Goal: Obtain resource: Download file/media

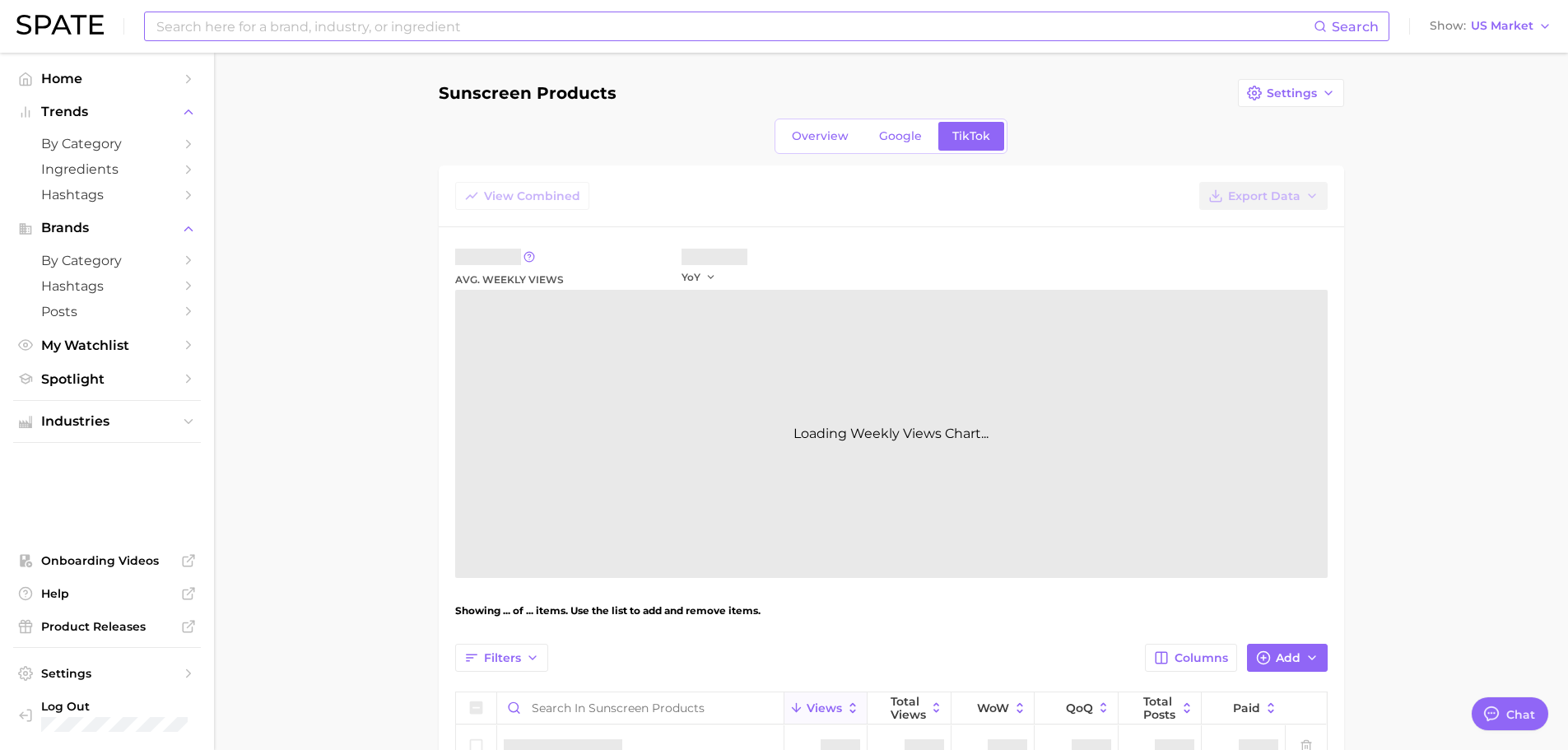
type textarea "x"
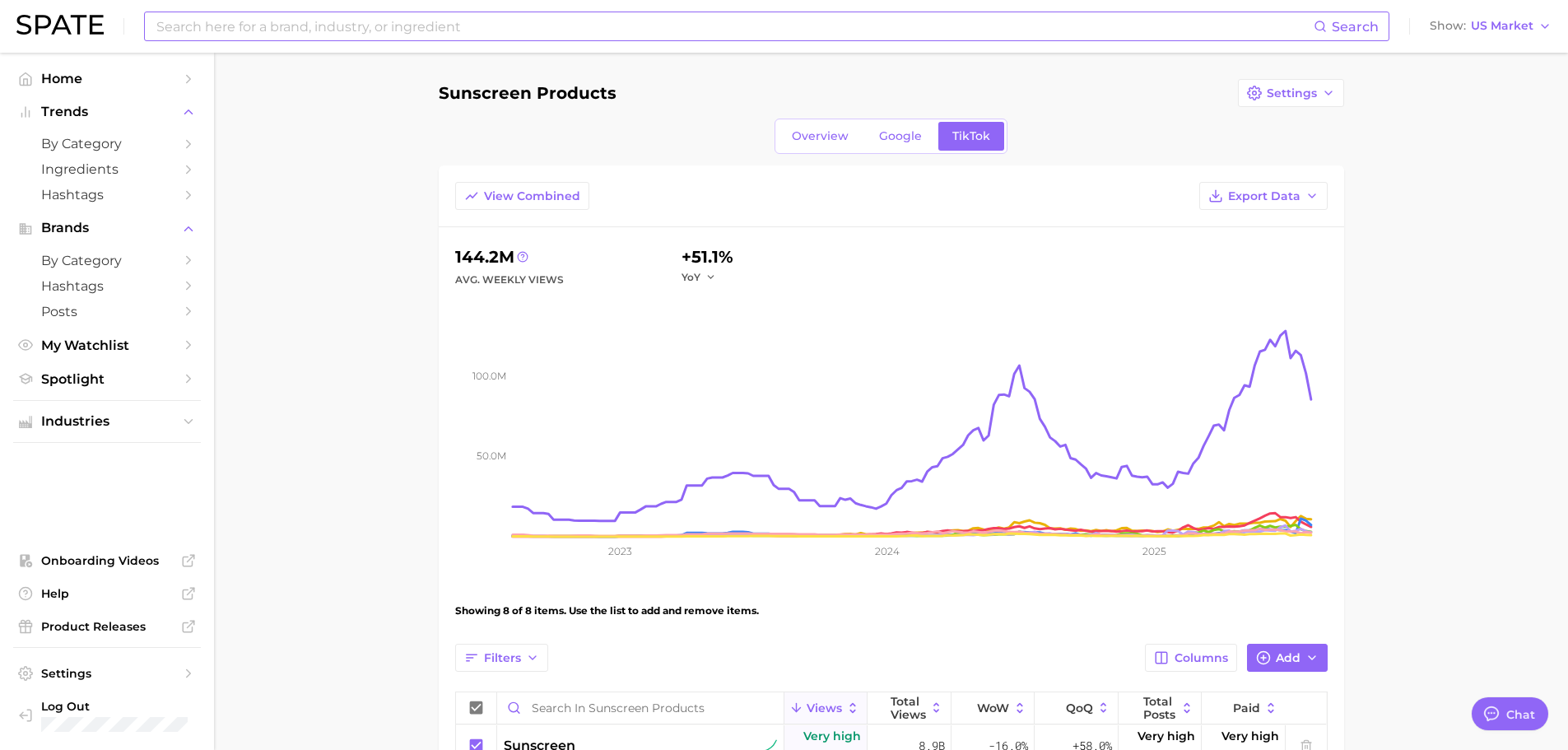
click at [294, 23] on input at bounding box center [734, 26] width 1159 height 28
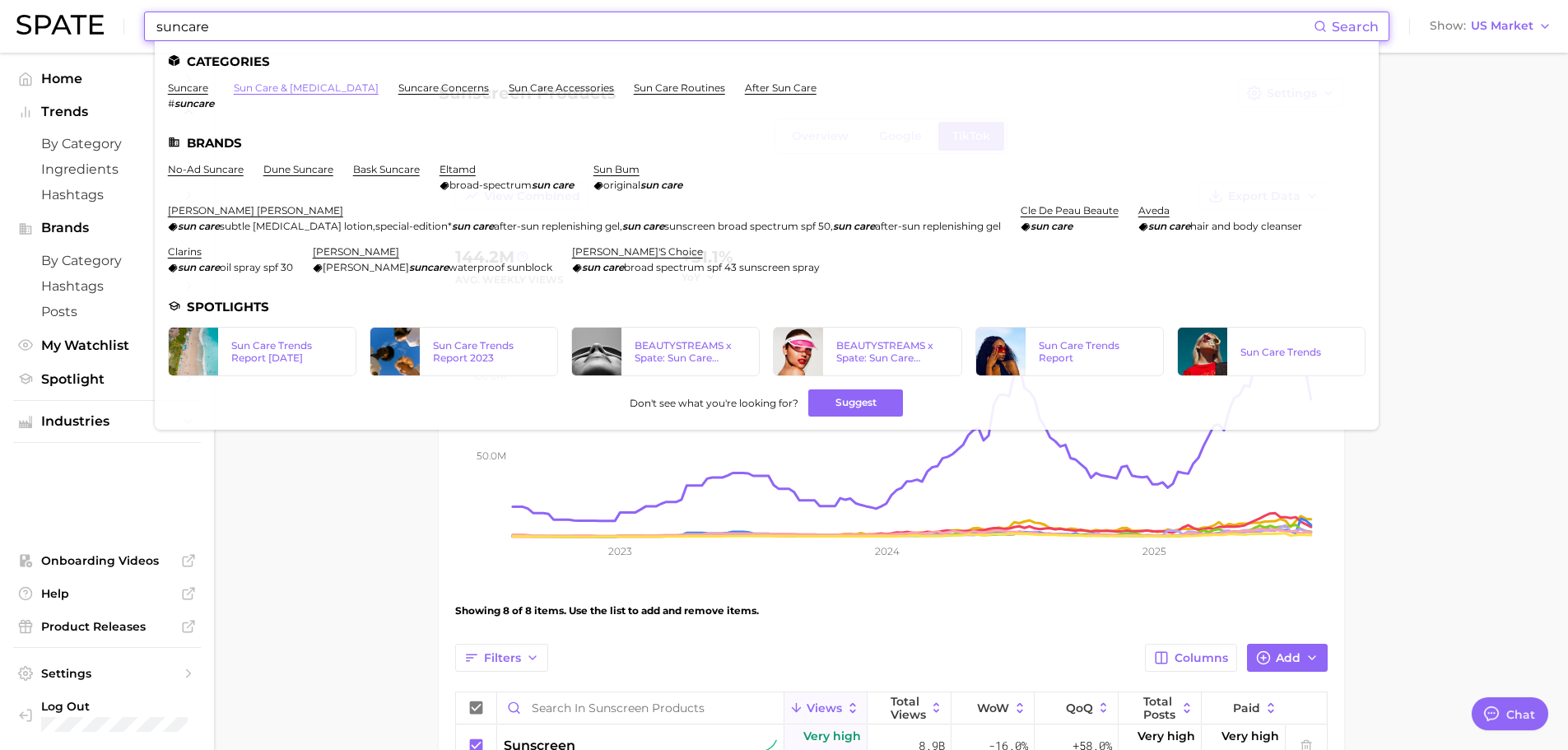
type input "suncare"
click at [278, 84] on link "sun care & [MEDICAL_DATA]" at bounding box center [306, 87] width 145 height 12
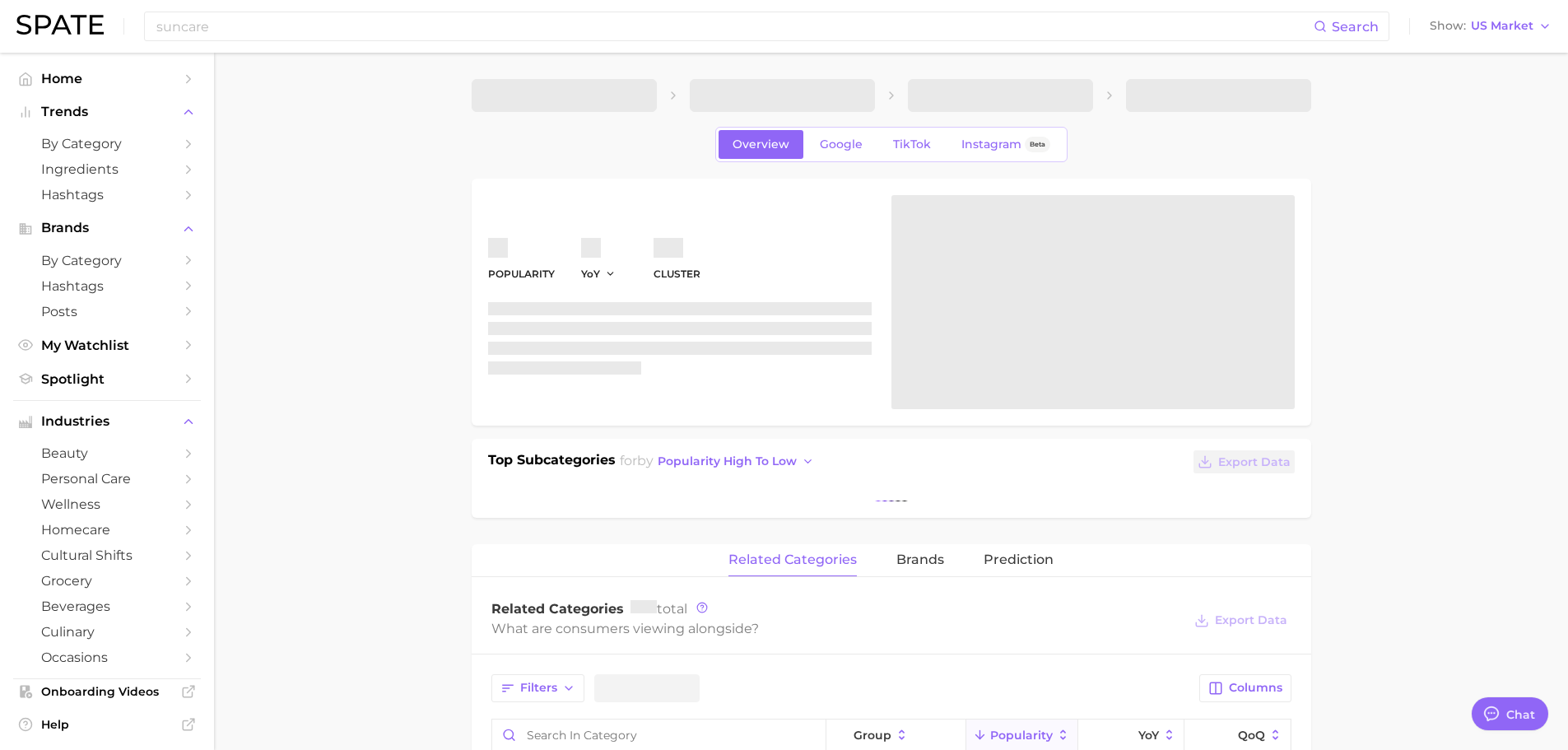
type textarea "x"
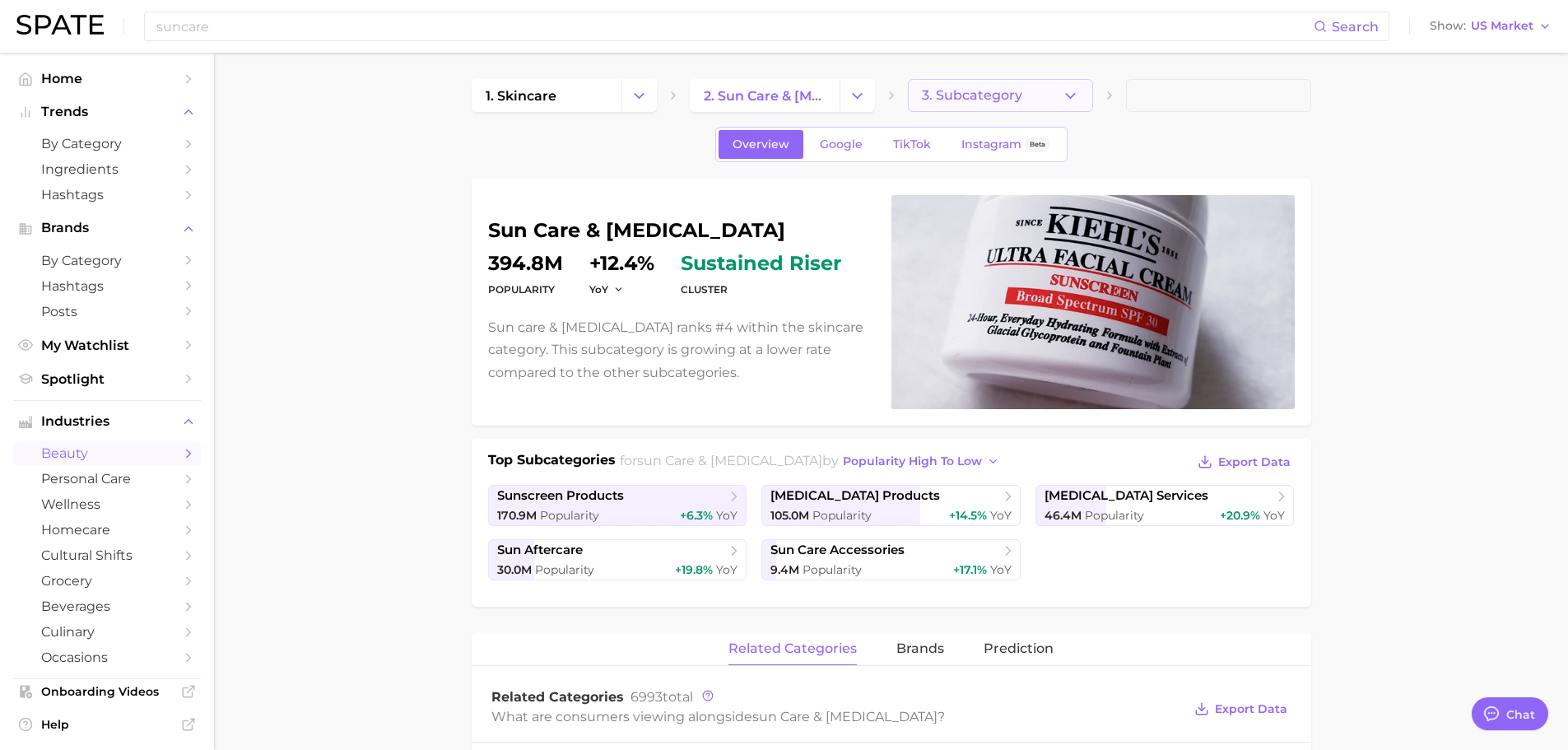
click at [977, 102] on span "3. Subcategory" at bounding box center [972, 95] width 100 height 15
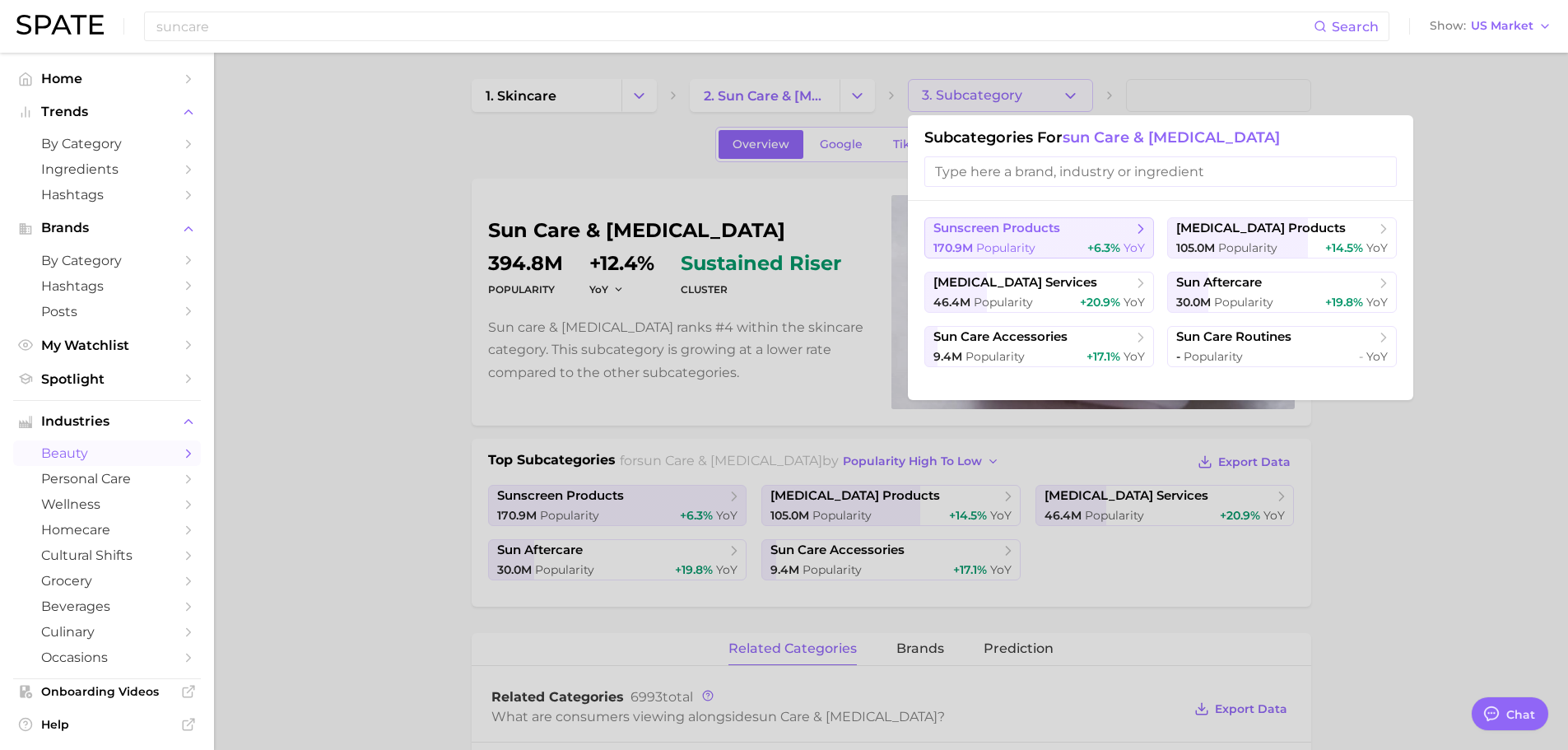
click at [1076, 231] on span "sunscreen products" at bounding box center [1034, 229] width 200 height 17
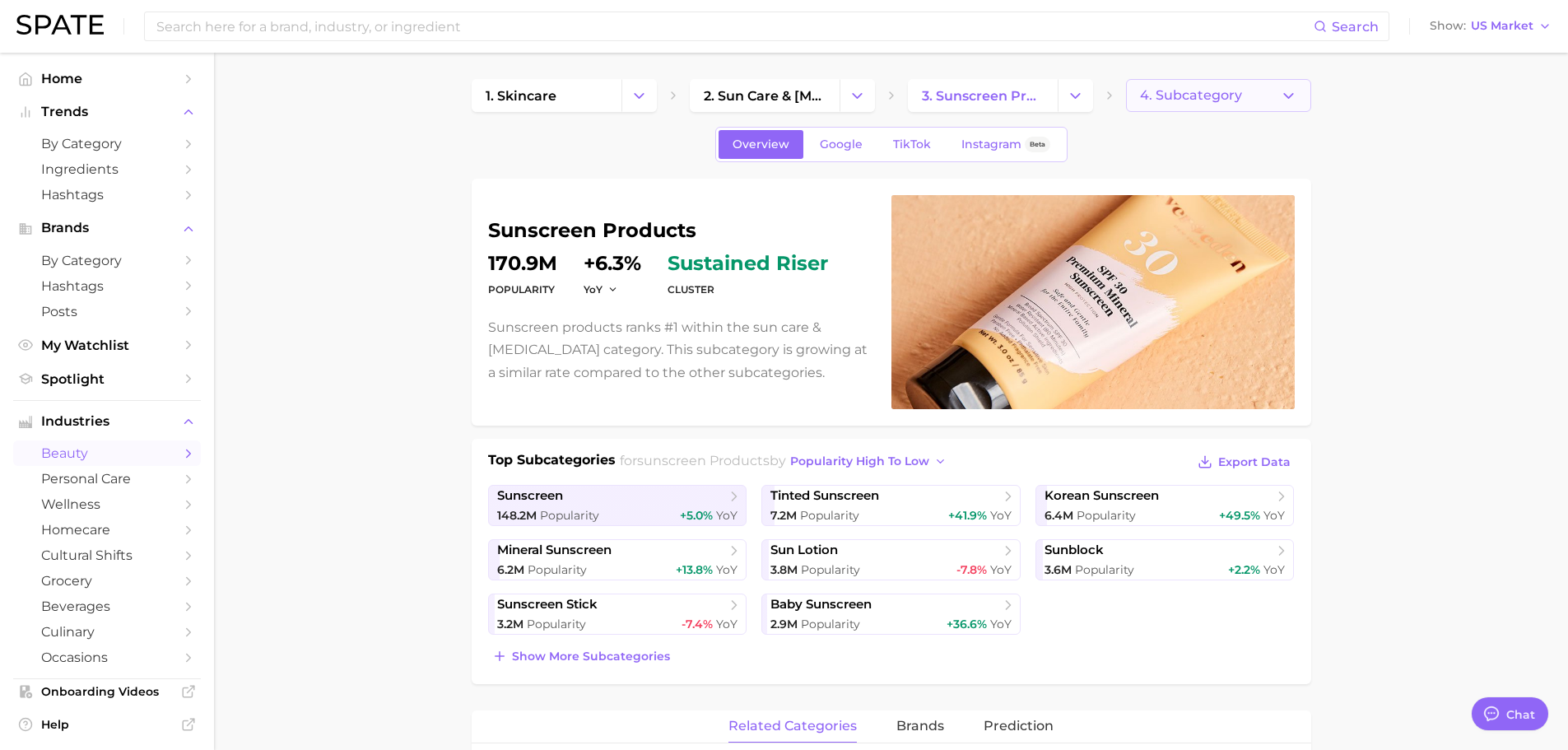
click at [1196, 94] on span "4. Subcategory" at bounding box center [1192, 95] width 102 height 15
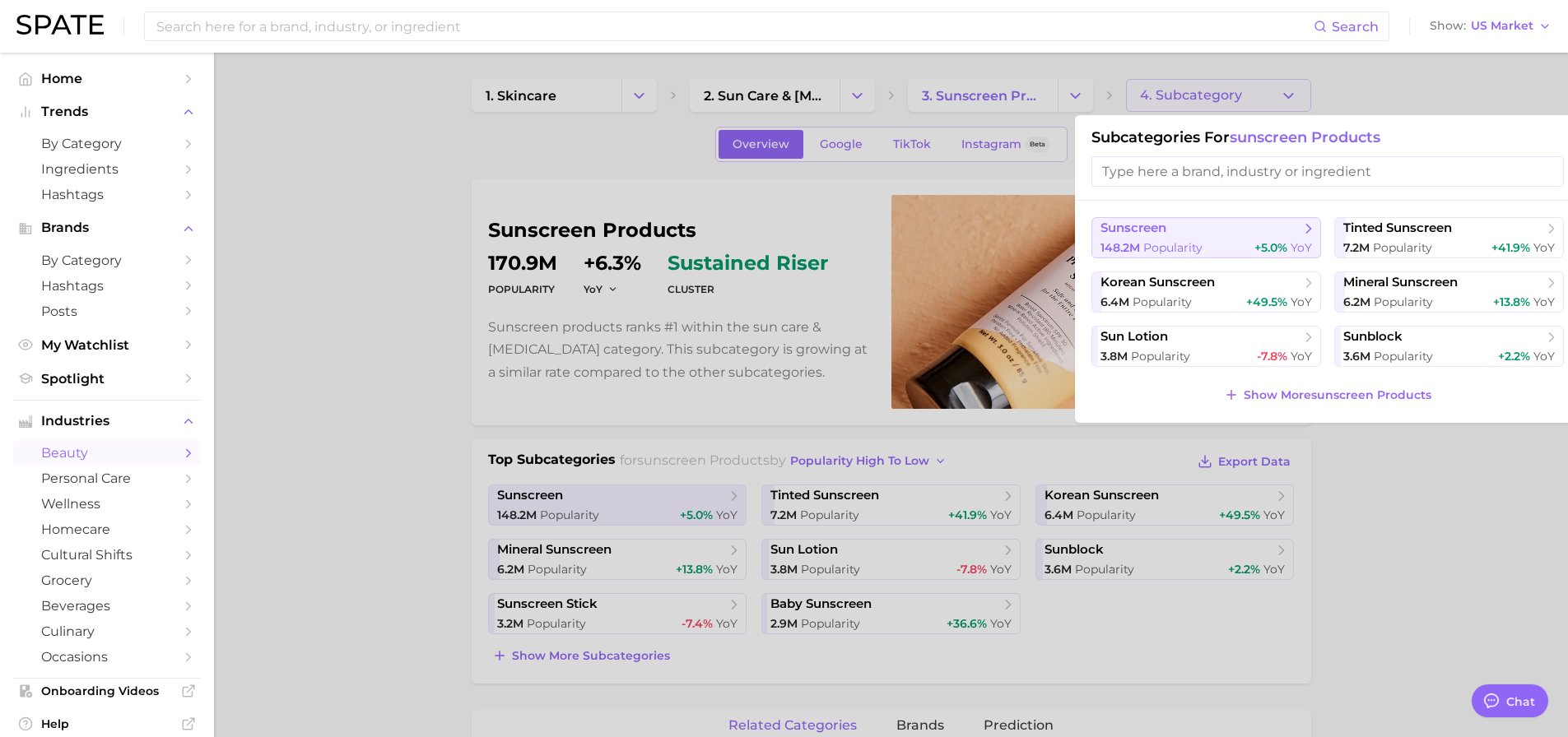
click at [1229, 242] on div "148.2m Popularity +5.0% YoY" at bounding box center [1206, 248] width 211 height 16
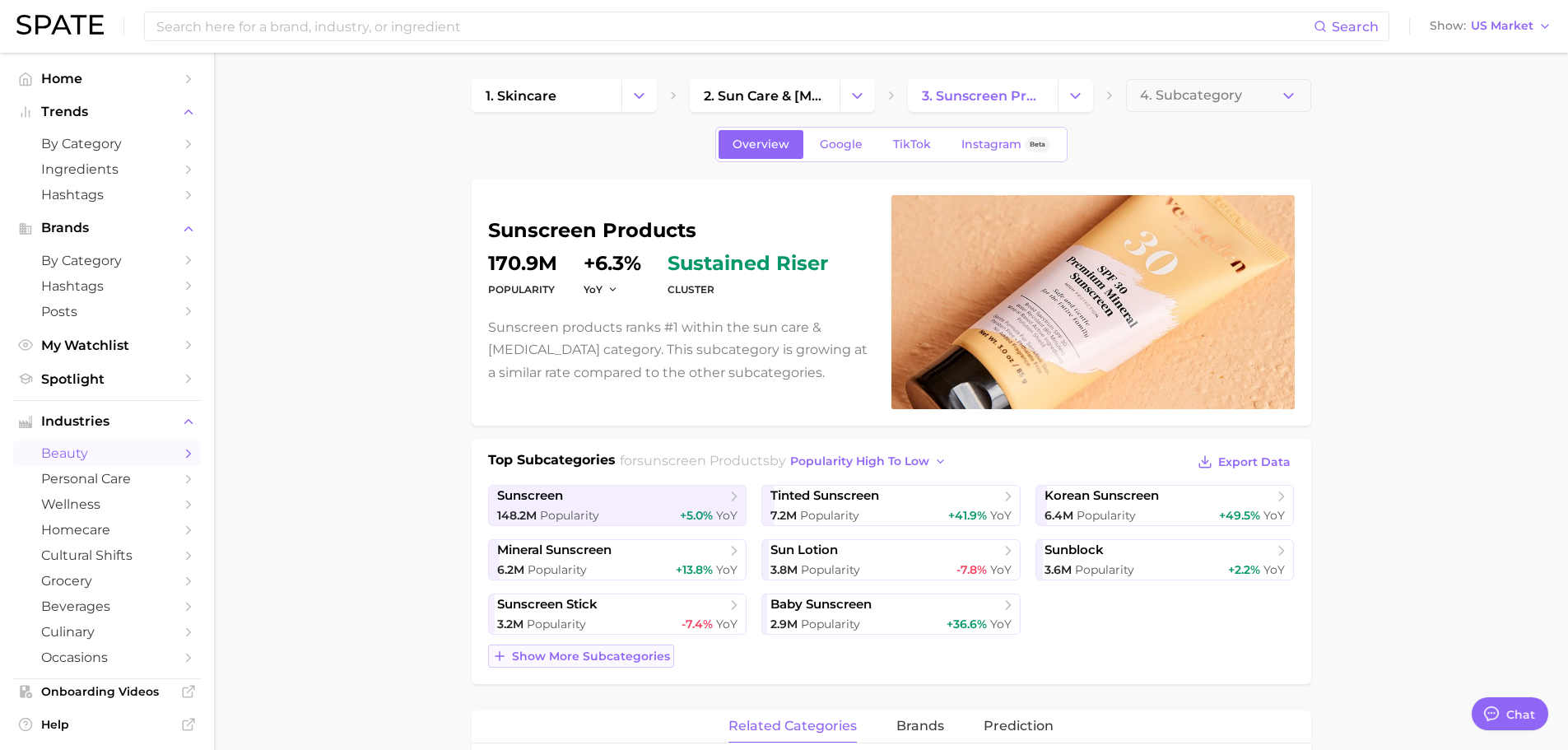
click at [606, 659] on span "Show more subcategories" at bounding box center [591, 655] width 158 height 14
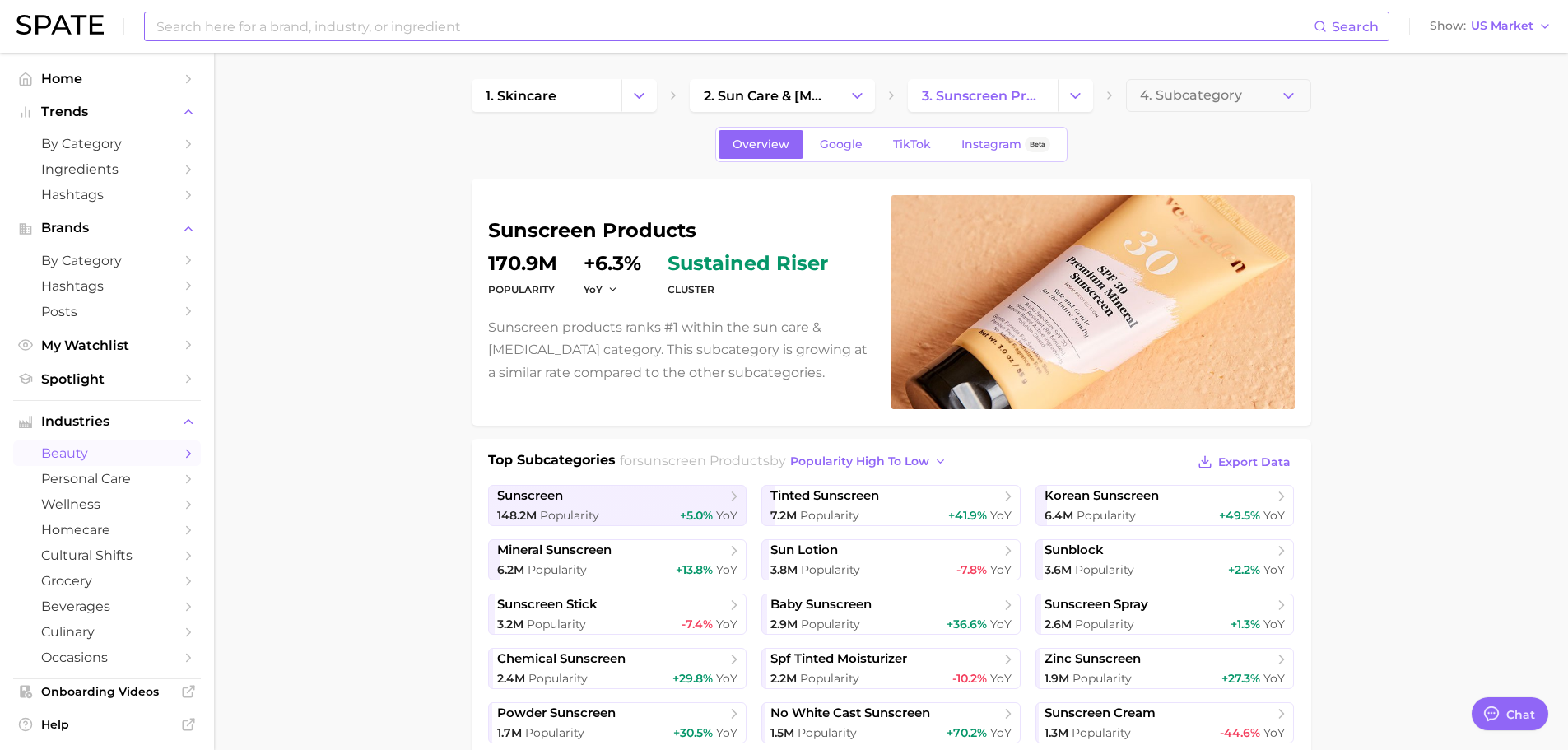
click at [362, 23] on input at bounding box center [734, 26] width 1159 height 28
click at [81, 343] on span "My Watchlist" at bounding box center [107, 345] width 132 height 16
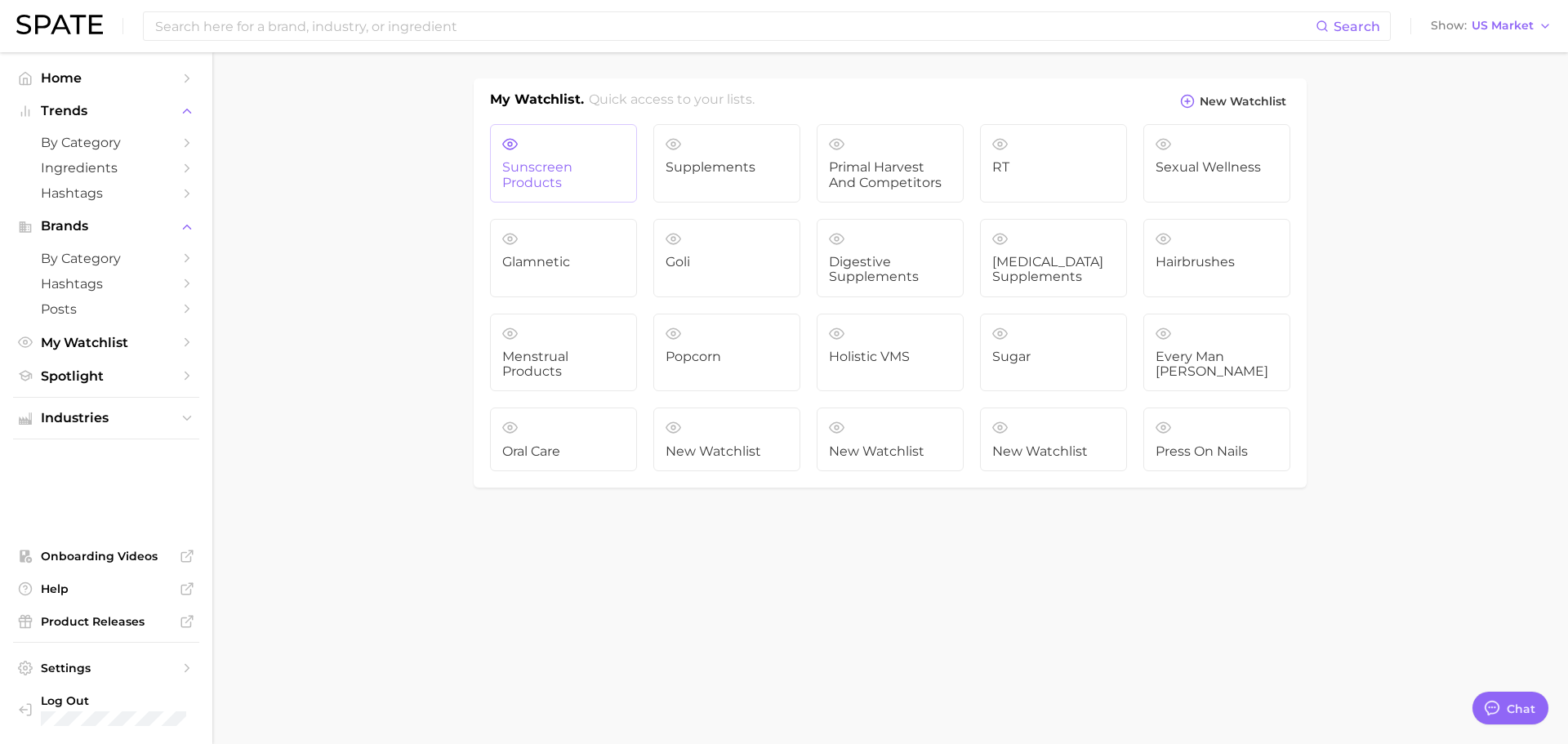
click at [583, 142] on link "Sunscreen Products" at bounding box center [564, 163] width 147 height 78
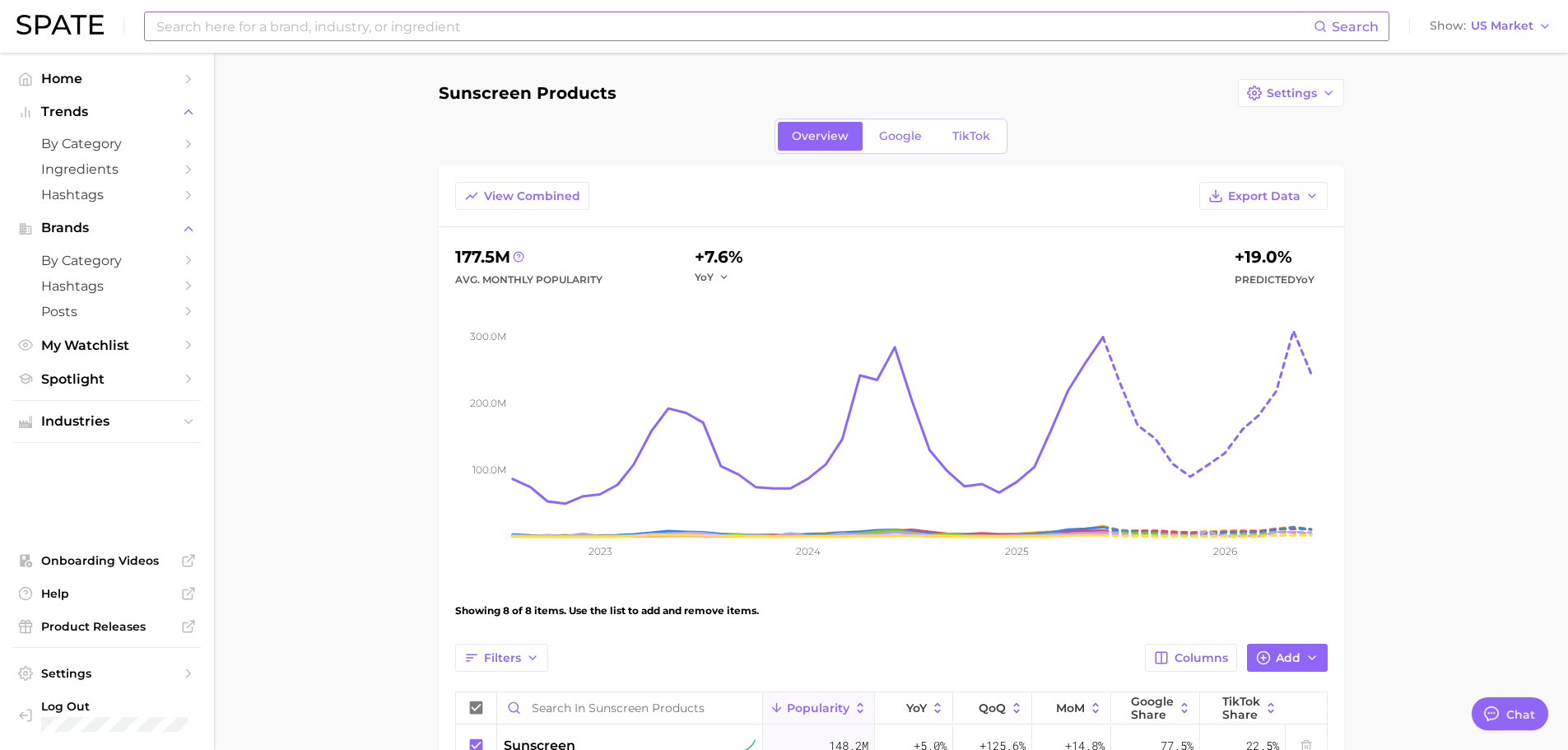
drag, startPoint x: 499, startPoint y: 33, endPoint x: 506, endPoint y: 29, distance: 8.1
click at [499, 32] on input at bounding box center [734, 26] width 1159 height 28
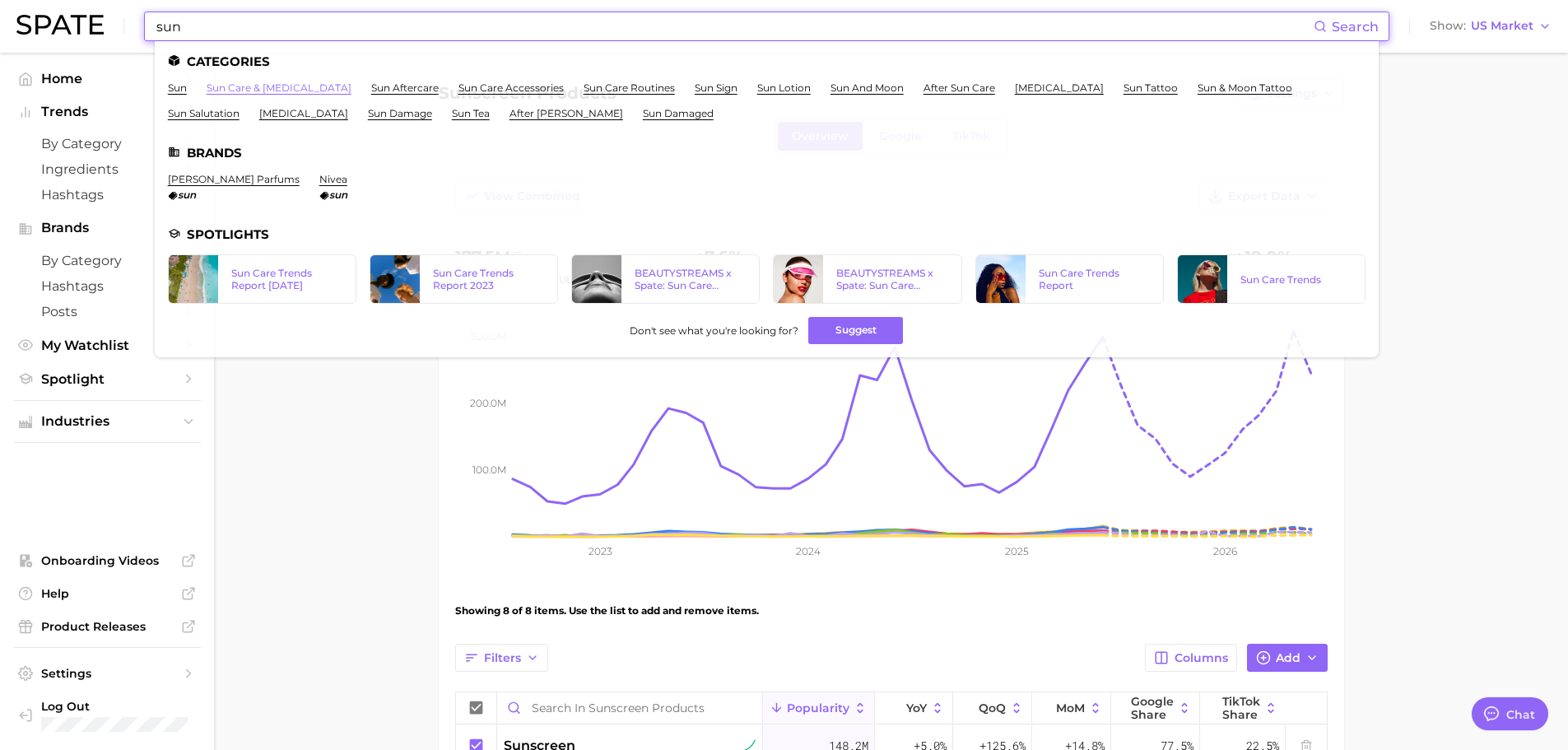
type input "sun"
click at [286, 83] on link "sun care & [MEDICAL_DATA]" at bounding box center [279, 87] width 145 height 12
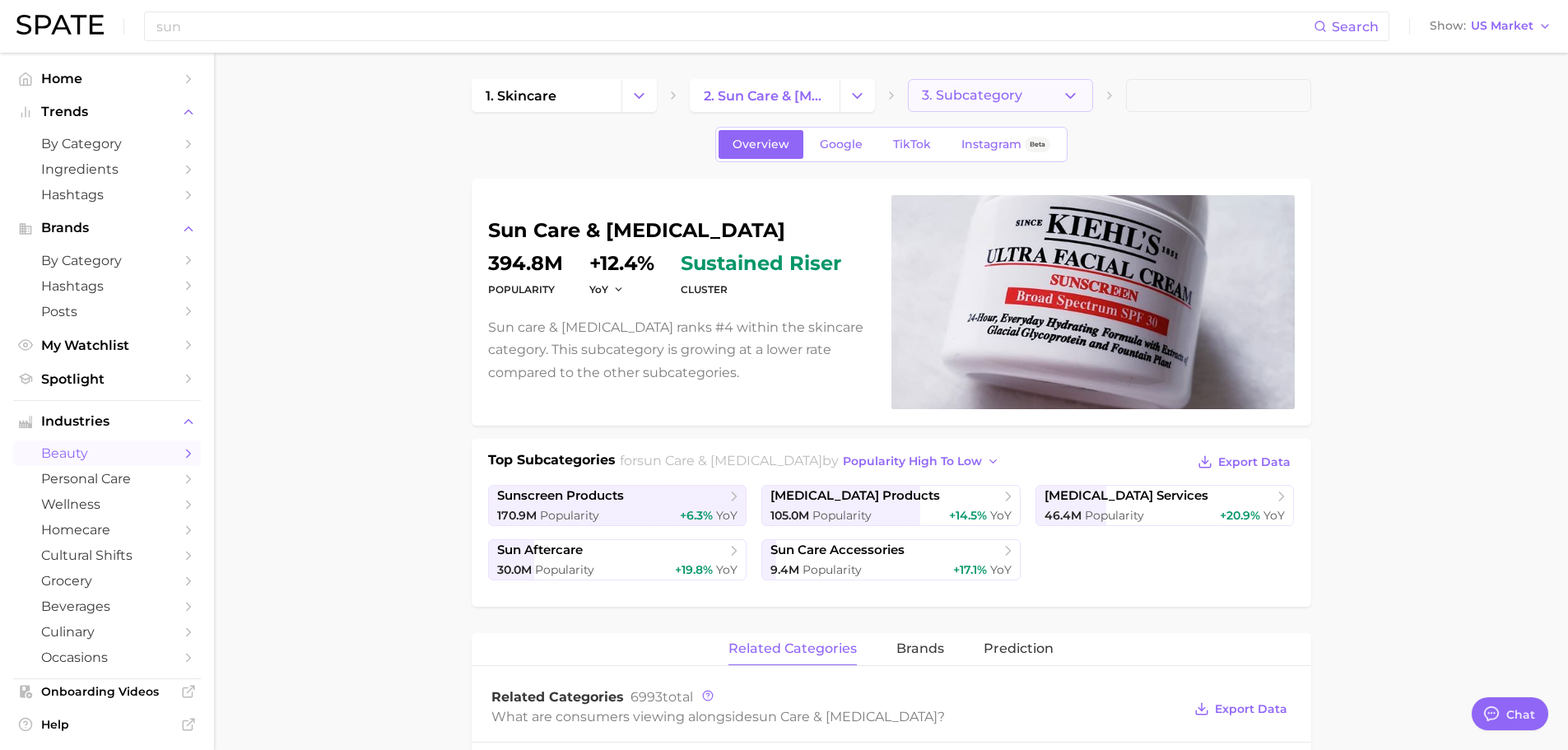
click at [968, 96] on span "3. Subcategory" at bounding box center [972, 95] width 100 height 15
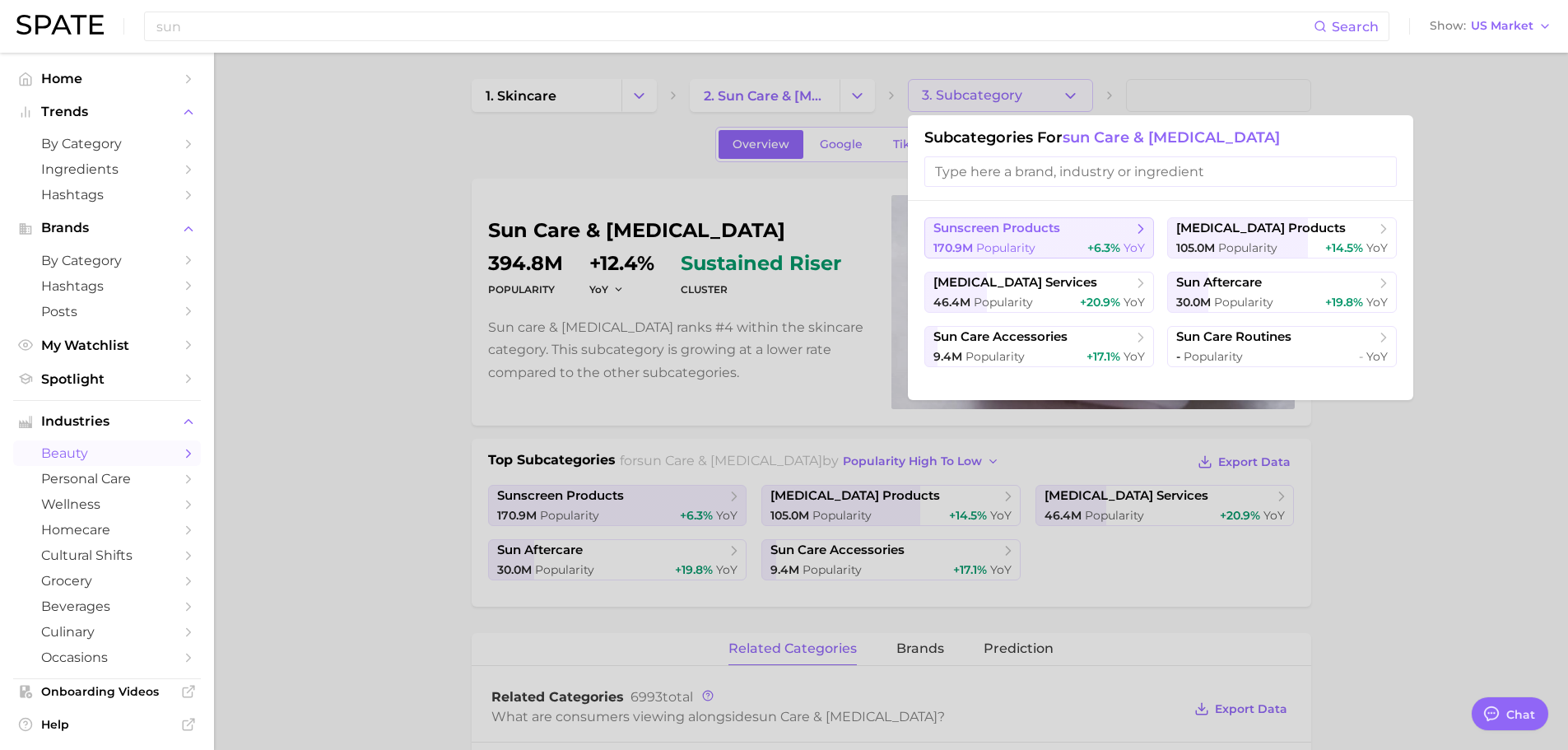
click at [1075, 241] on div "170.9m Popularity +6.3% YoY" at bounding box center [1039, 248] width 211 height 16
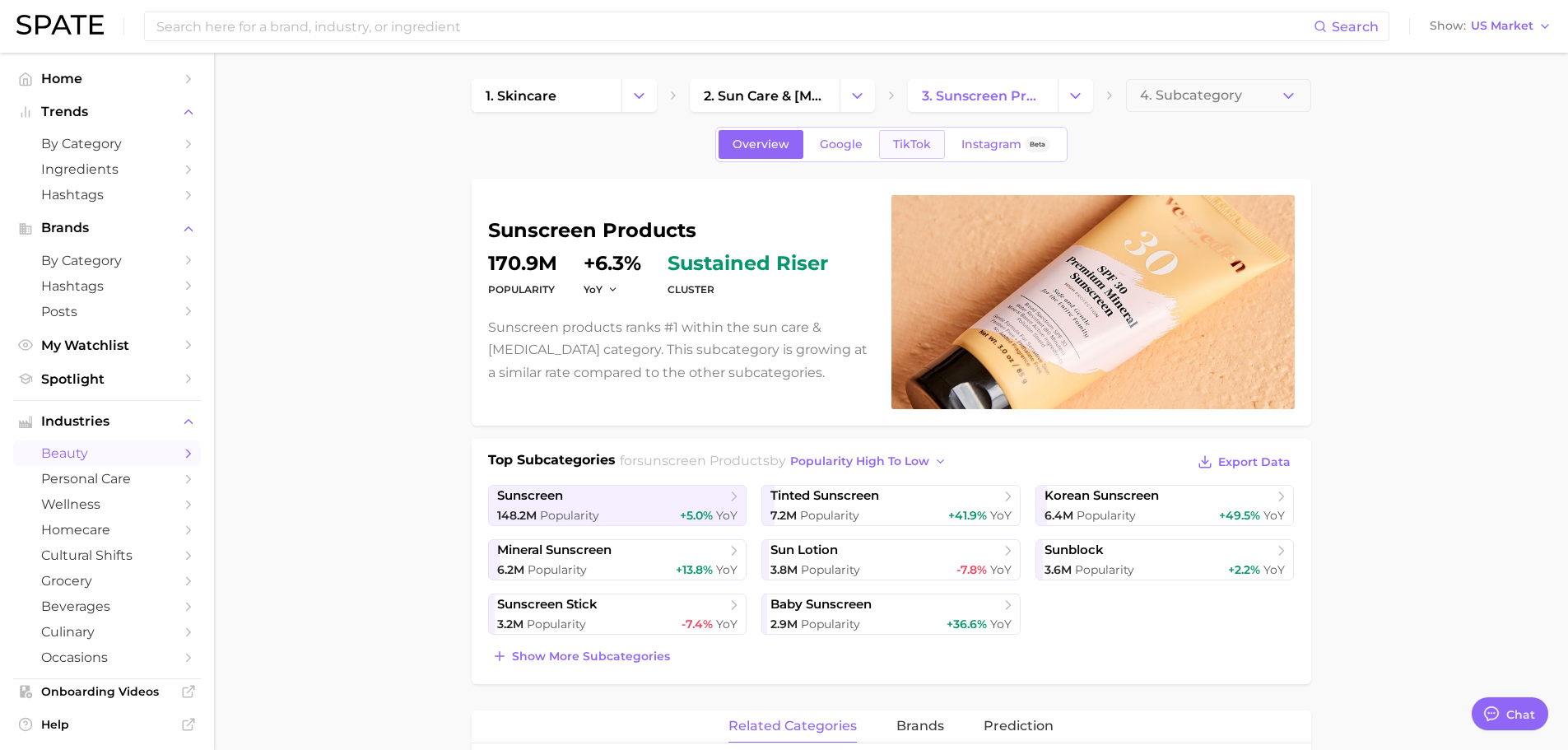
click at [906, 151] on link "TikTok" at bounding box center [911, 144] width 66 height 29
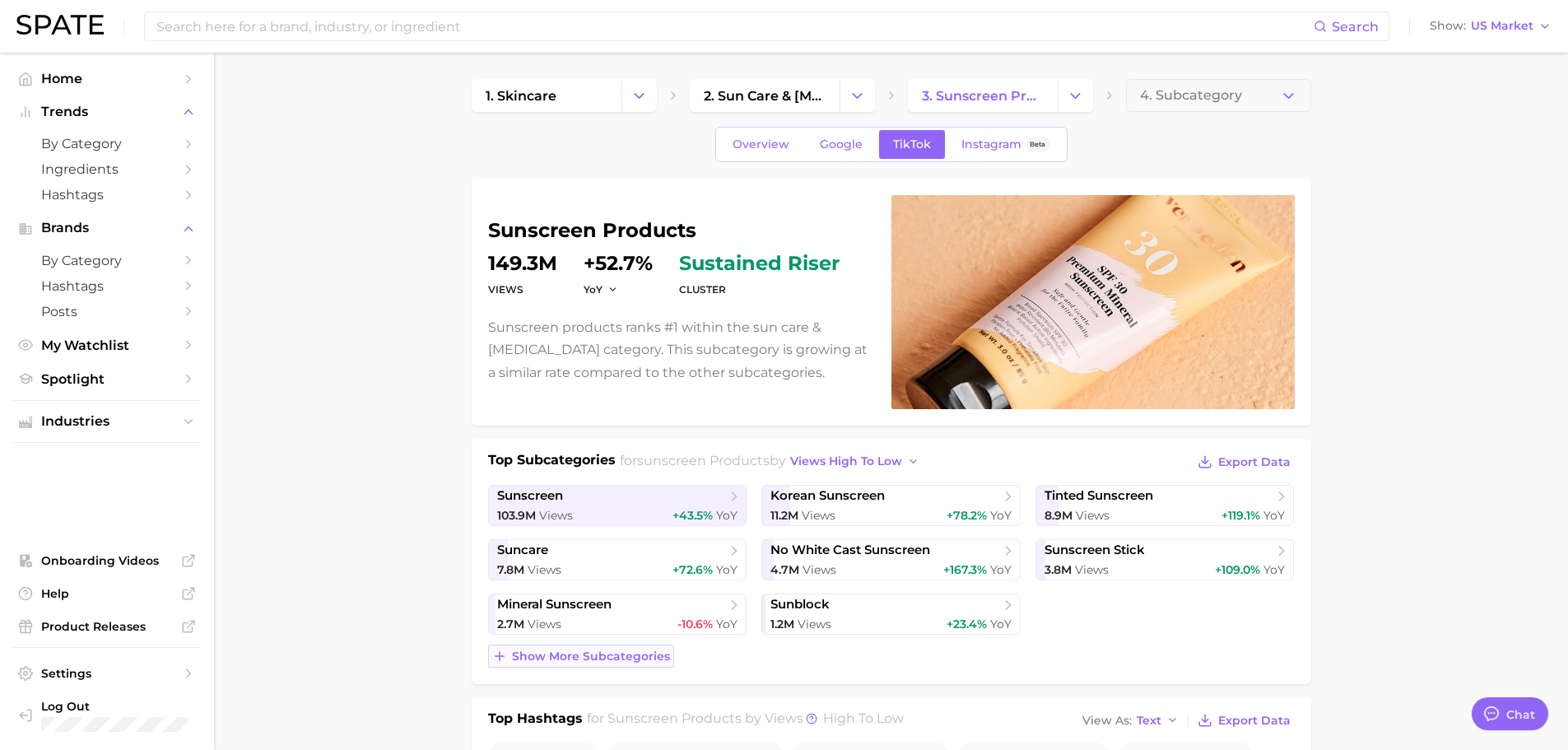
click at [631, 655] on span "Show more subcategories" at bounding box center [591, 655] width 158 height 14
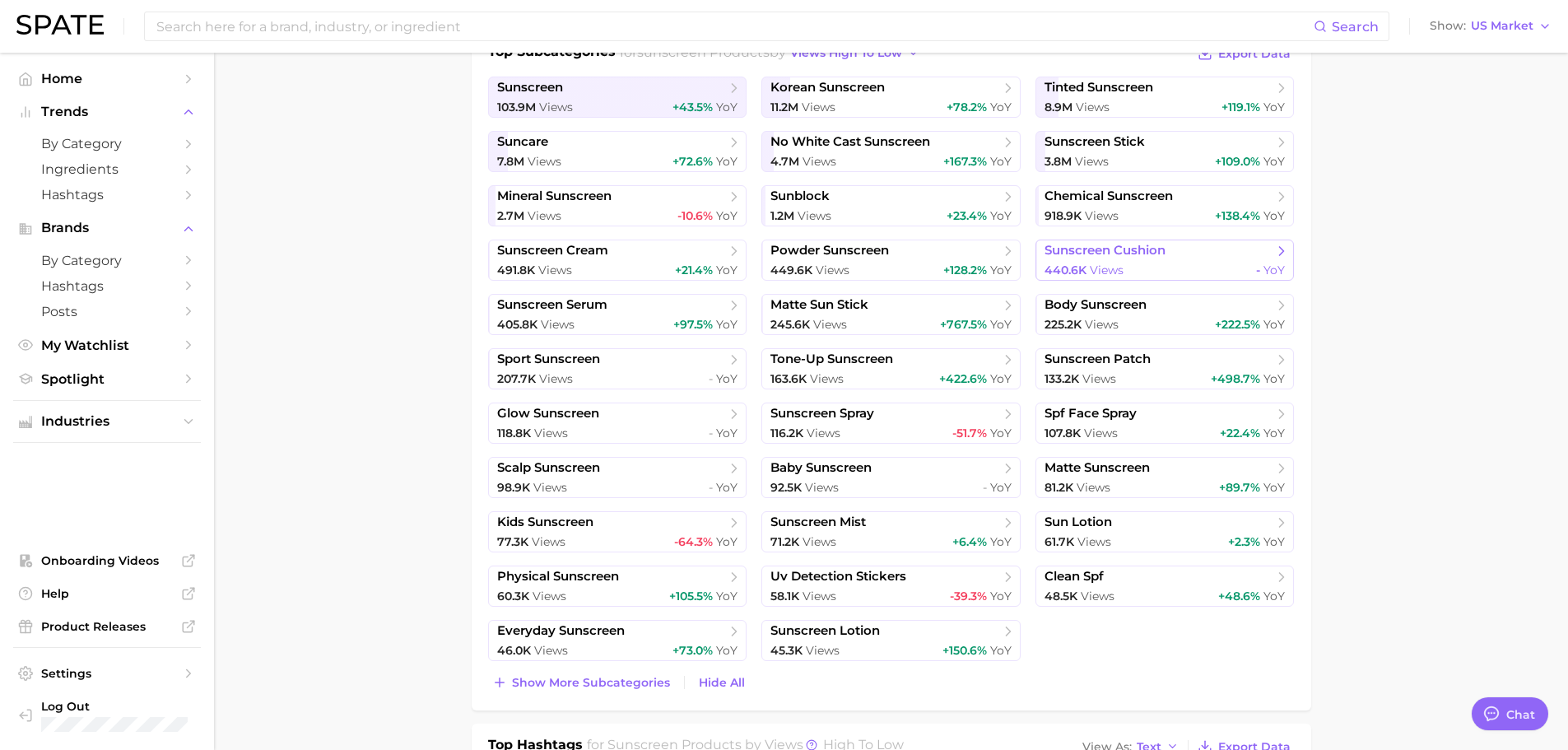
scroll to position [165, 0]
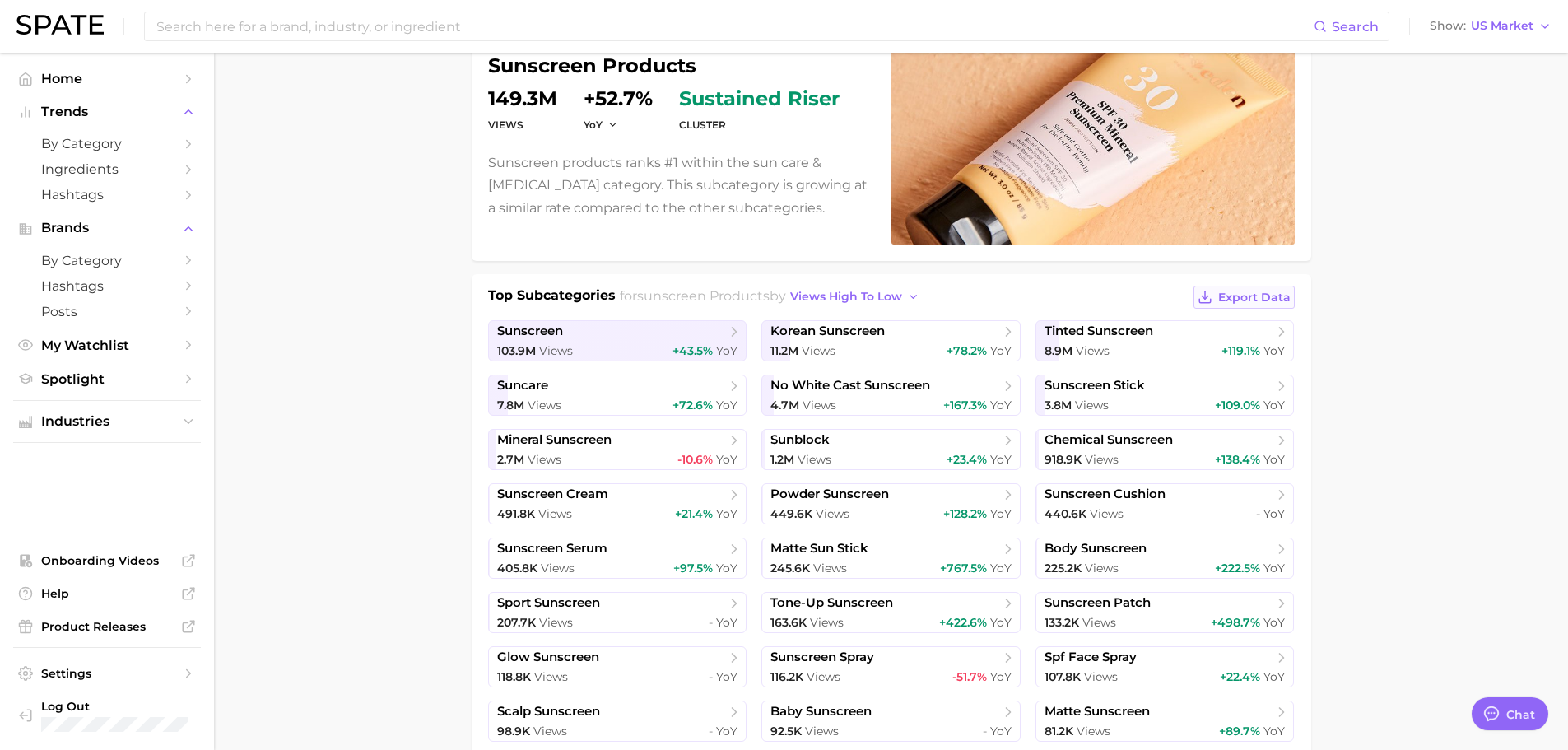
click at [1264, 301] on span "Export Data" at bounding box center [1255, 297] width 72 height 14
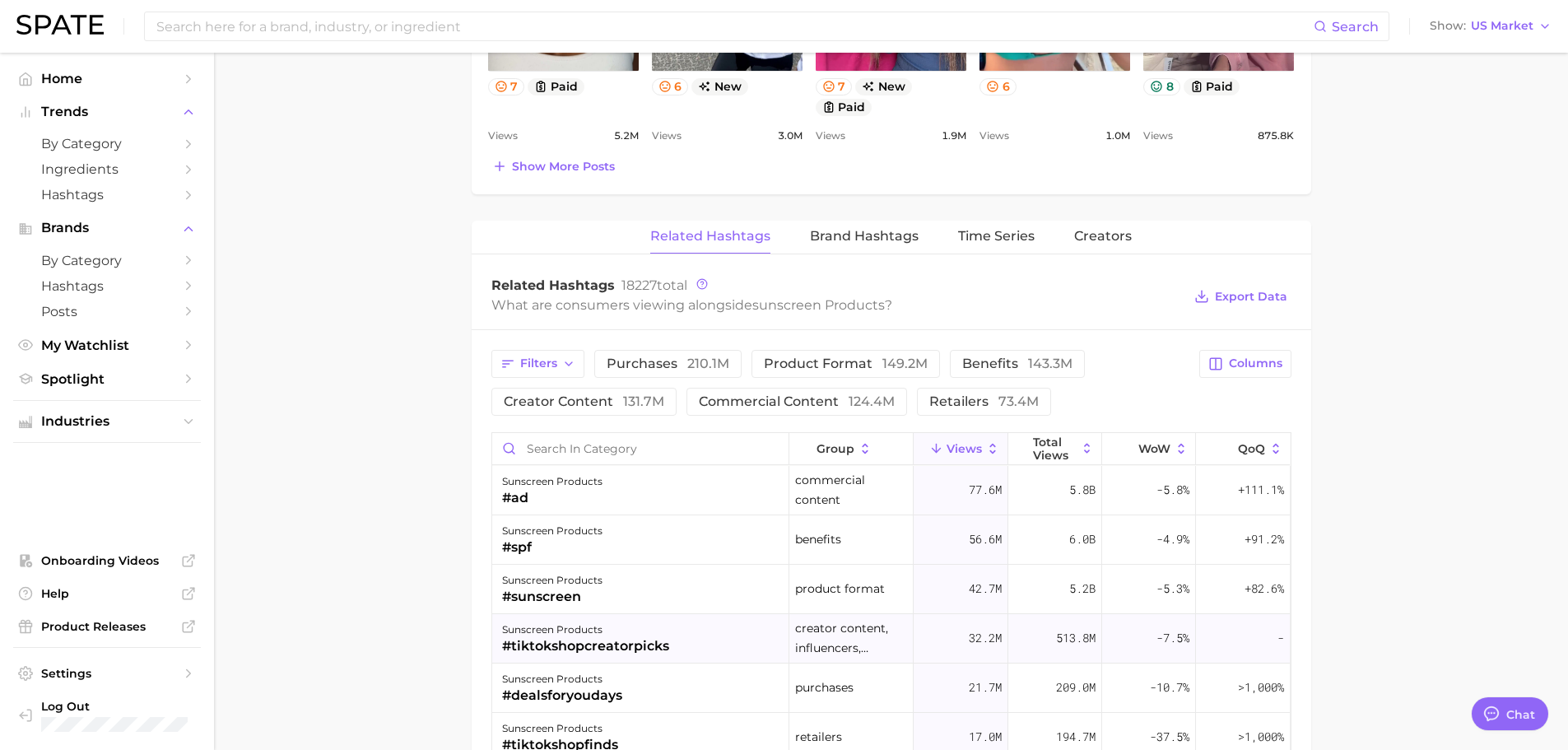
scroll to position [1728, 0]
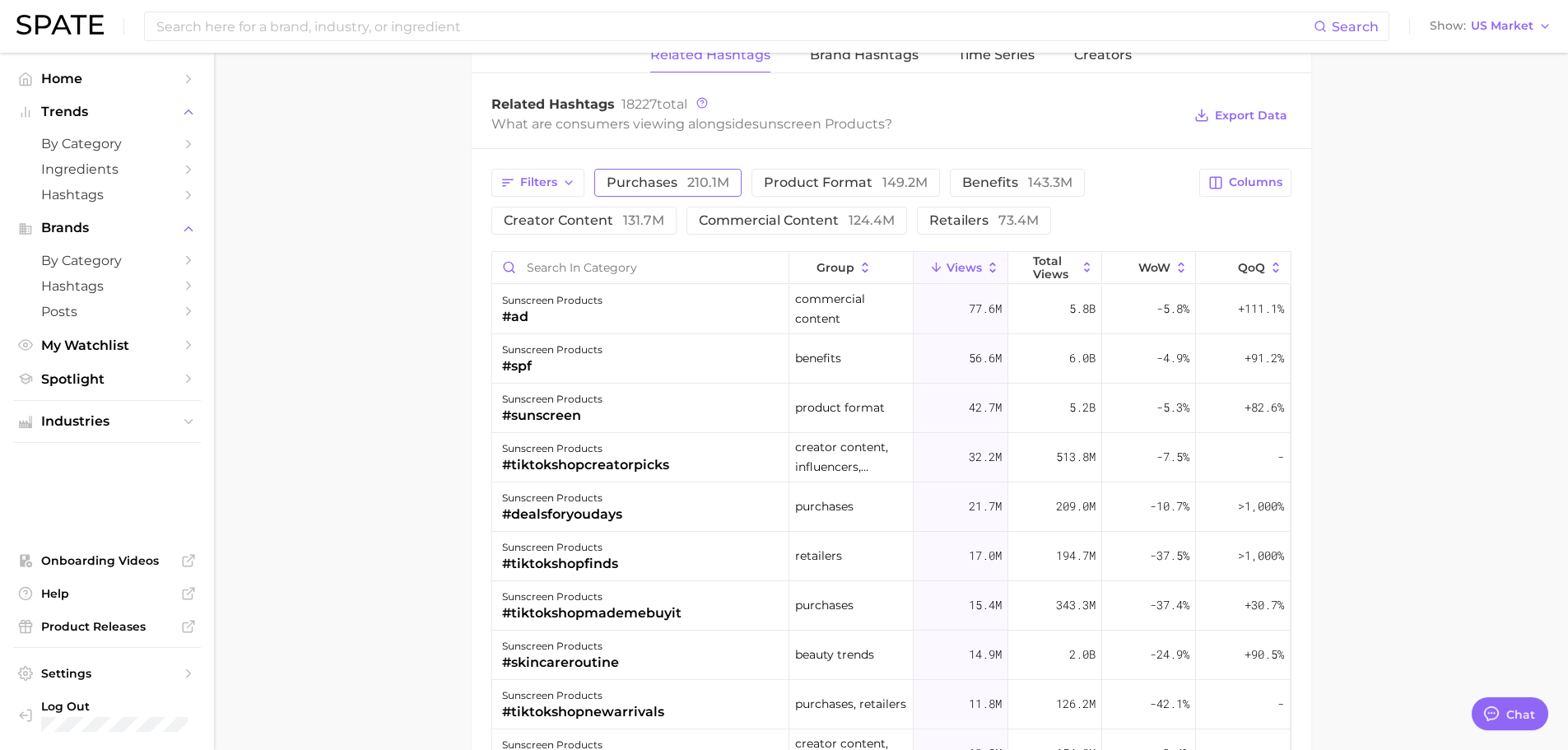
drag, startPoint x: 536, startPoint y: 183, endPoint x: 669, endPoint y: 170, distance: 133.6
click at [536, 183] on span "Filters" at bounding box center [539, 182] width 37 height 14
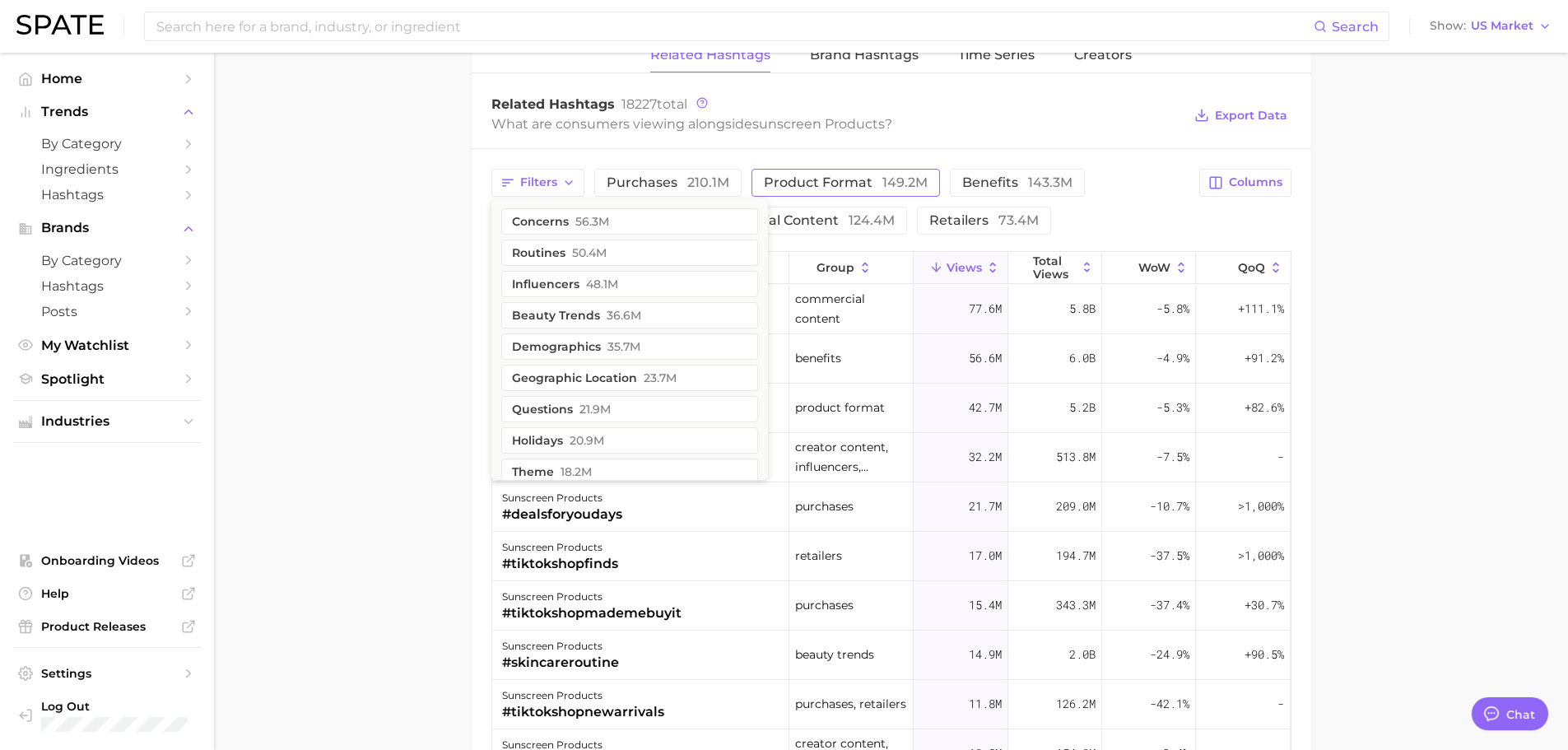
drag, startPoint x: 852, startPoint y: 180, endPoint x: 979, endPoint y: 196, distance: 128.0
click at [850, 180] on span "product format 149.2m" at bounding box center [846, 183] width 164 height 13
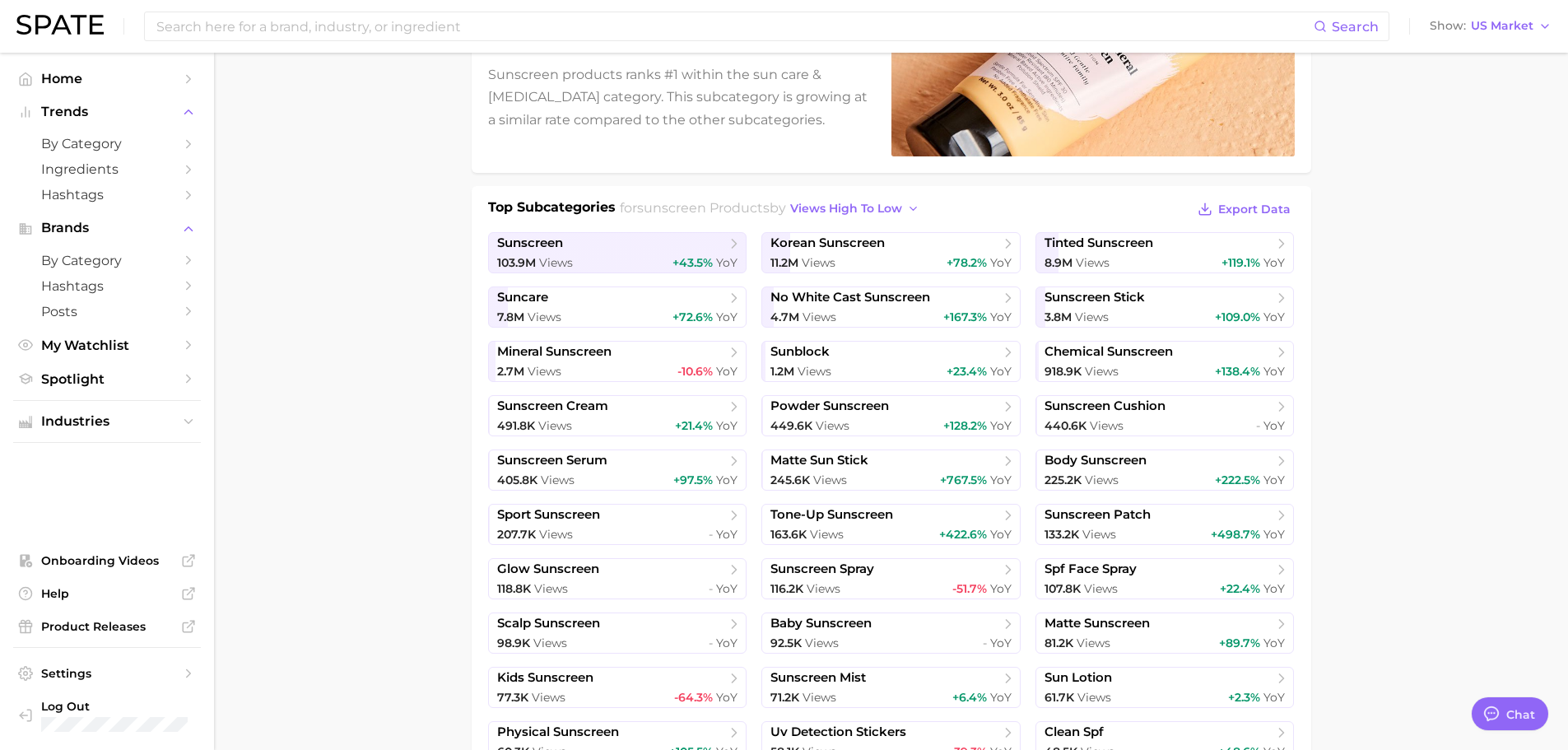
scroll to position [0, 0]
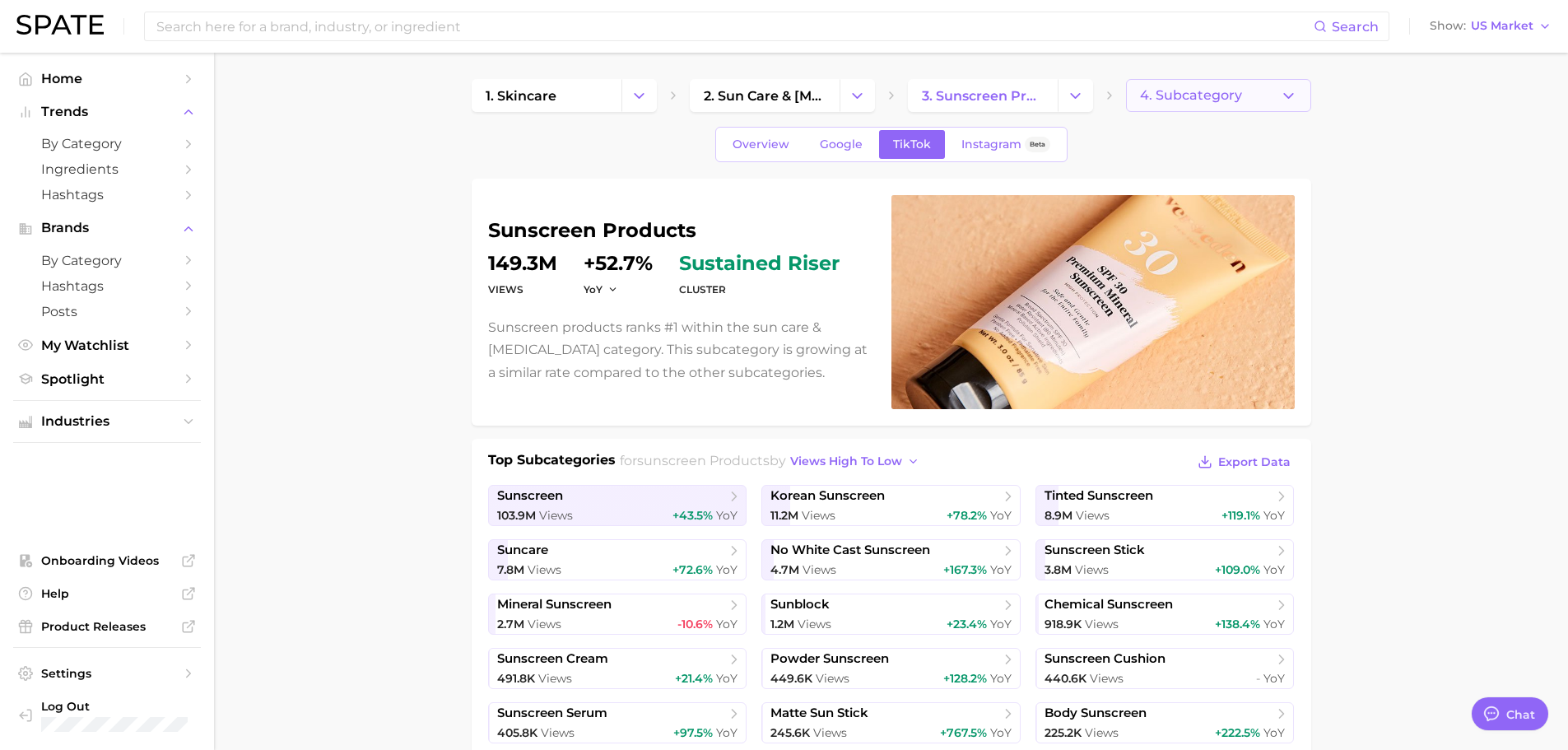
click at [1251, 95] on button "4. Subcategory" at bounding box center [1218, 95] width 185 height 33
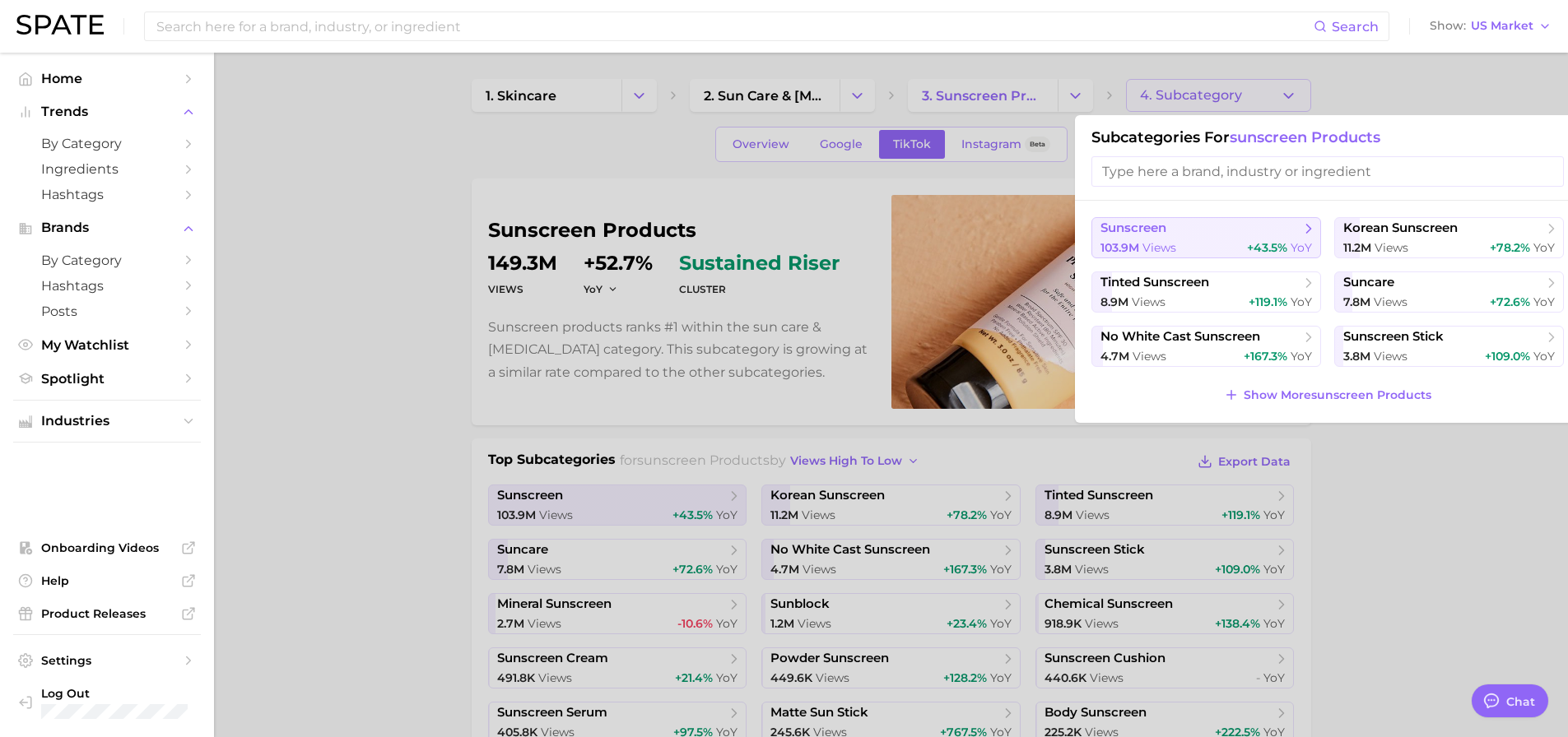
click at [1228, 234] on span "sunscreen" at bounding box center [1201, 229] width 200 height 17
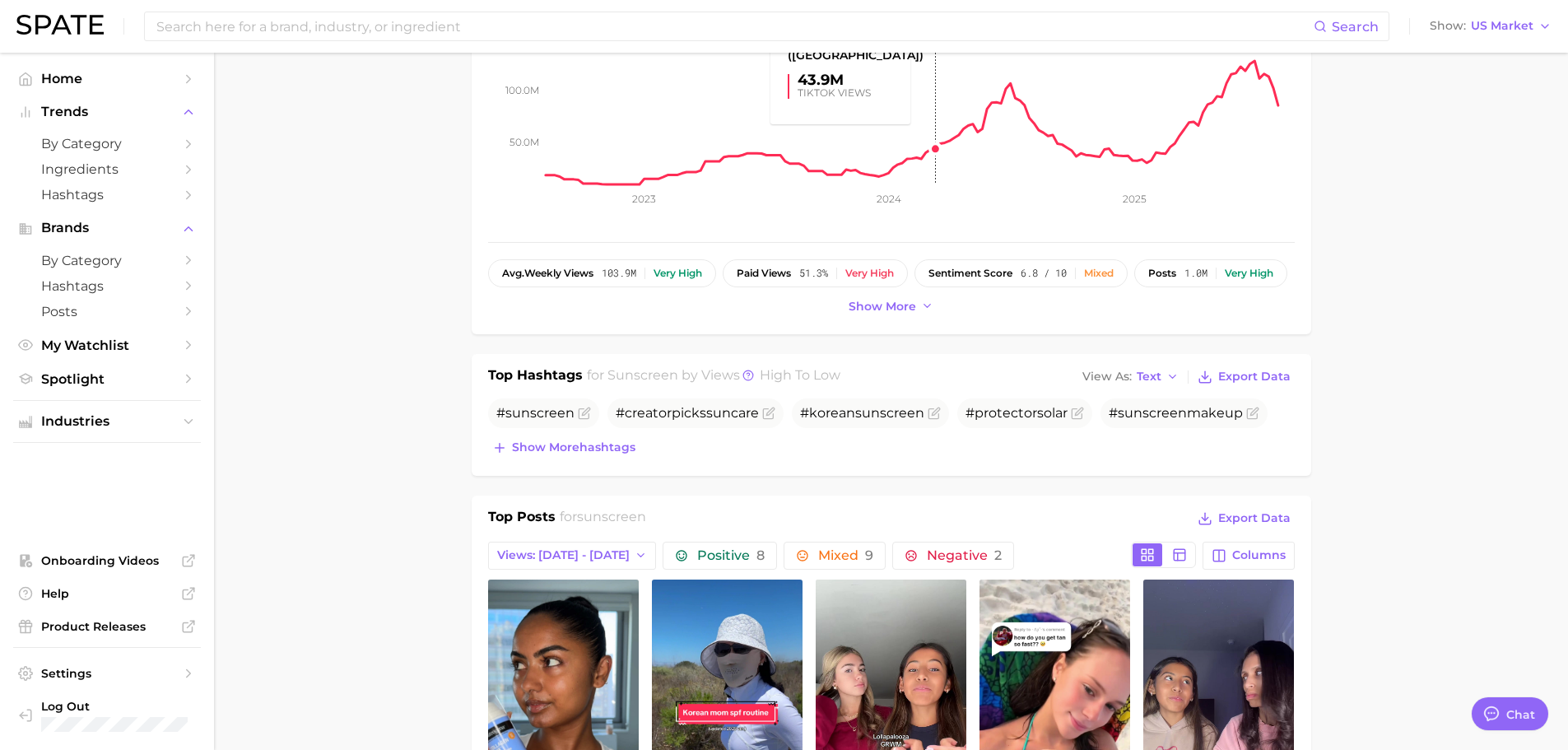
scroll to position [329, 0]
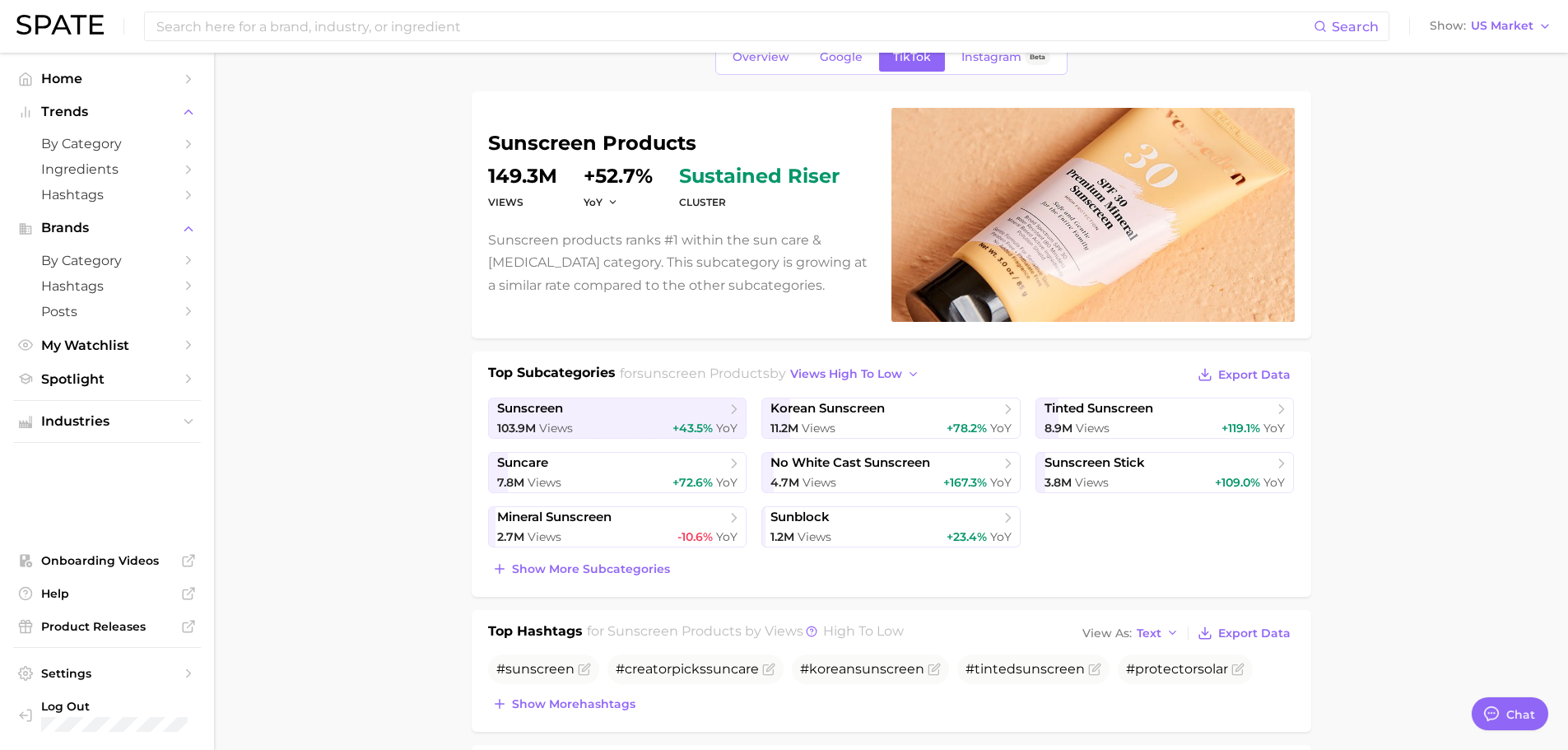
scroll to position [165, 0]
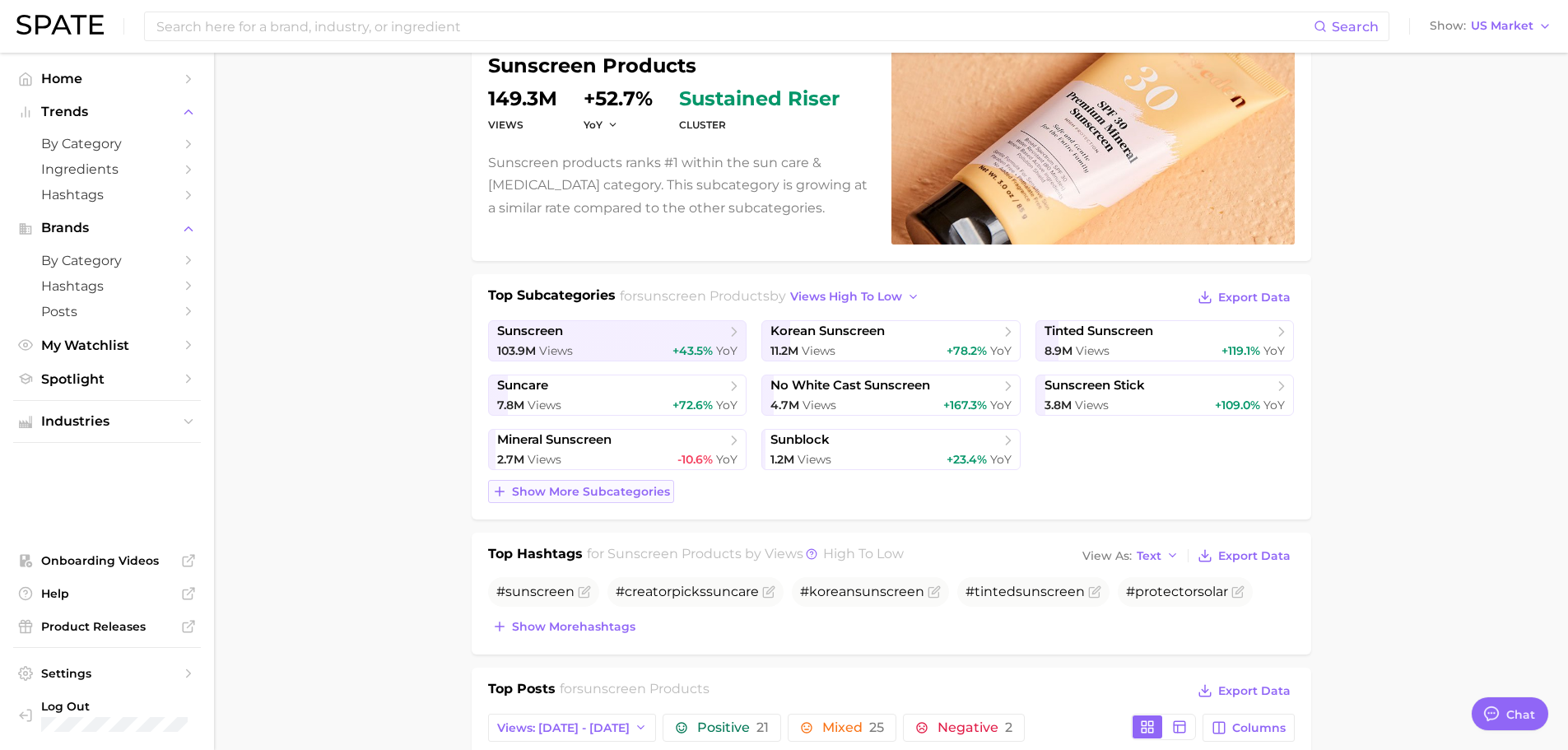
click at [593, 493] on span "Show more subcategories" at bounding box center [591, 491] width 158 height 14
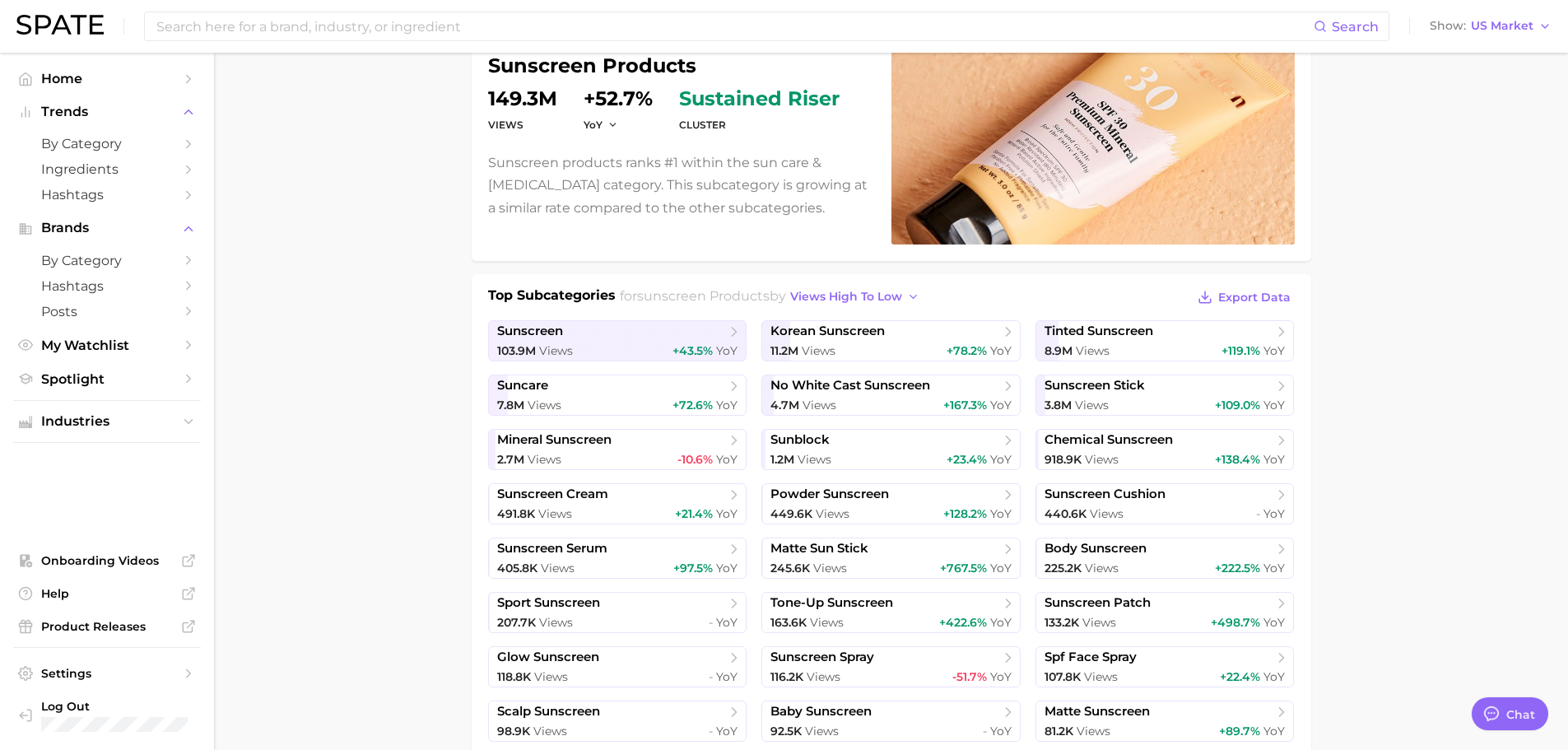
scroll to position [247, 0]
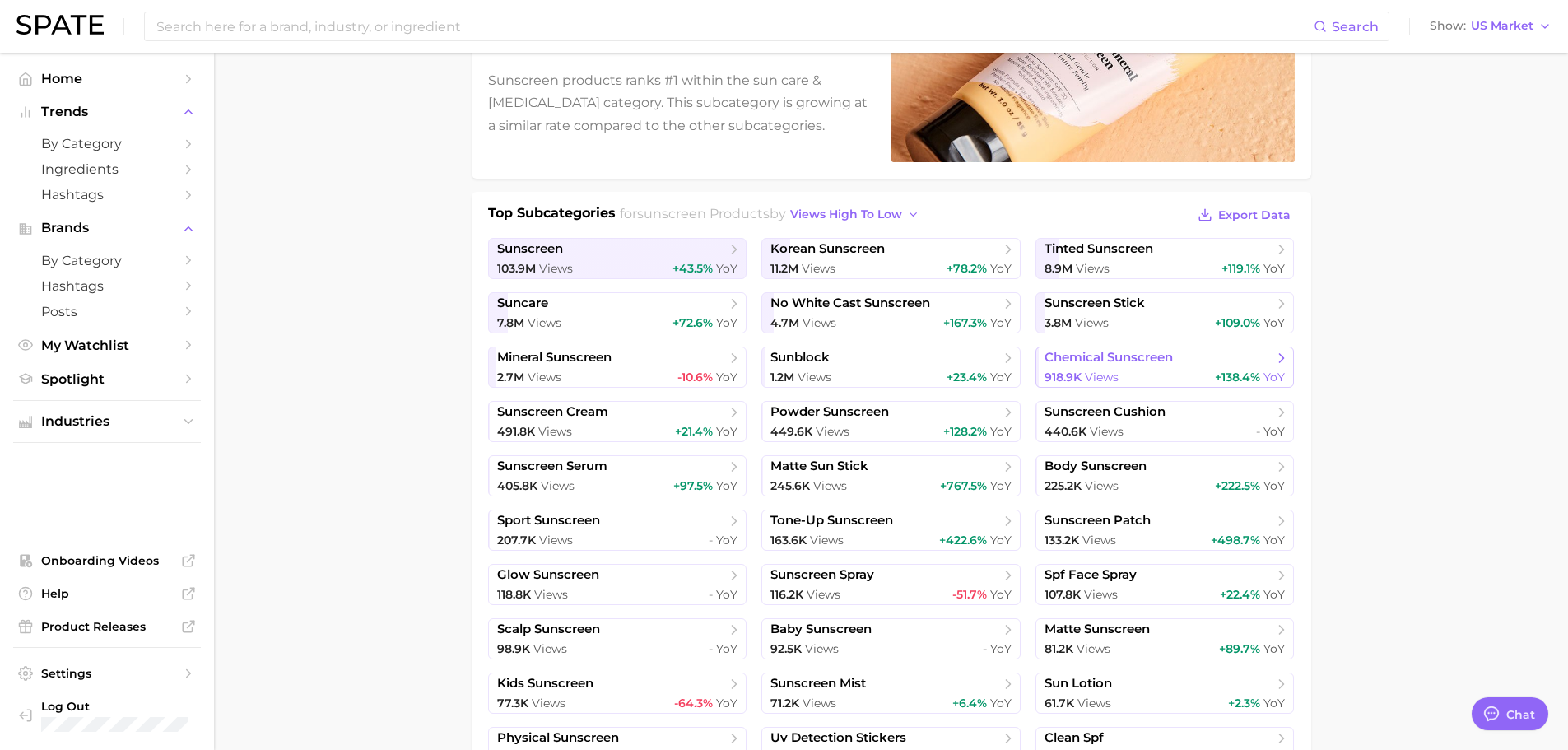
click at [1195, 366] on link "chemical sunscreen 918.9k Views +138.4% YoY" at bounding box center [1166, 367] width 260 height 41
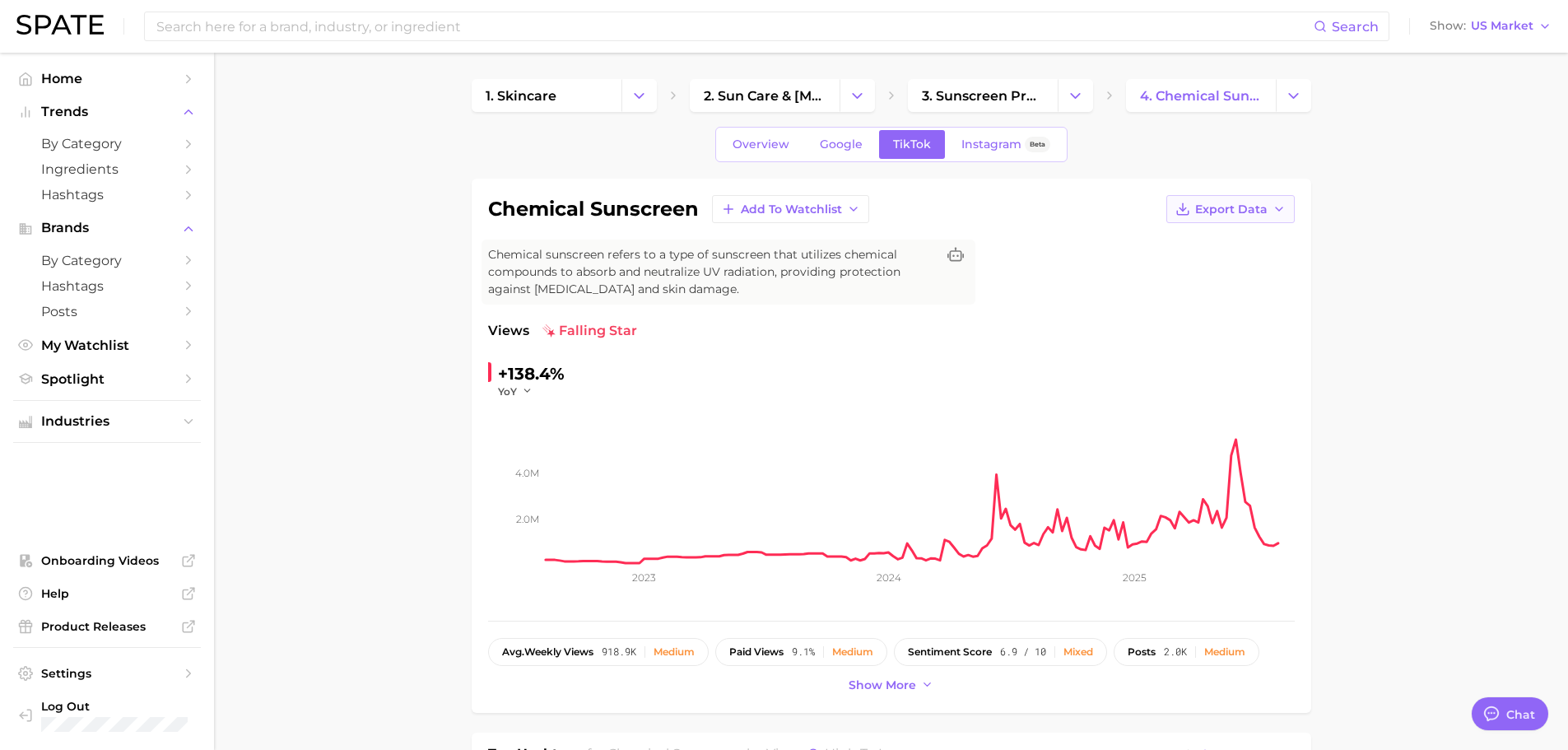
click at [1263, 209] on span "Export Data" at bounding box center [1231, 209] width 72 height 14
click at [1186, 231] on button "Time Series CSV" at bounding box center [1204, 239] width 181 height 30
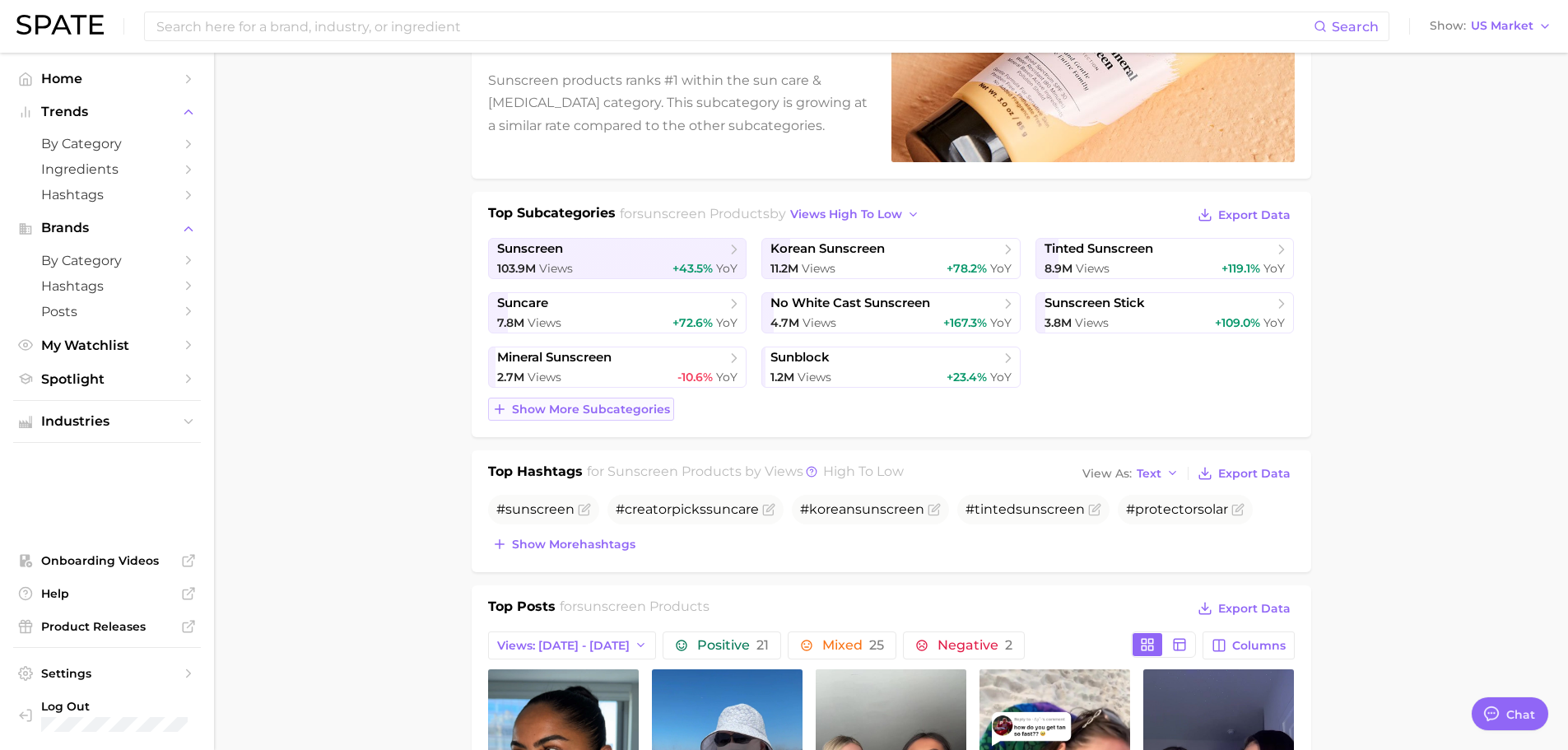
click at [595, 402] on span "Show more subcategories" at bounding box center [591, 409] width 158 height 14
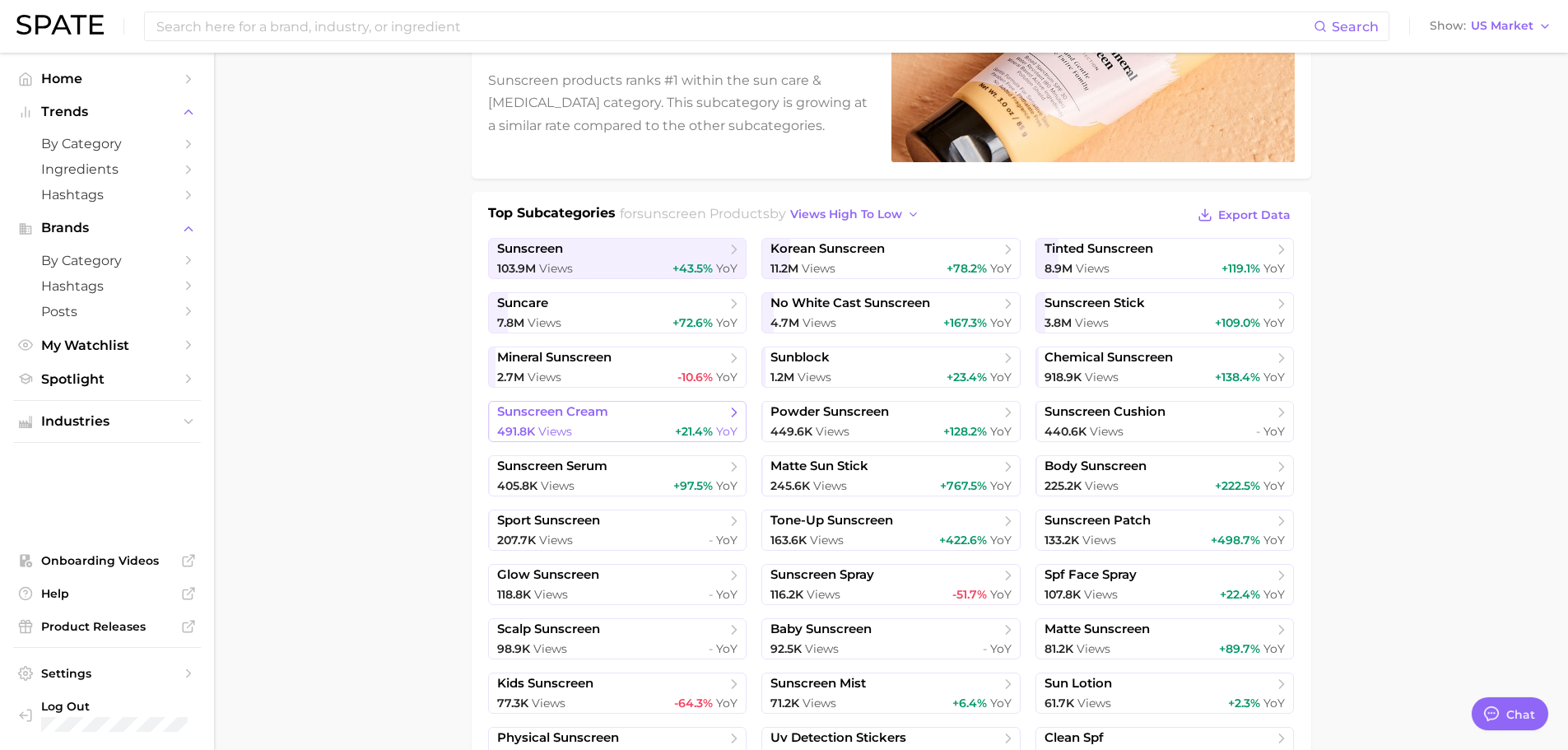
click at [608, 424] on div "491.8k Views +21.4% YoY" at bounding box center [618, 431] width 241 height 16
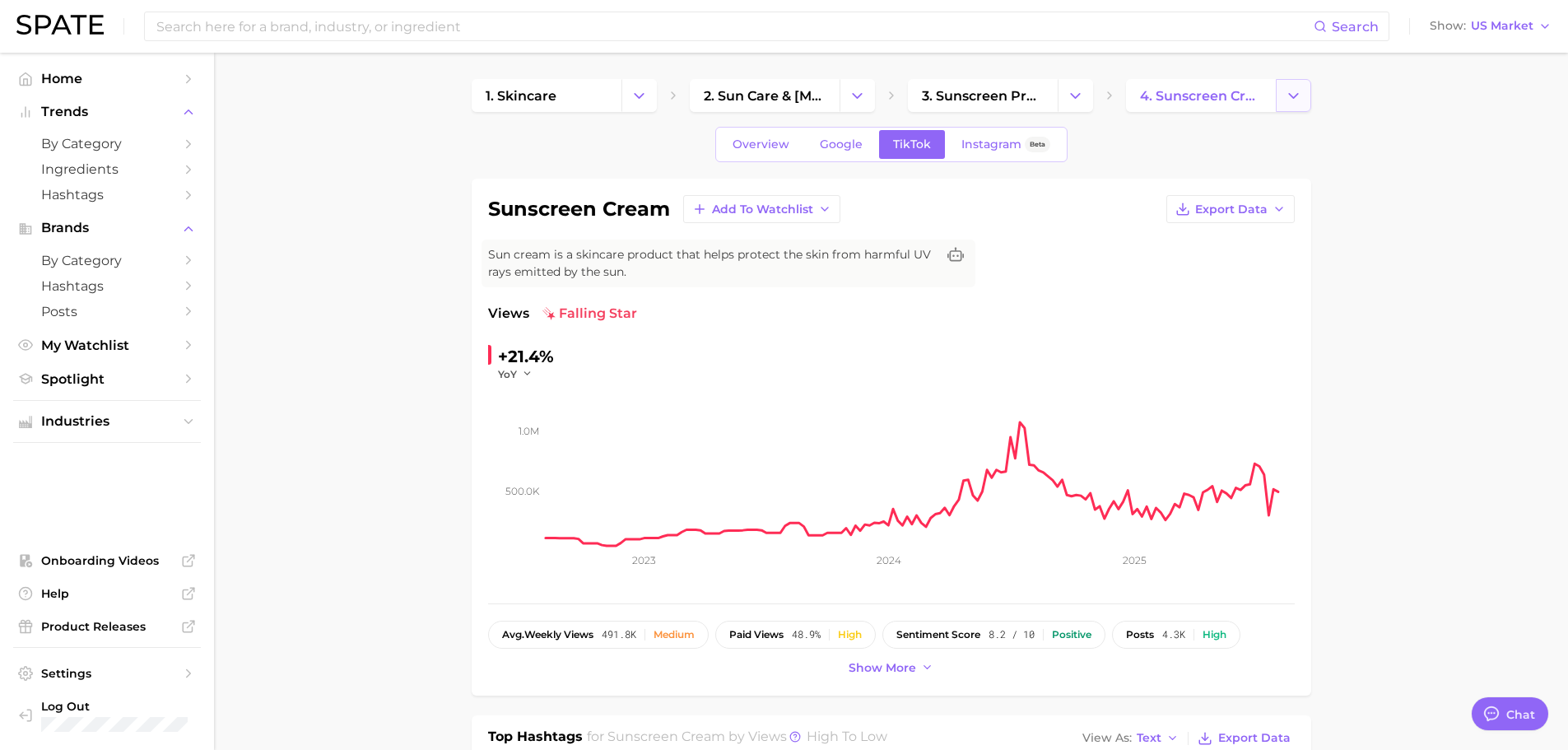
click at [1292, 92] on icon "Change Category" at bounding box center [1294, 95] width 18 height 18
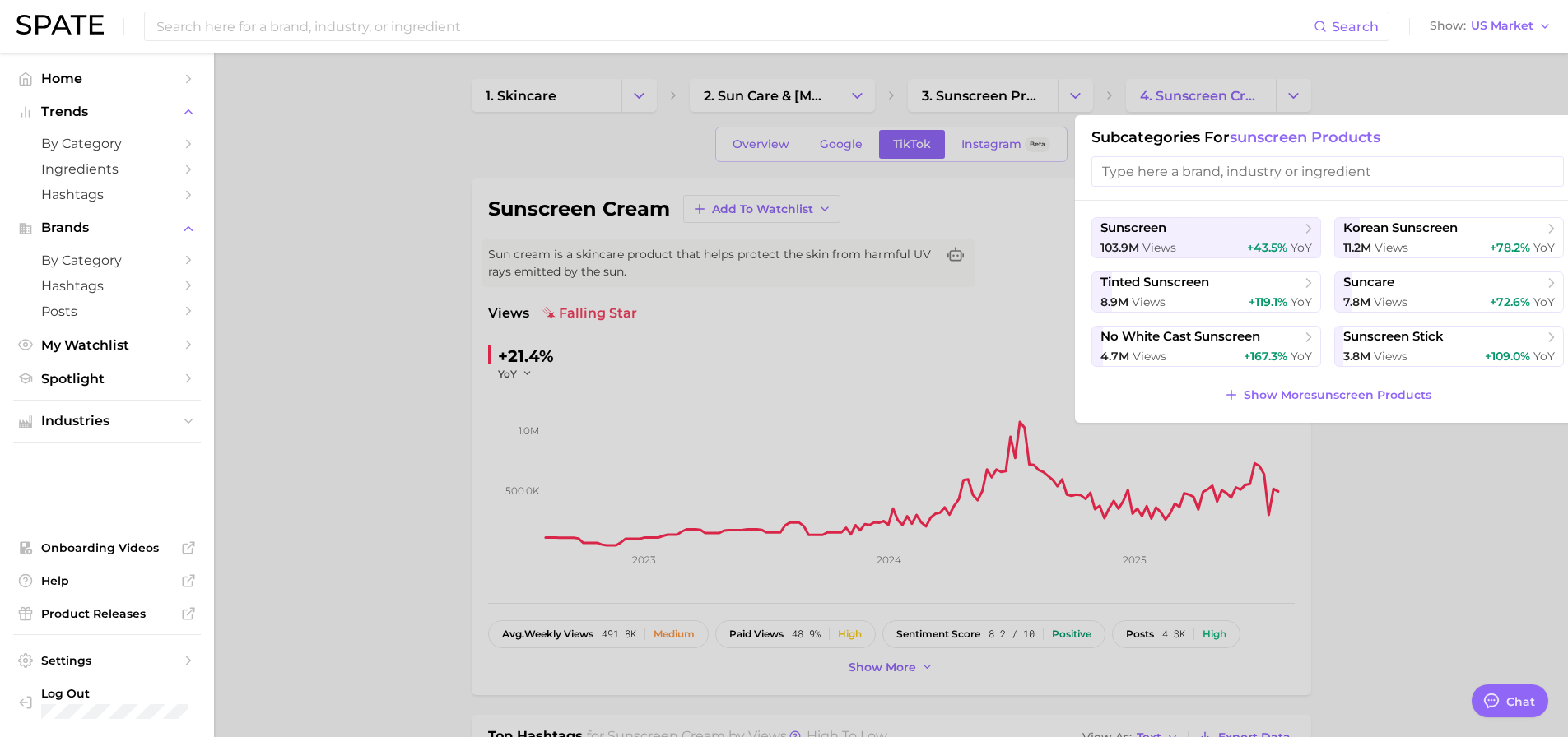
click at [967, 208] on div at bounding box center [784, 368] width 1568 height 737
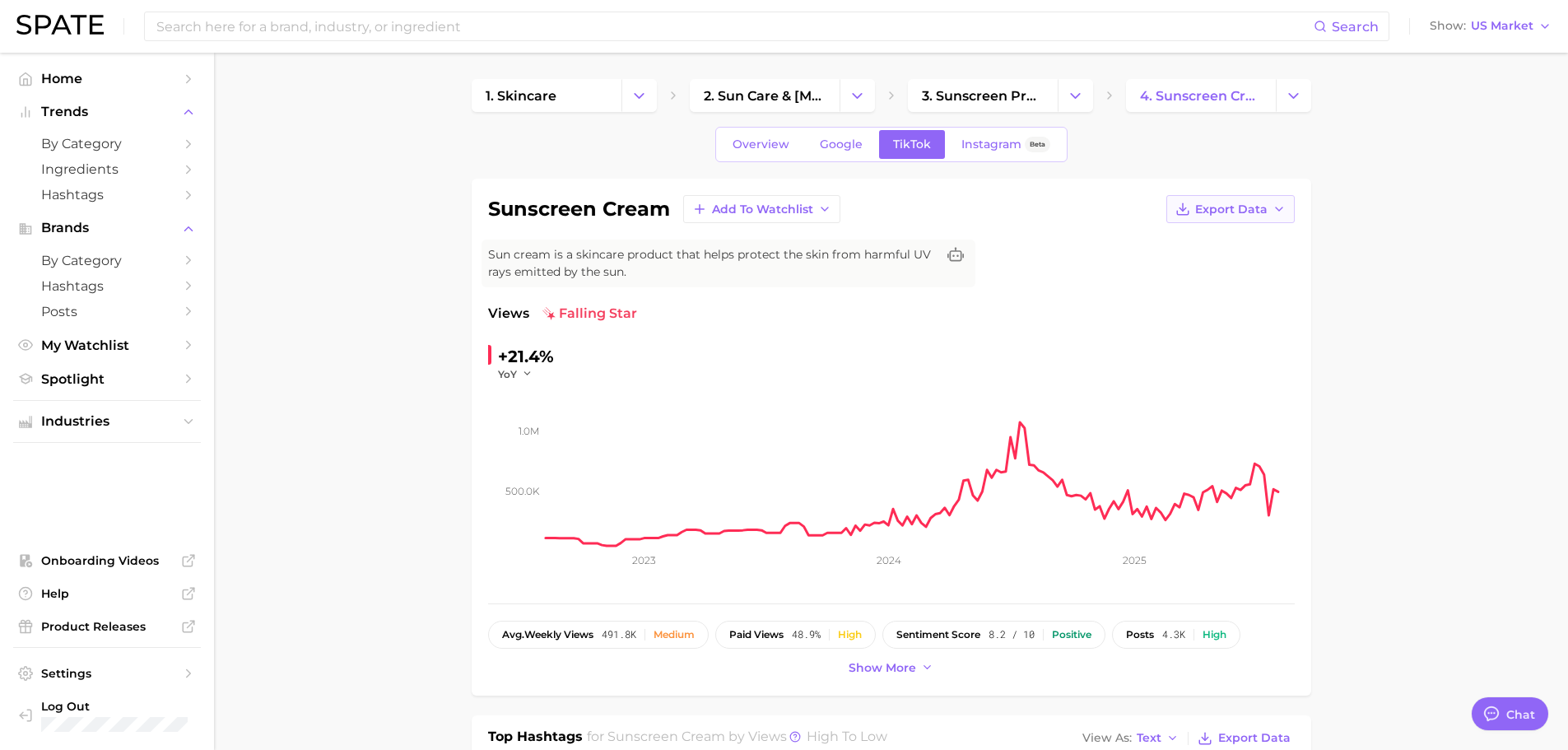
click at [1217, 202] on span "Export Data" at bounding box center [1231, 209] width 72 height 14
click at [1186, 241] on span "Time Series CSV" at bounding box center [1190, 239] width 96 height 14
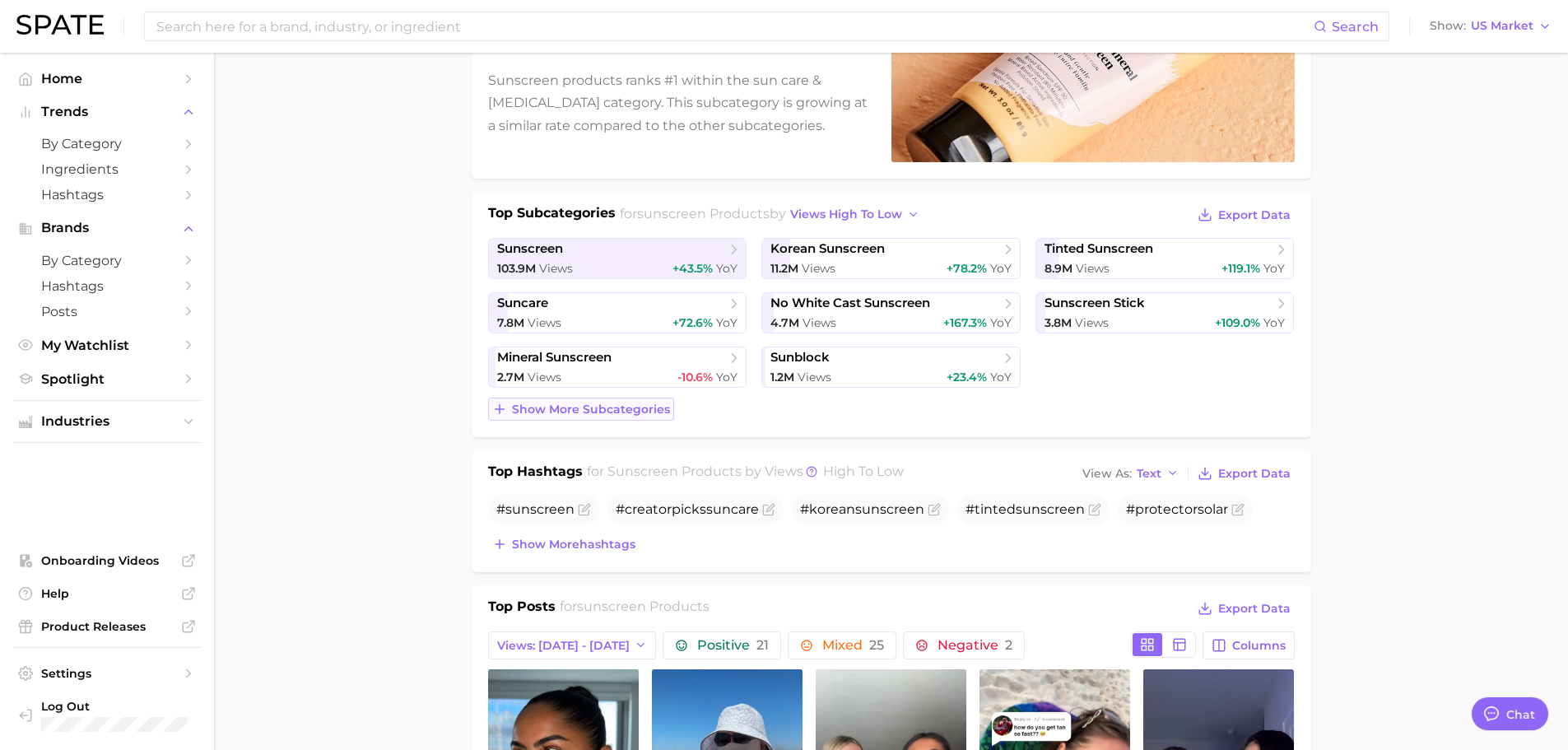
click at [533, 403] on span "Show more subcategories" at bounding box center [591, 409] width 158 height 14
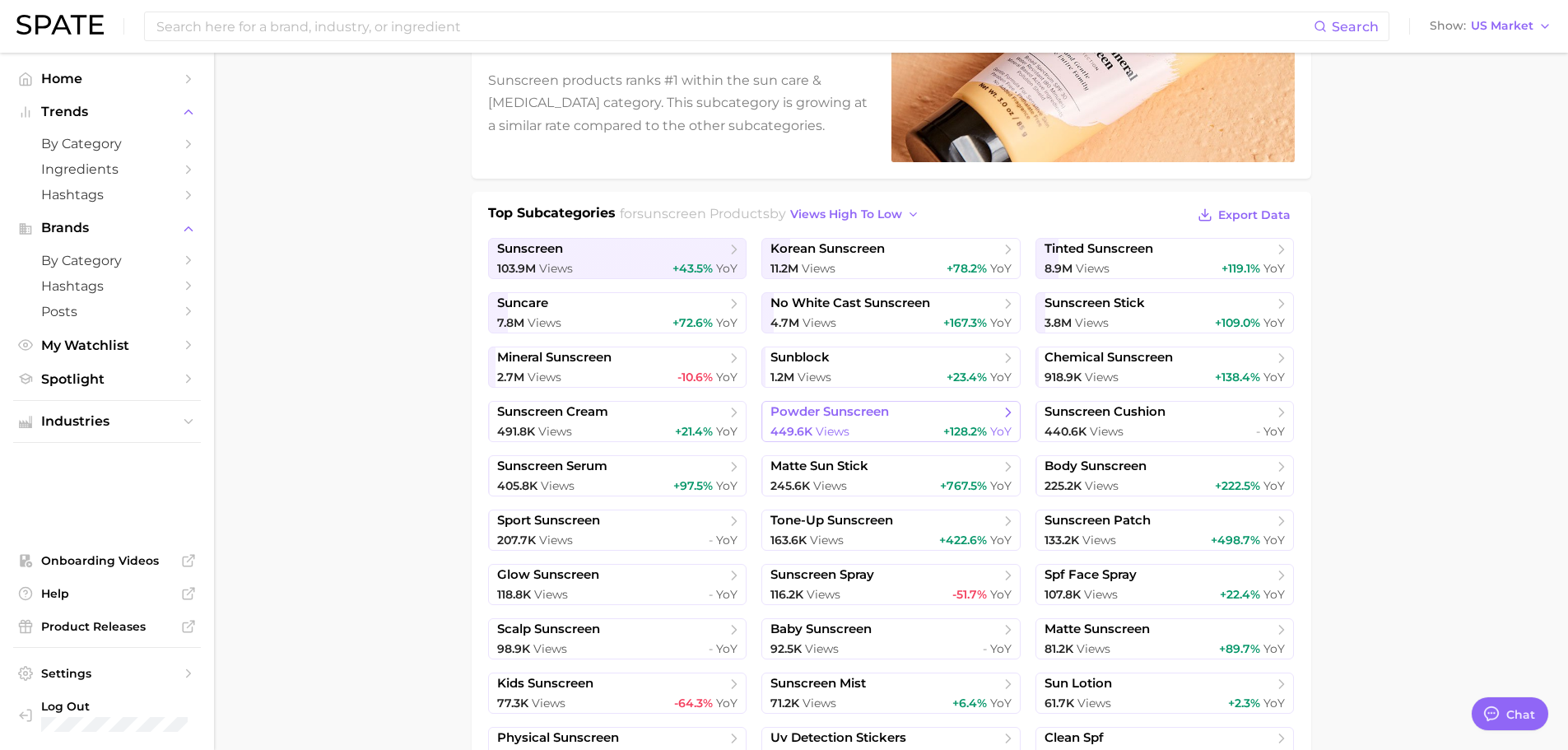
click at [908, 411] on span "powder sunscreen" at bounding box center [885, 413] width 229 height 17
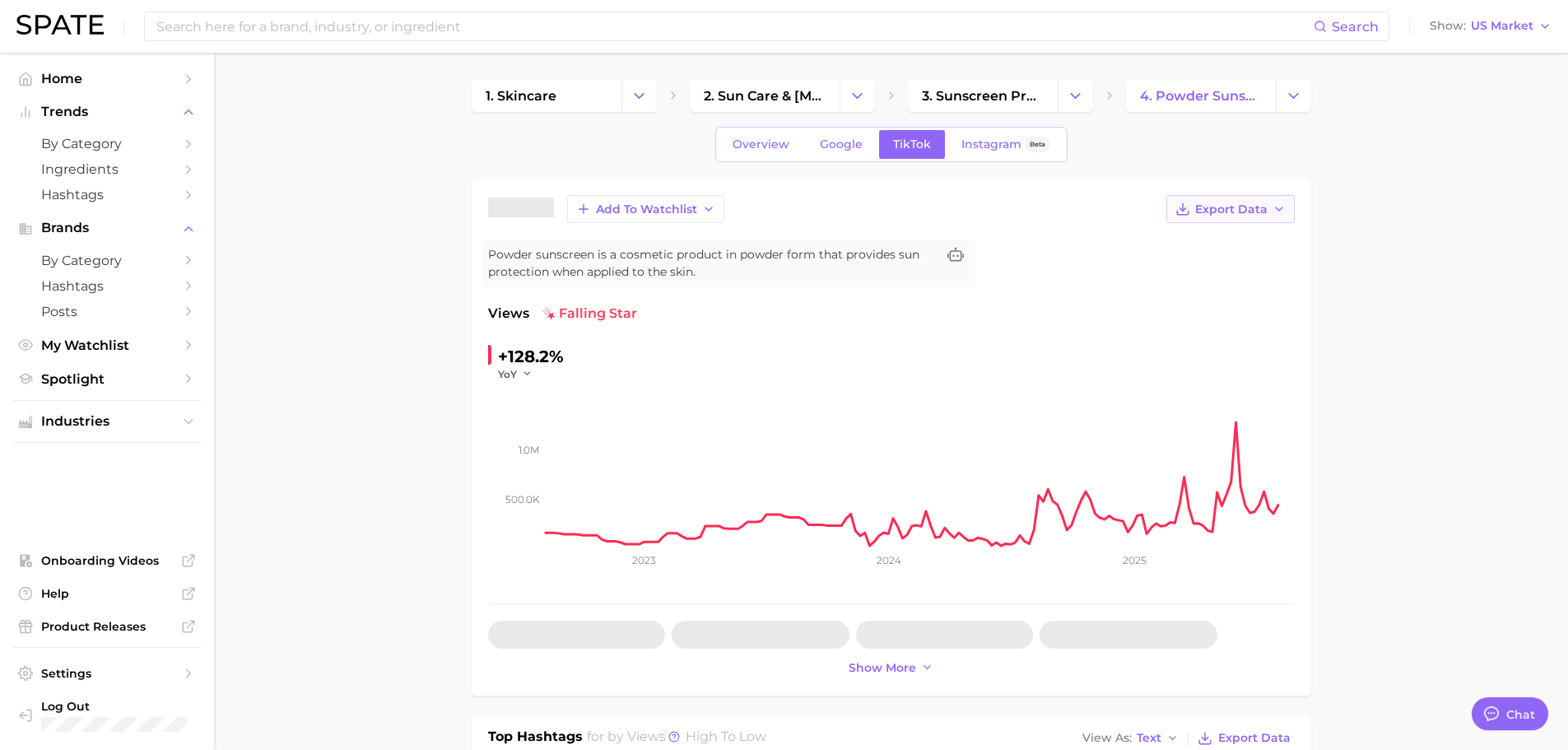
click at [1258, 204] on span "Export Data" at bounding box center [1231, 209] width 72 height 14
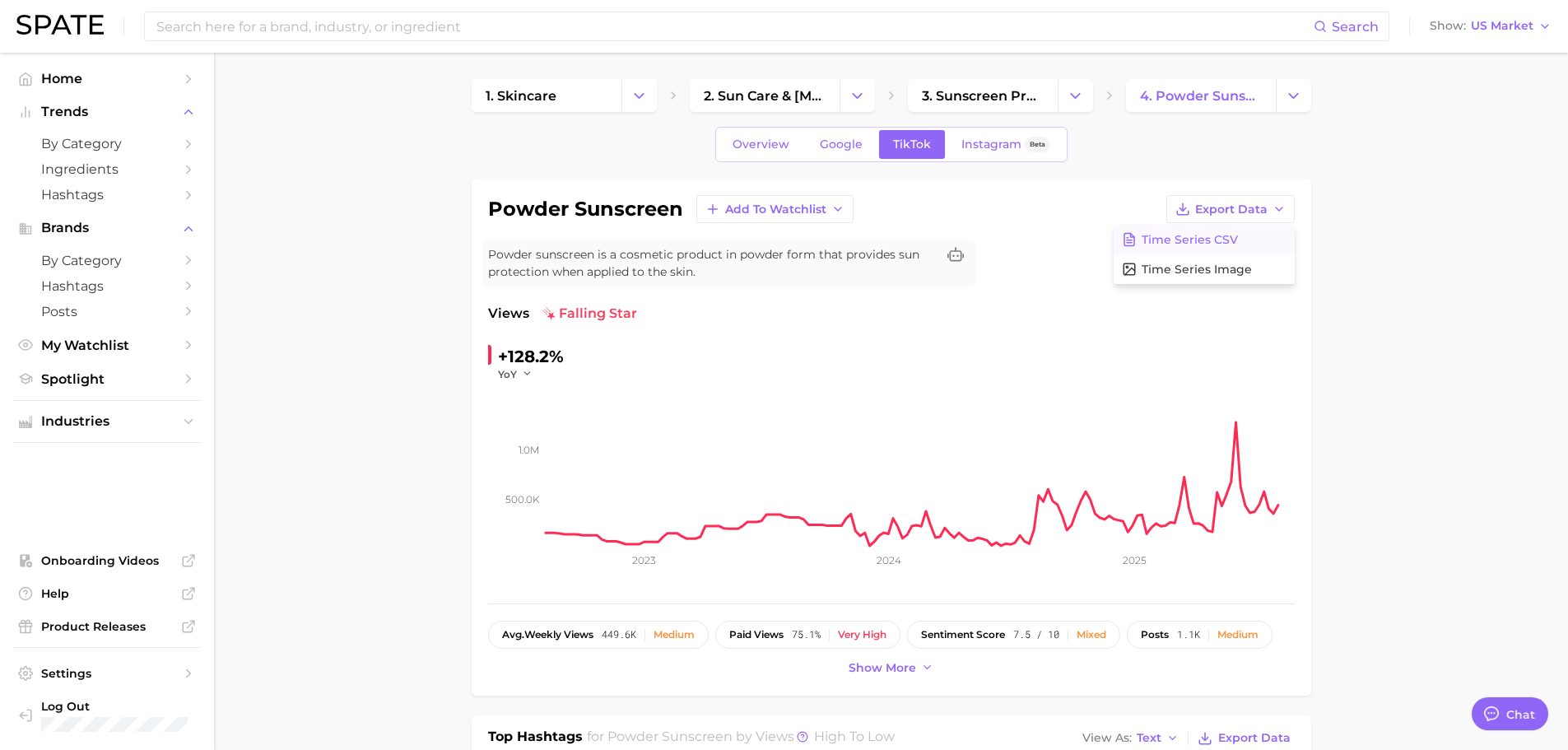
click at [1217, 242] on span "Time Series CSV" at bounding box center [1190, 239] width 96 height 14
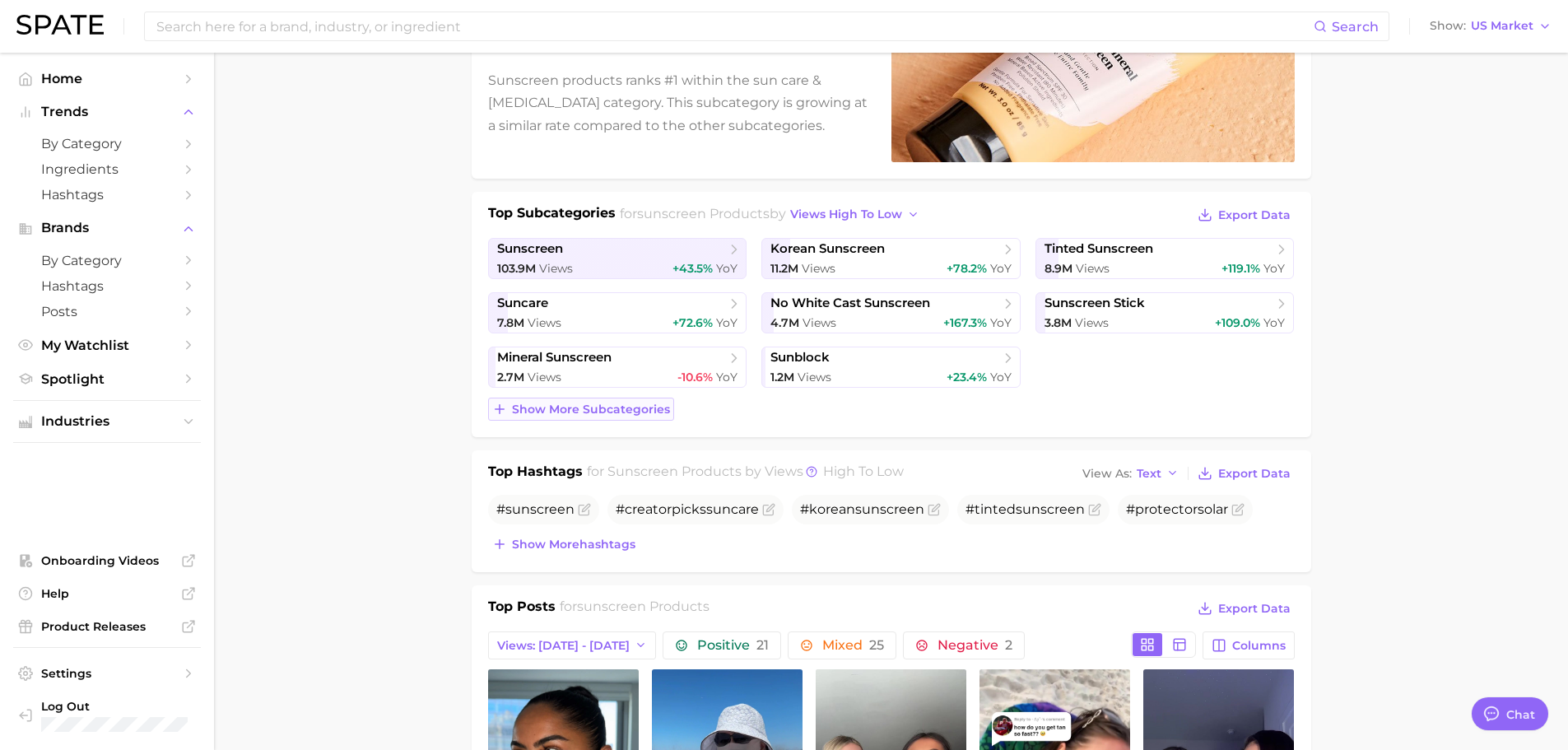
click at [588, 408] on span "Show more subcategories" at bounding box center [591, 409] width 158 height 14
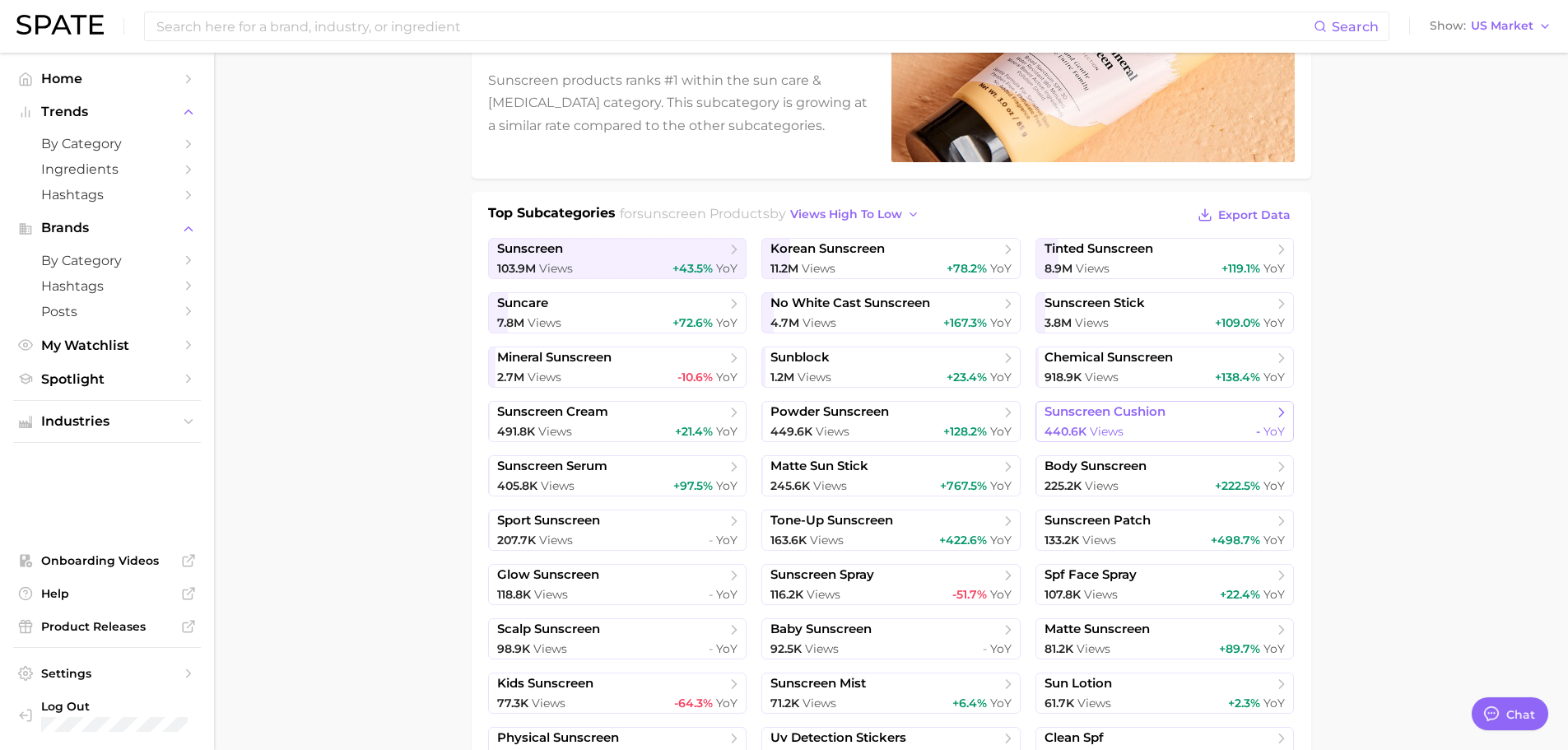
click at [1126, 409] on span "sunscreen cushion" at bounding box center [1105, 412] width 121 height 16
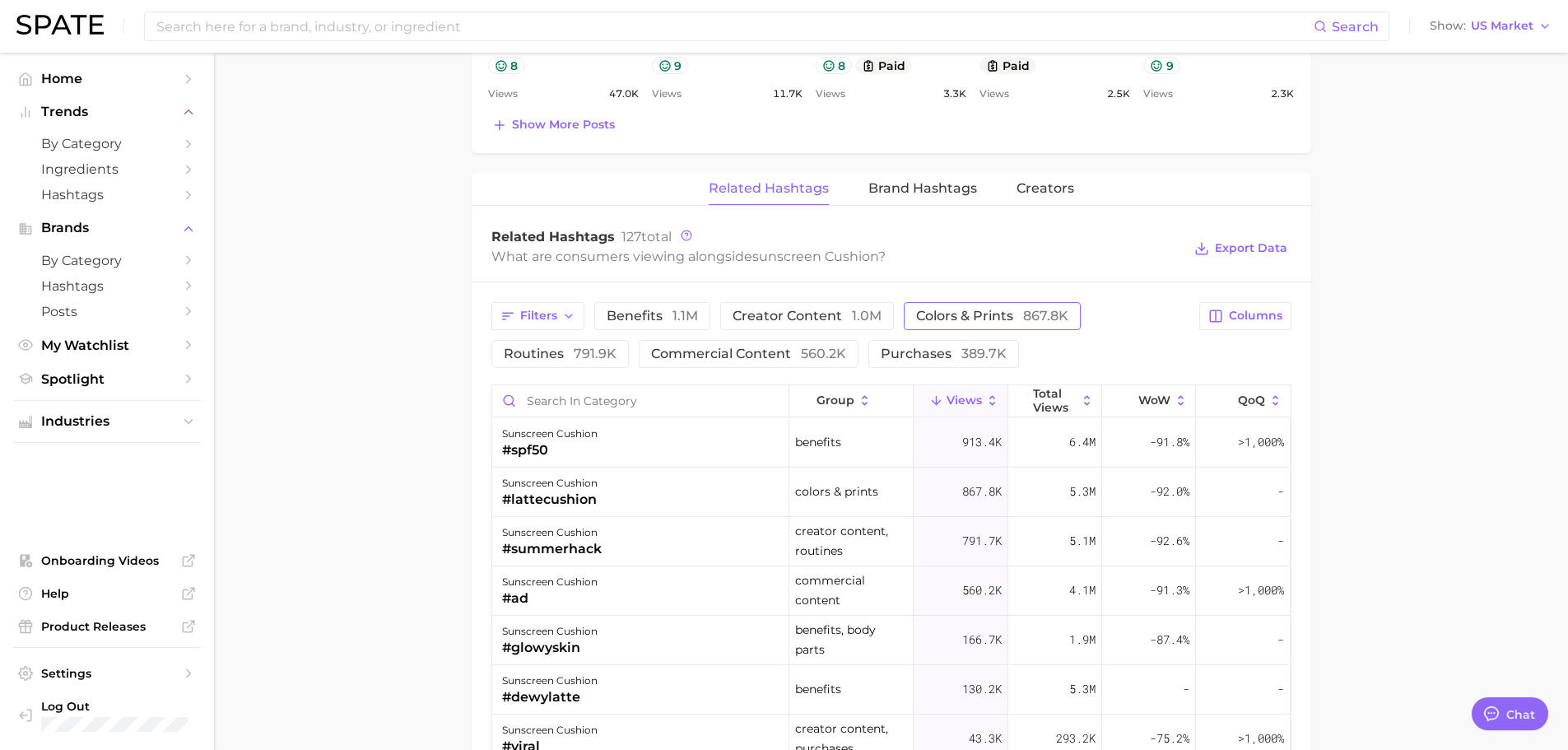
scroll to position [576, 0]
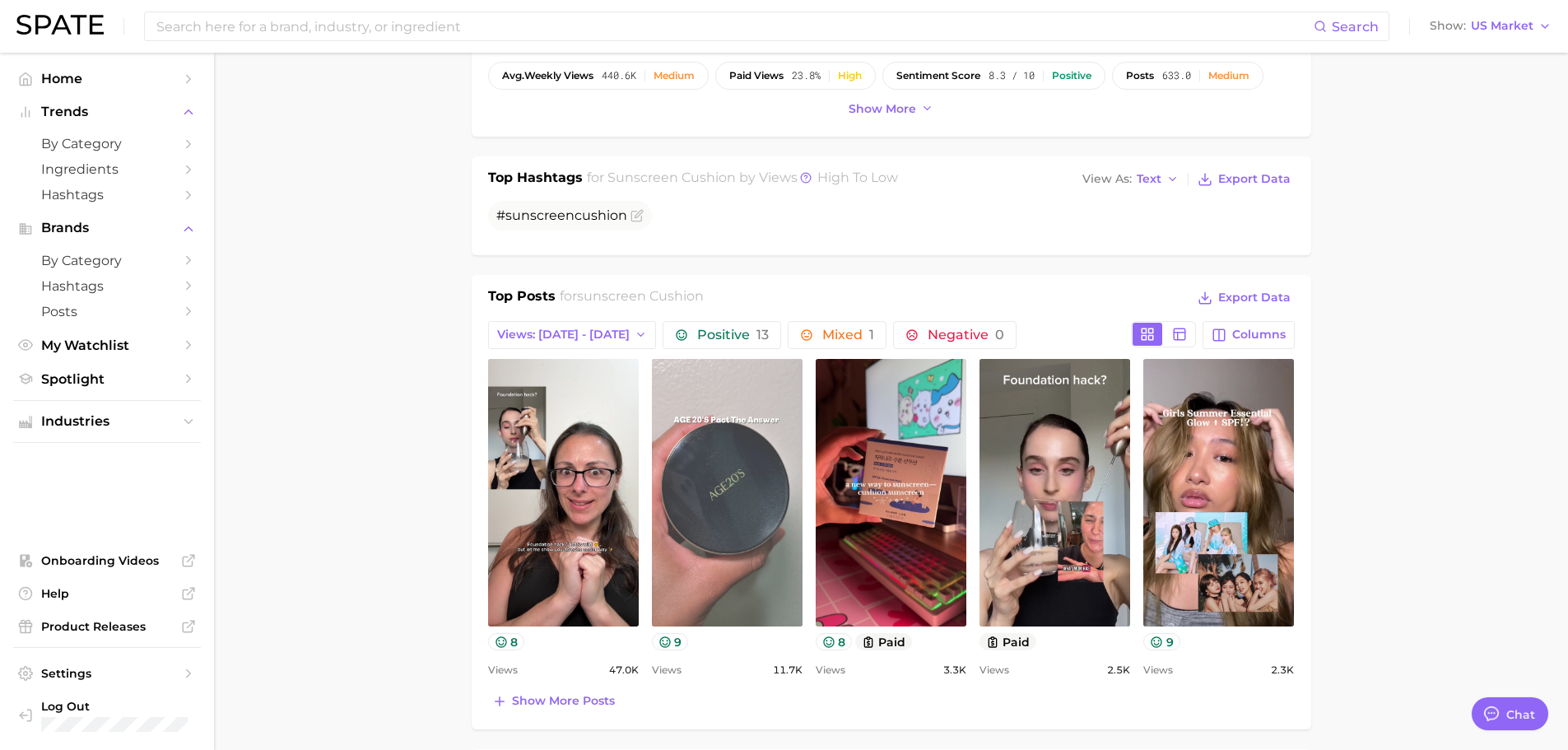
click at [752, 458] on link "view post on TikTok" at bounding box center [727, 492] width 150 height 268
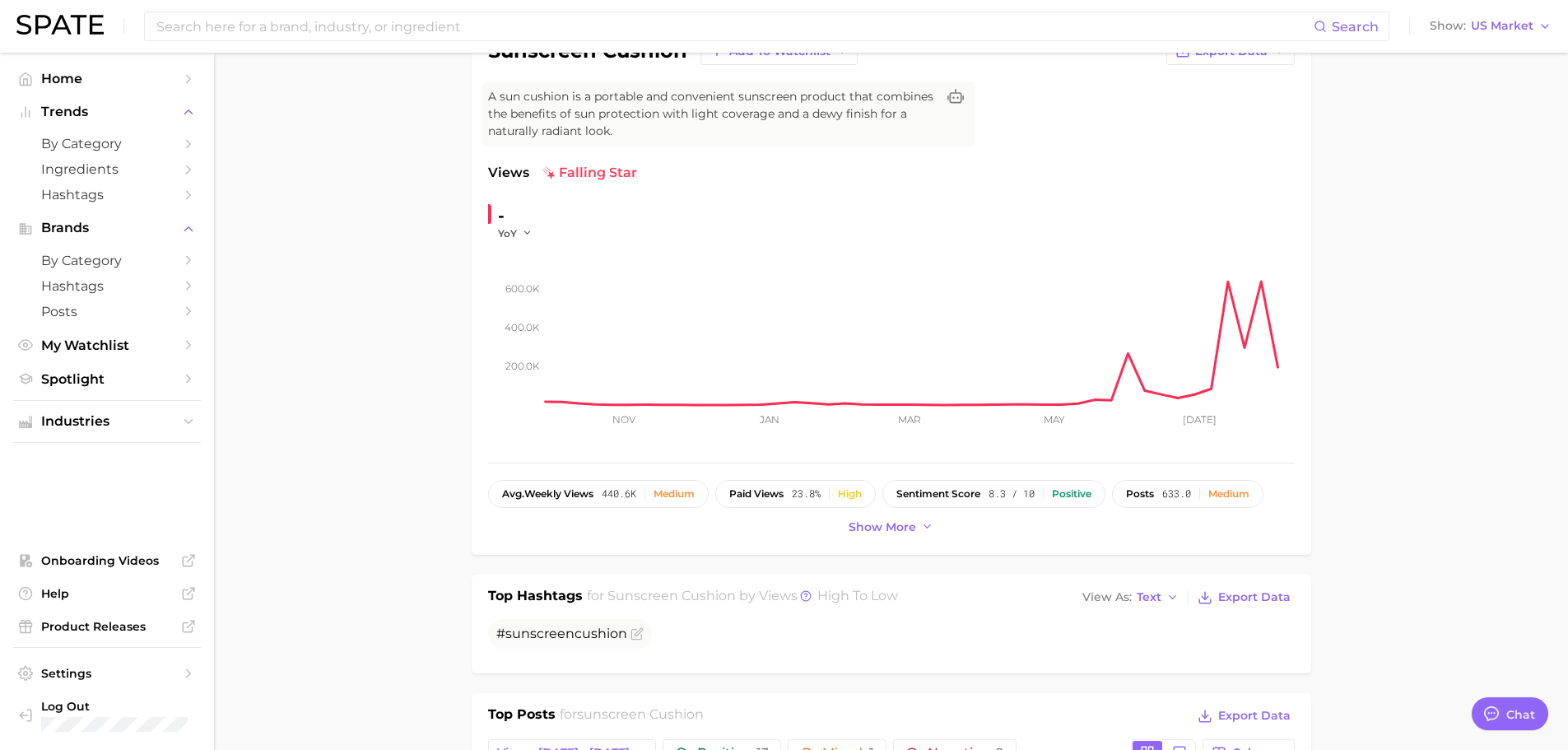
scroll to position [0, 0]
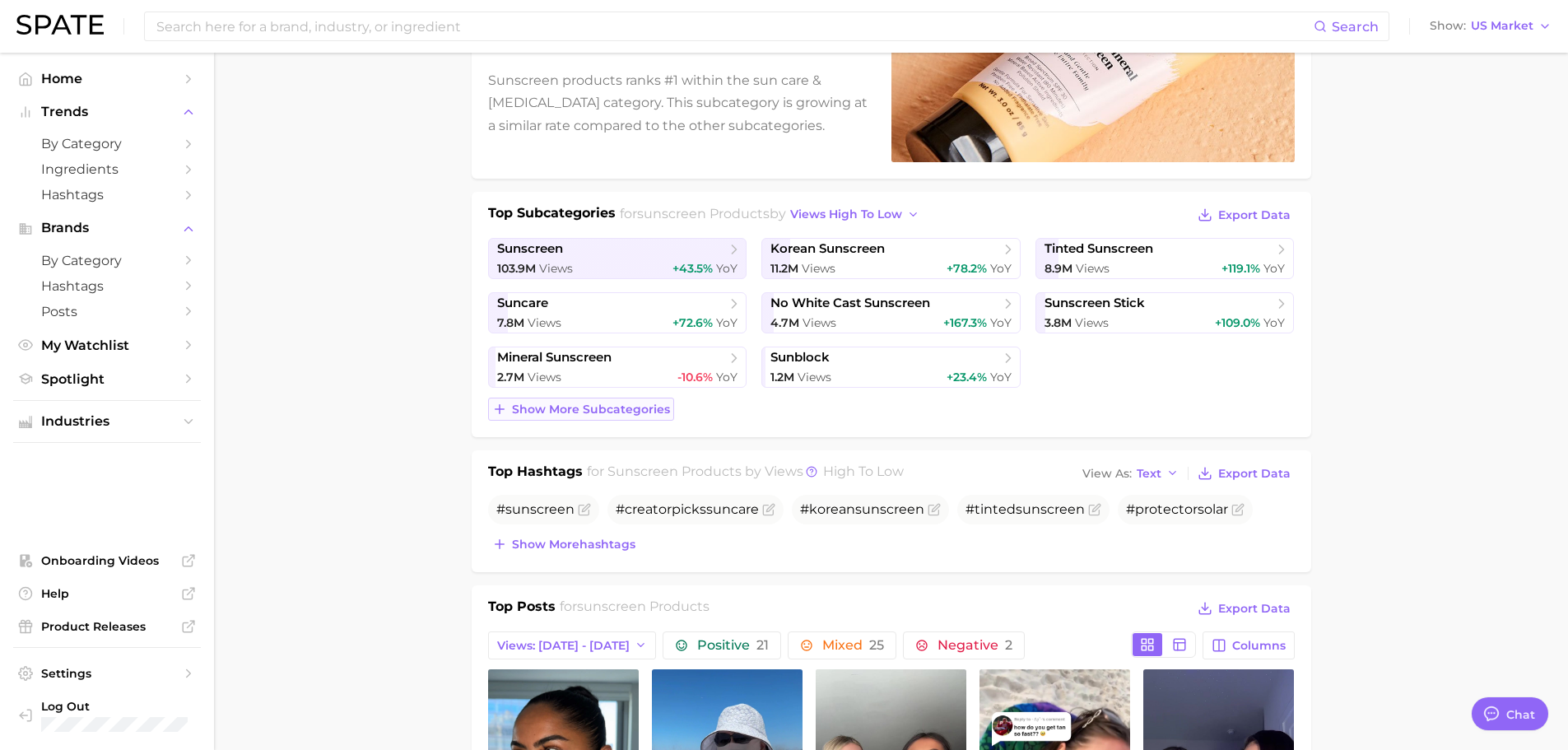
click at [629, 400] on button "Show more subcategories" at bounding box center [580, 409] width 186 height 23
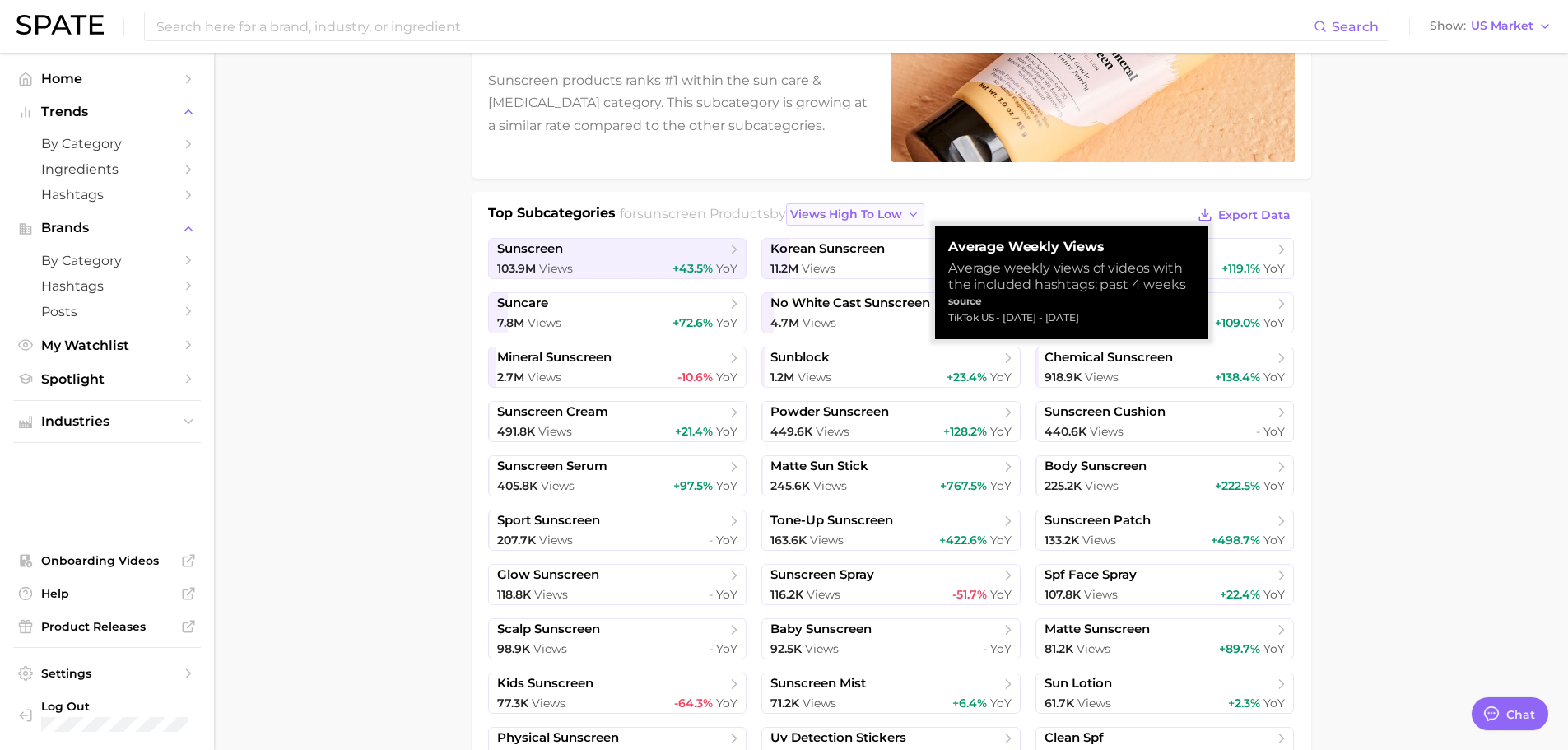
click at [865, 222] on button "views high to low" at bounding box center [855, 214] width 138 height 22
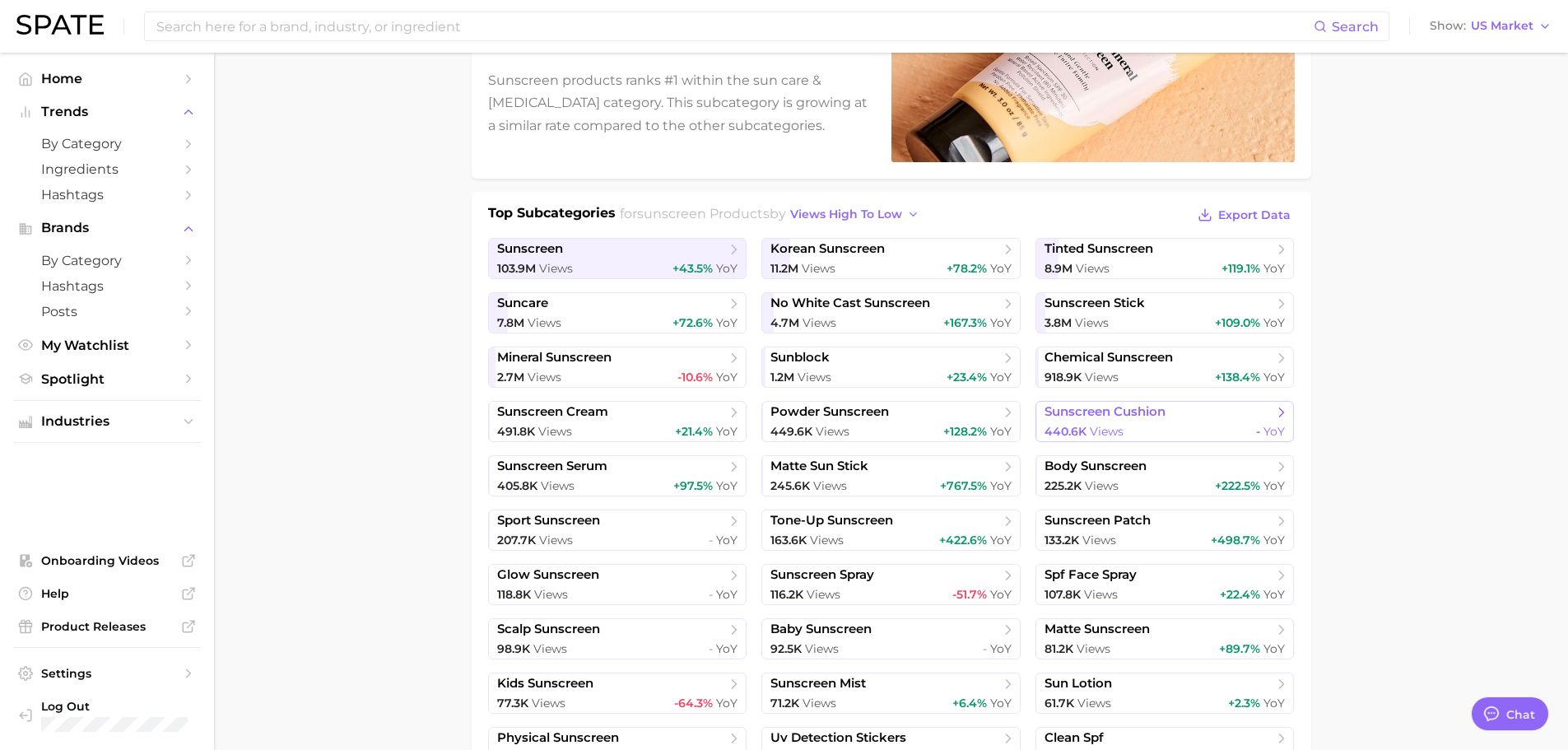
click at [1161, 414] on span "sunscreen cushion" at bounding box center [1105, 412] width 121 height 16
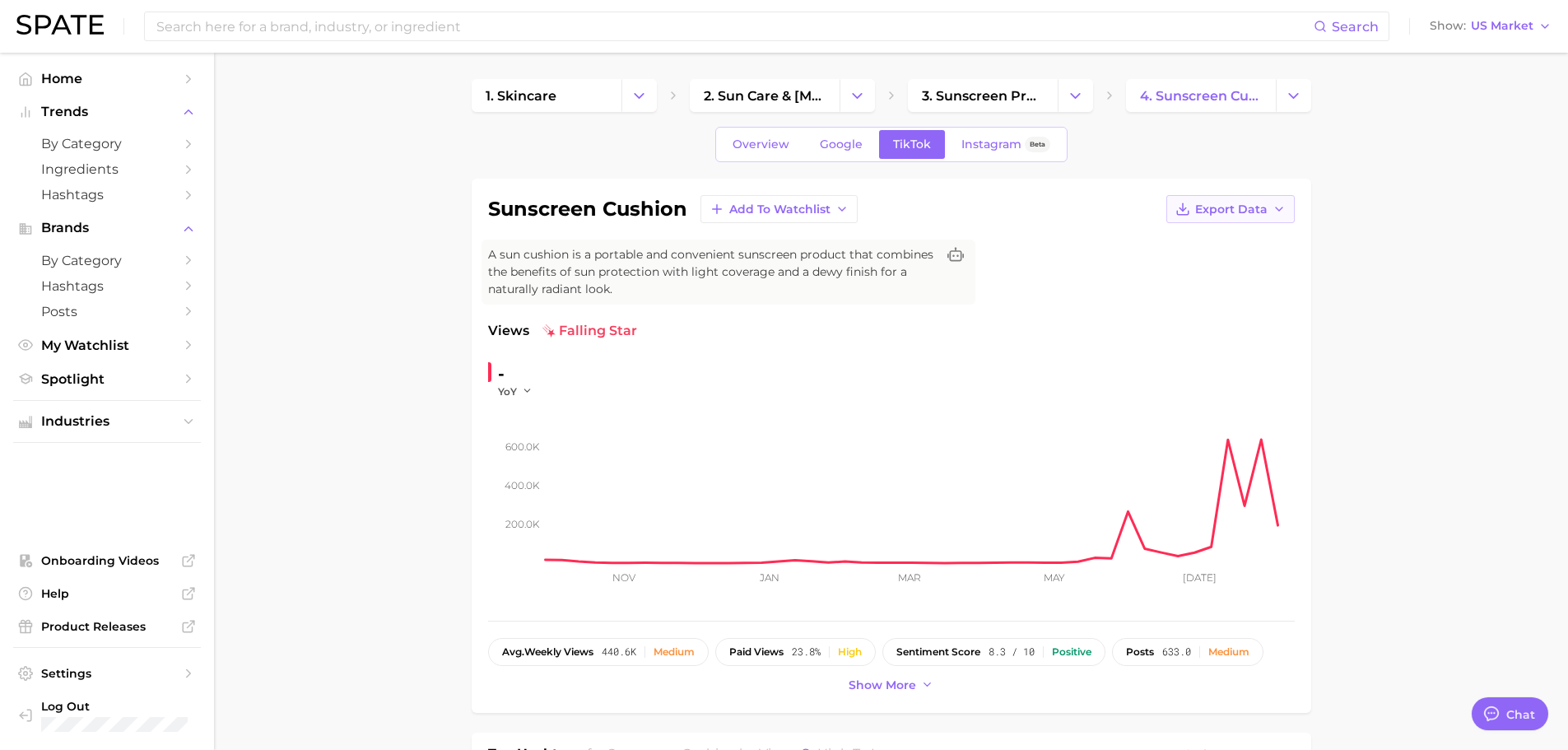
click at [1265, 201] on button "Export Data" at bounding box center [1230, 209] width 128 height 28
click at [1231, 239] on span "Time Series CSV" at bounding box center [1190, 239] width 96 height 14
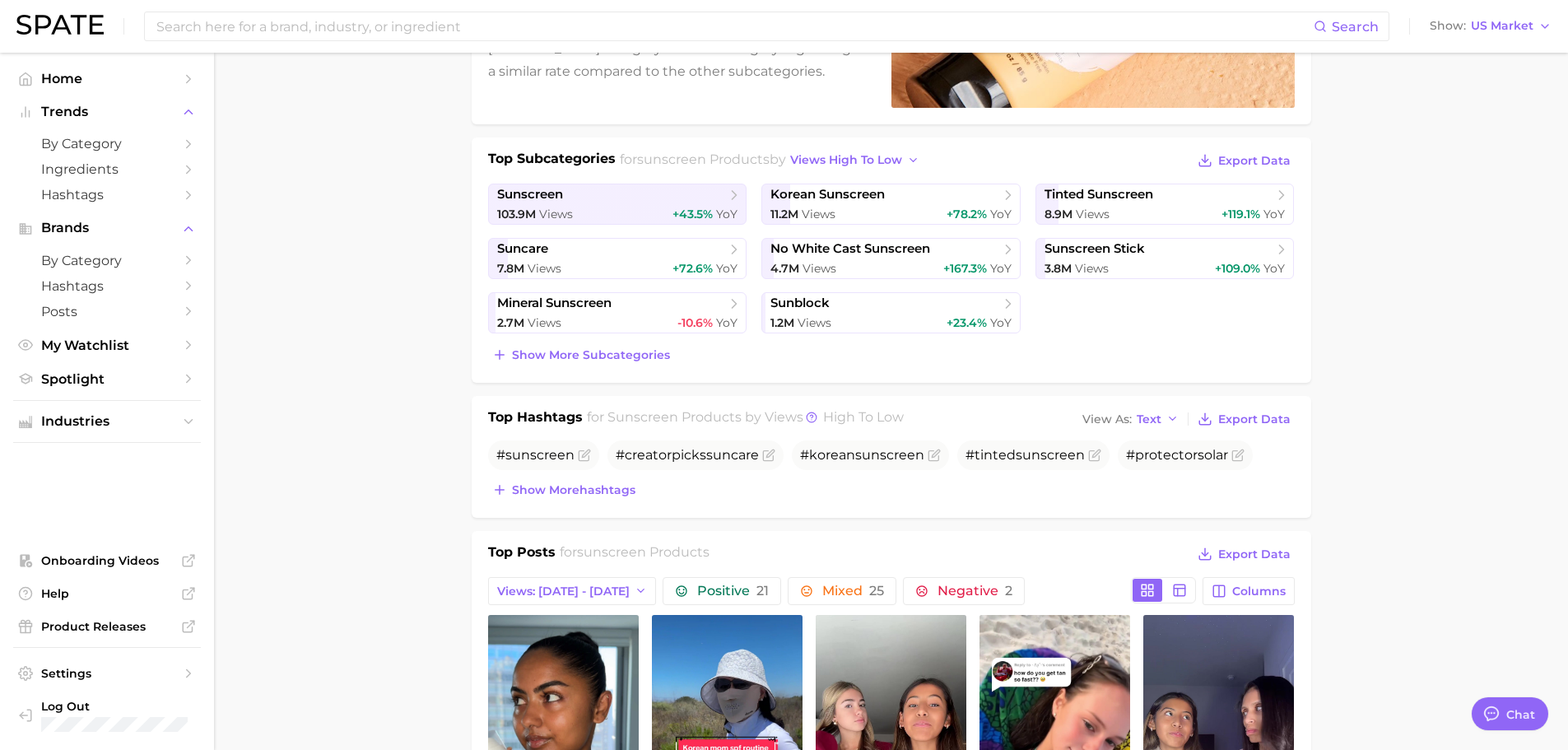
scroll to position [329, 0]
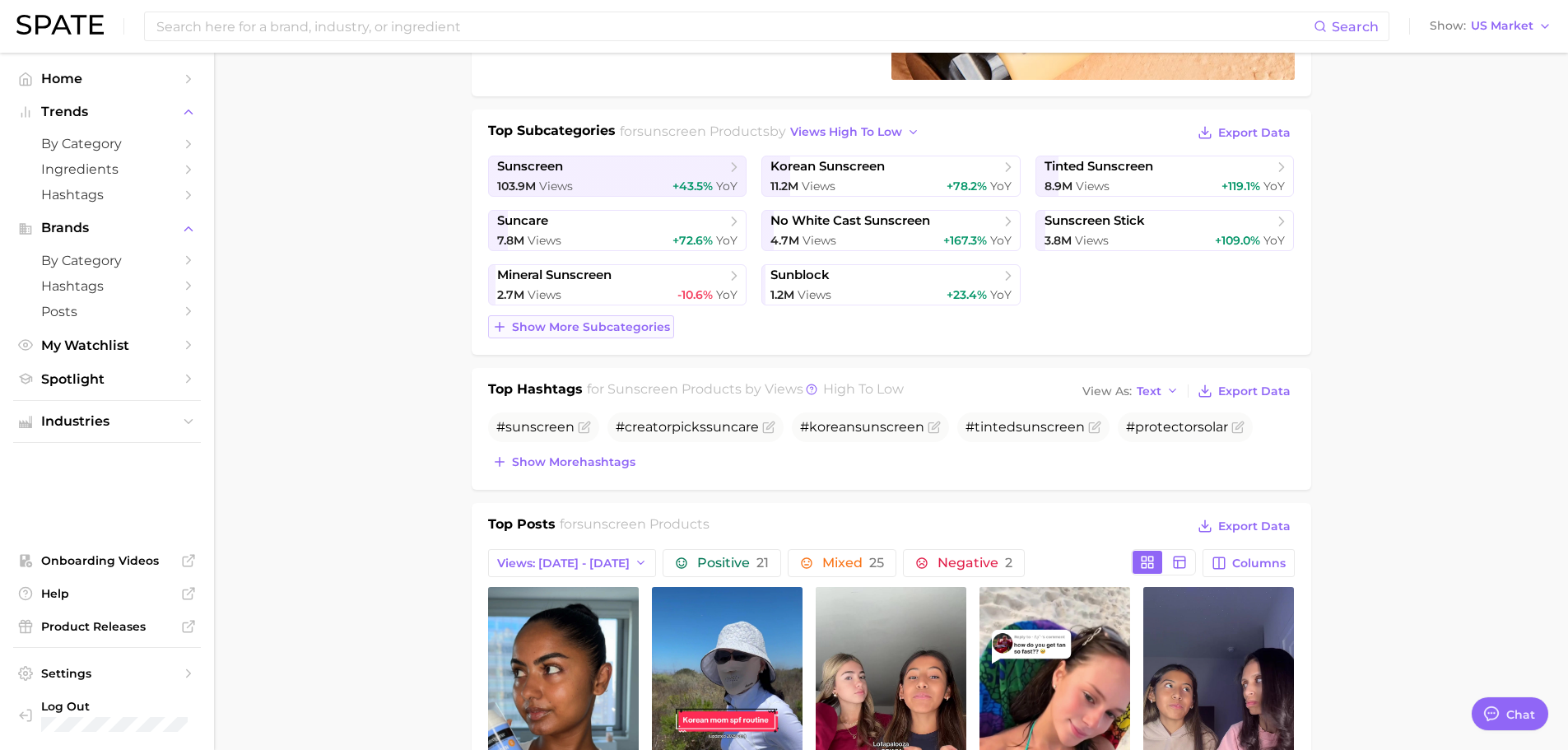
click at [623, 328] on span "Show more subcategories" at bounding box center [591, 326] width 158 height 14
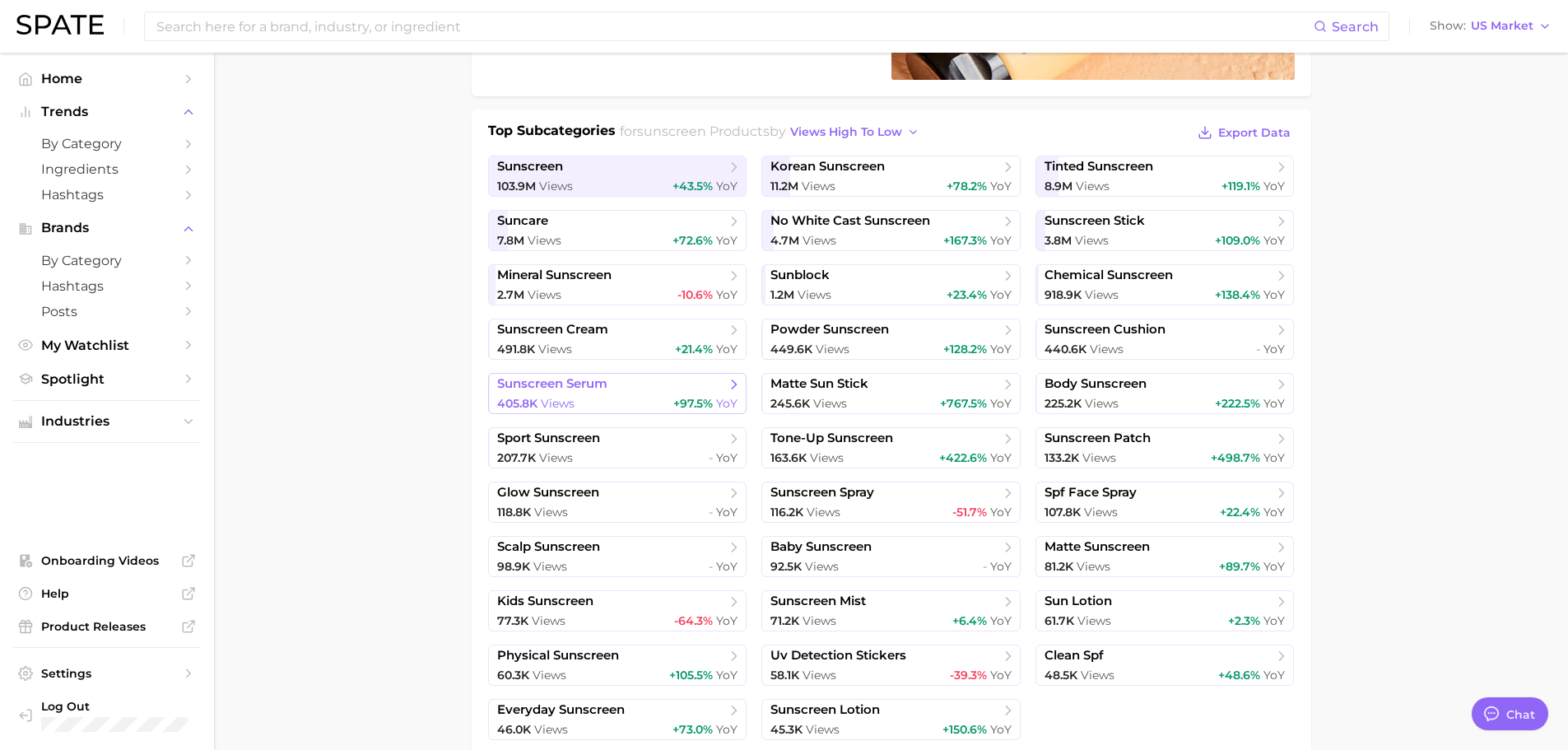
click at [591, 398] on div "405.8k Views +97.5% YoY" at bounding box center [618, 403] width 241 height 16
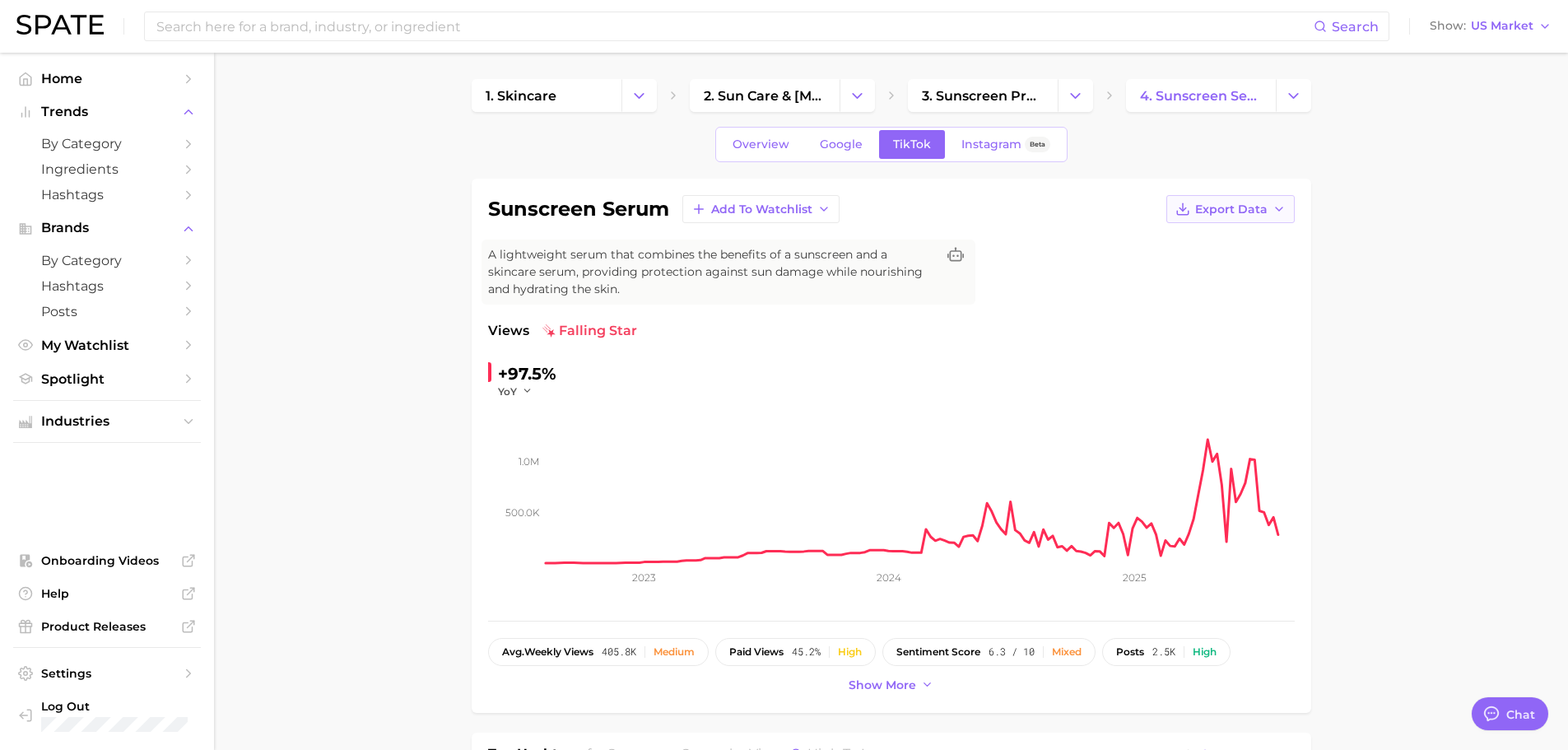
click at [1242, 200] on button "Export Data" at bounding box center [1230, 209] width 128 height 28
click at [1216, 245] on span "Time Series CSV" at bounding box center [1190, 239] width 96 height 14
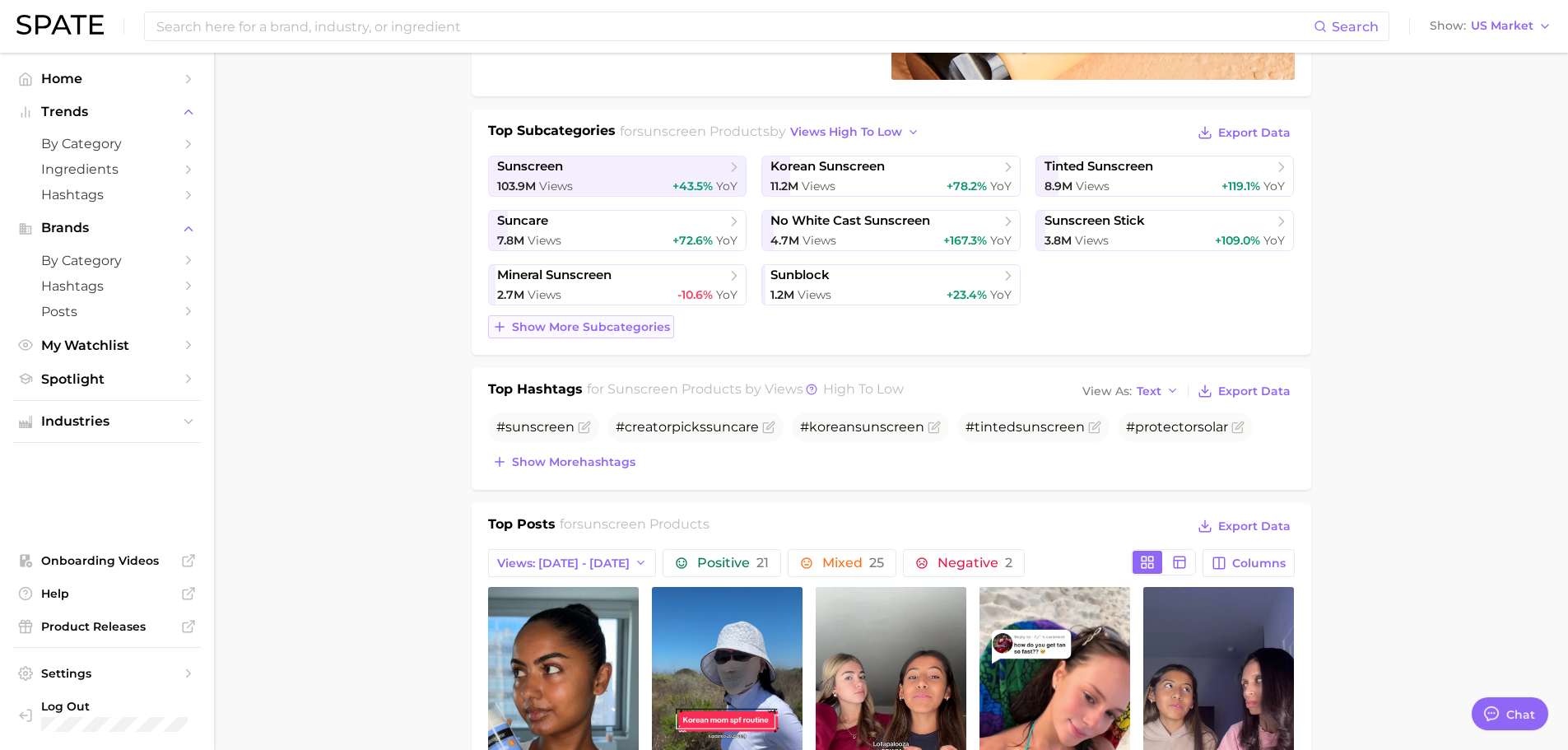
click at [611, 328] on span "Show more subcategories" at bounding box center [591, 326] width 158 height 14
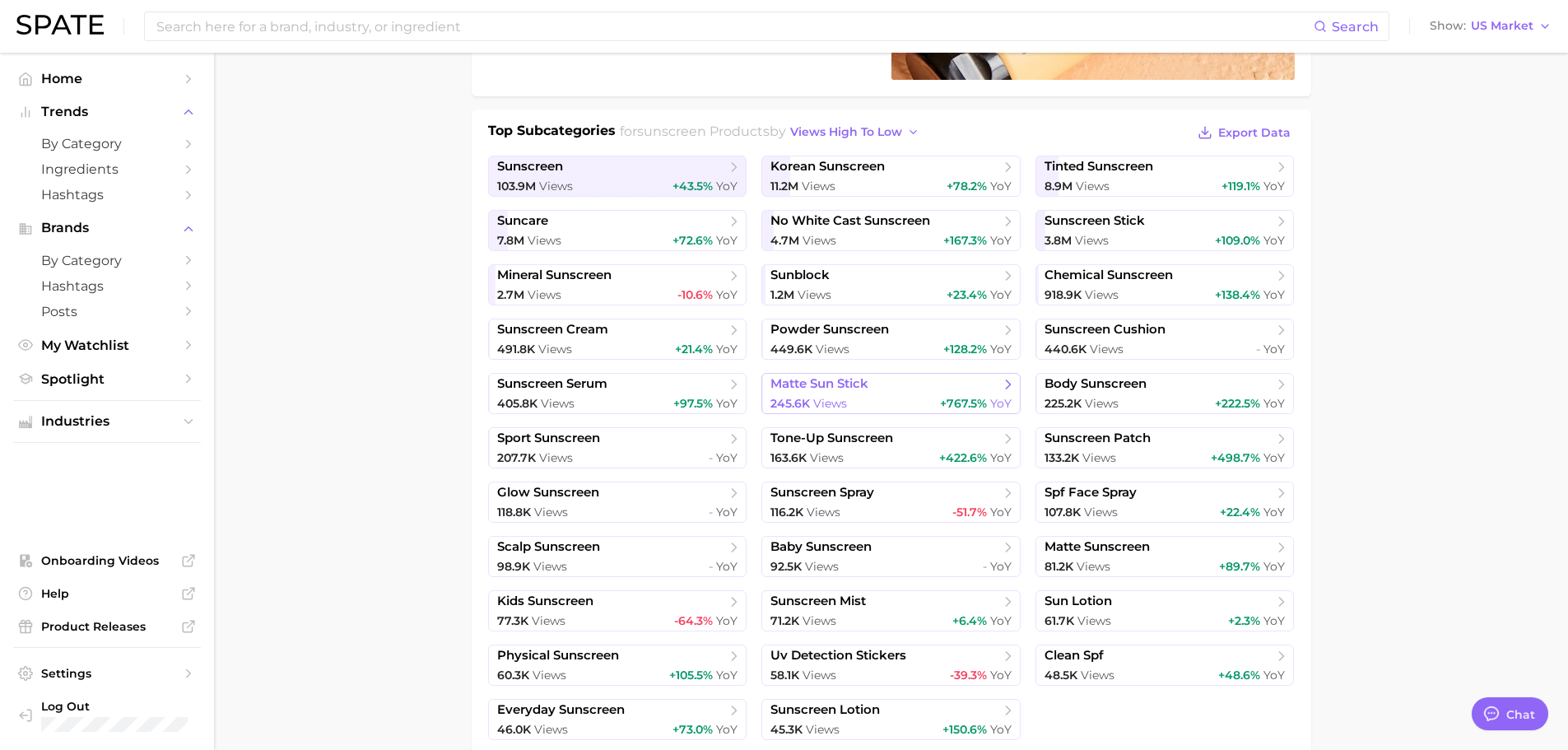
click at [898, 393] on link "matte sun stick 245.6k Views +767.5% YoY" at bounding box center [891, 393] width 260 height 41
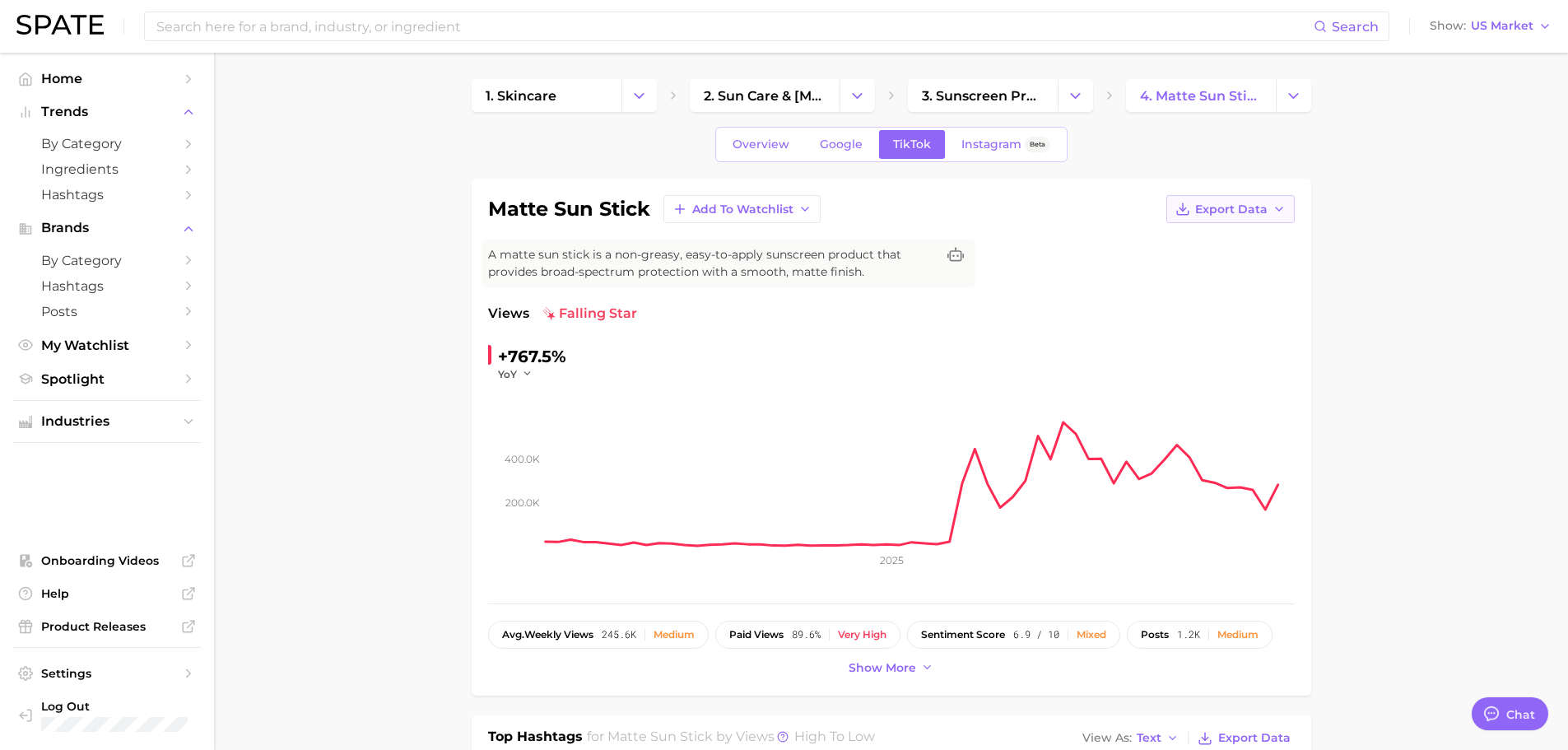
click at [1234, 204] on span "Export Data" at bounding box center [1231, 209] width 72 height 14
click at [1206, 243] on span "Time Series CSV" at bounding box center [1190, 239] width 96 height 14
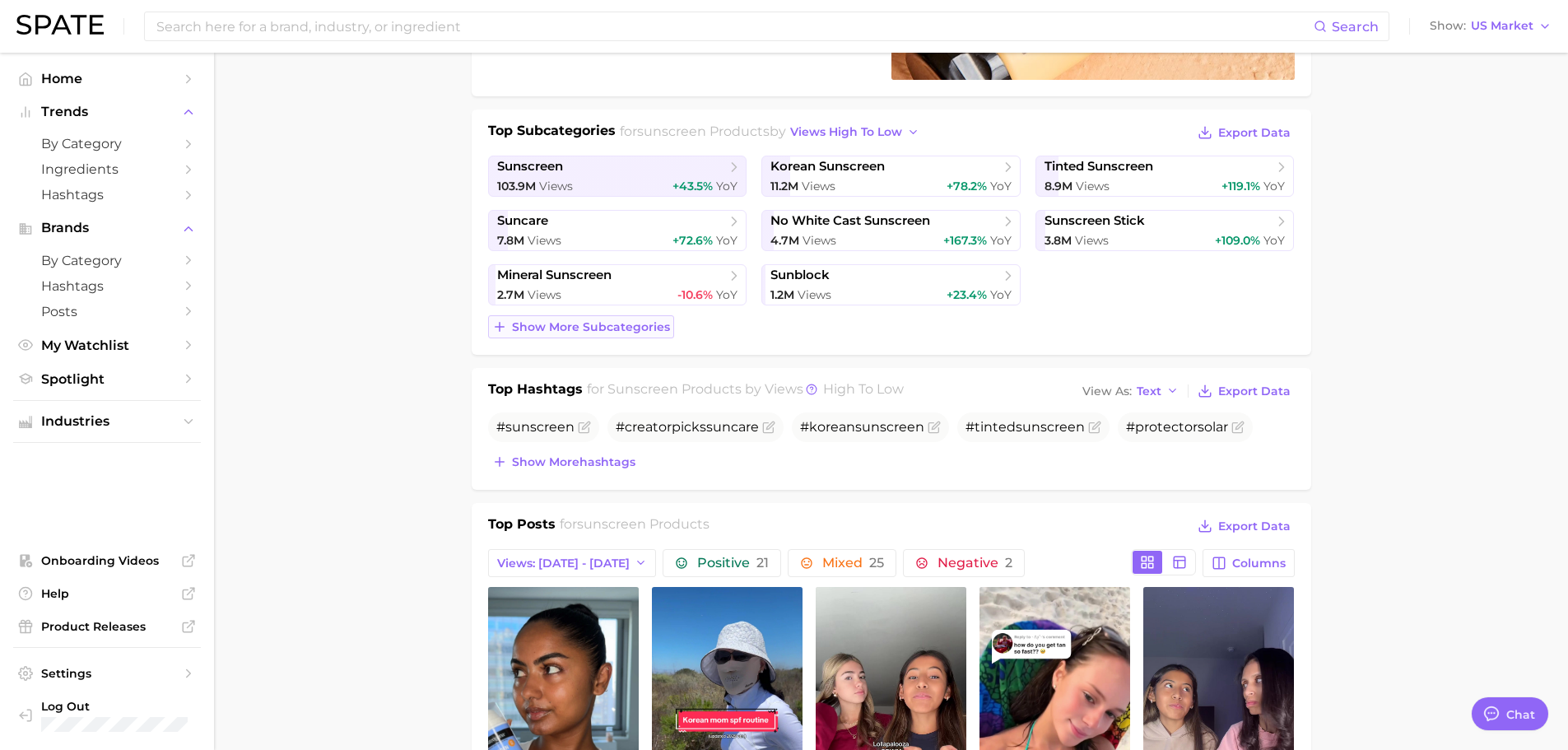
click at [575, 326] on span "Show more subcategories" at bounding box center [591, 326] width 158 height 14
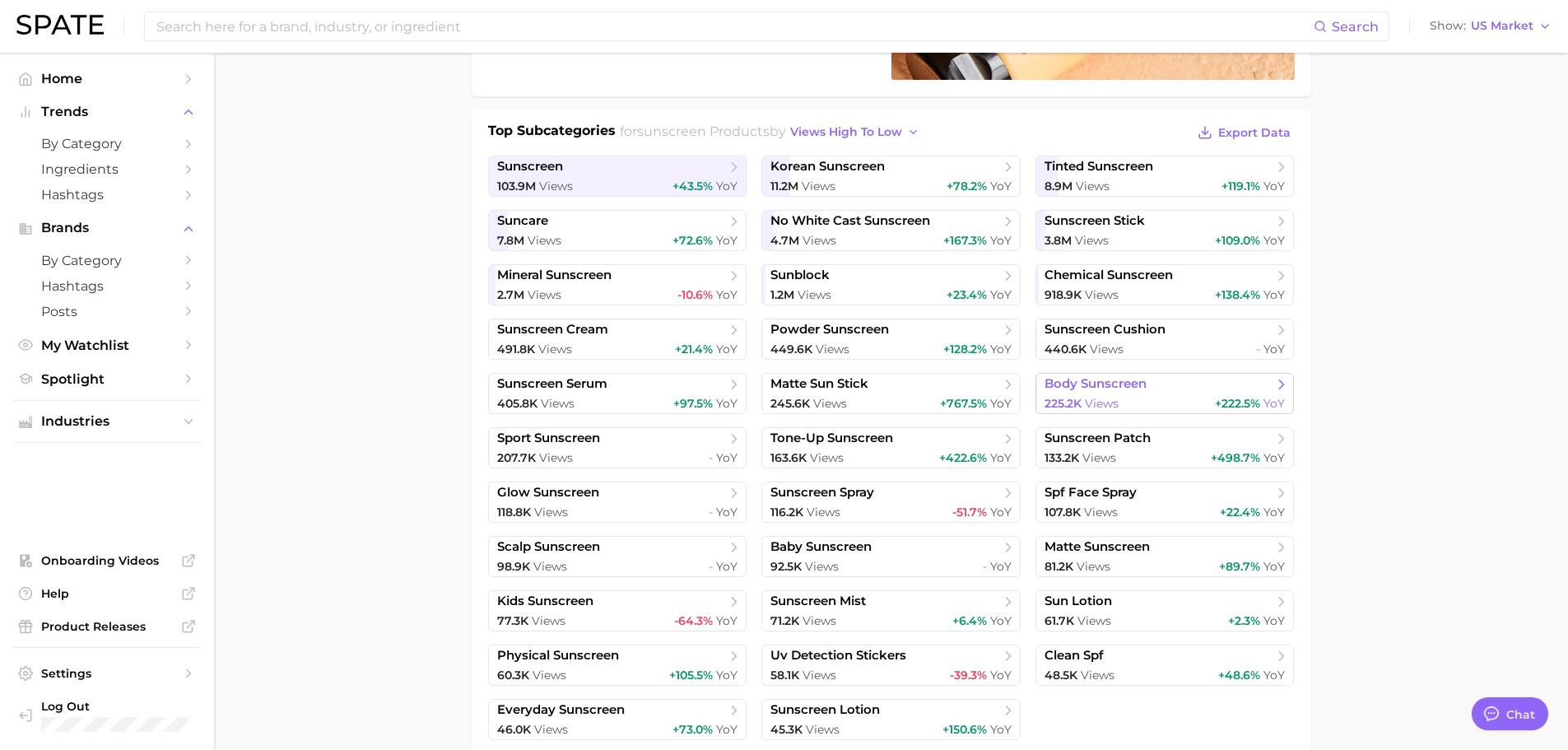
click at [1116, 393] on link "body sunscreen 225.2k Views +222.5% YoY" at bounding box center [1166, 393] width 260 height 41
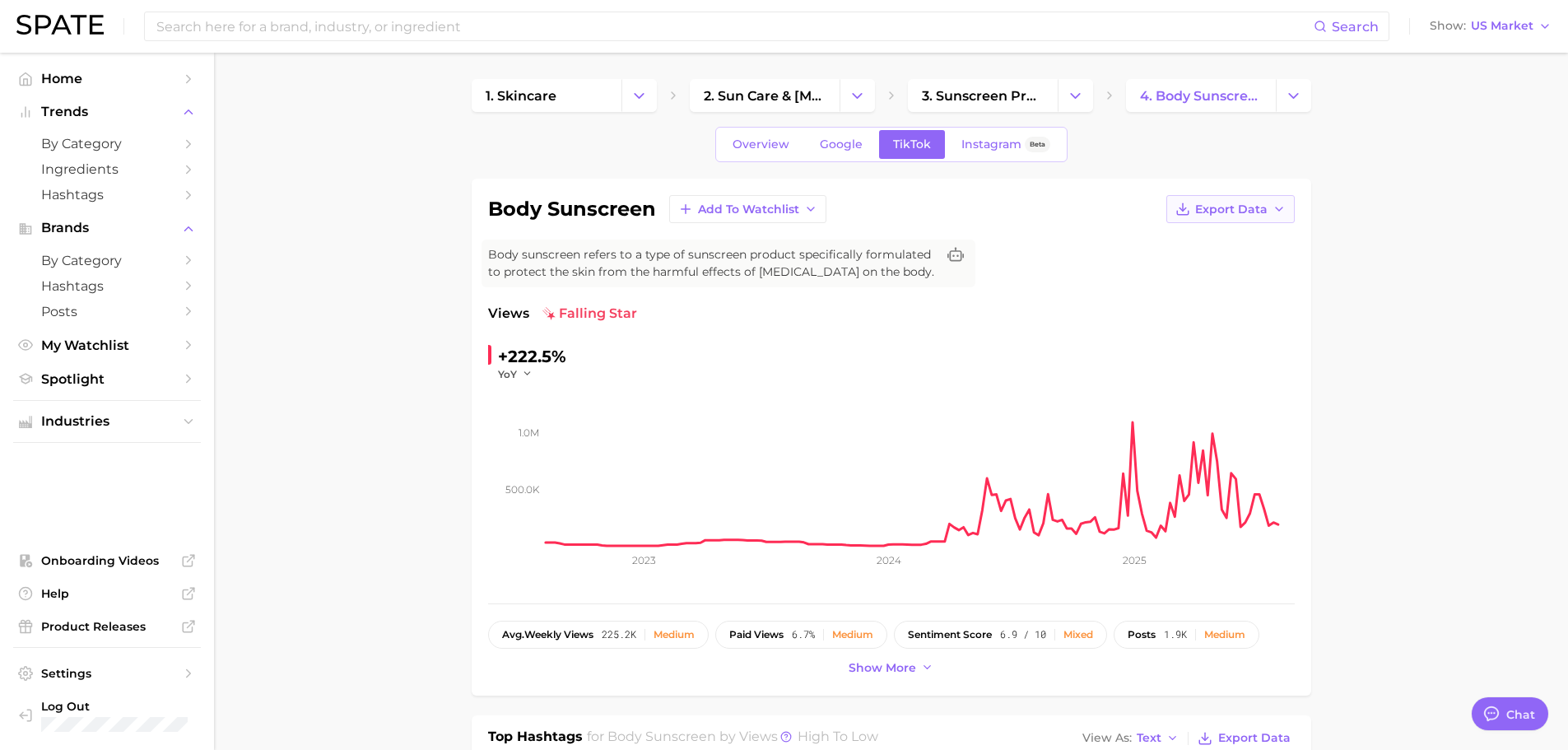
click at [1254, 212] on span "Export Data" at bounding box center [1231, 209] width 72 height 14
click at [1217, 239] on span "Time Series CSV" at bounding box center [1190, 239] width 96 height 14
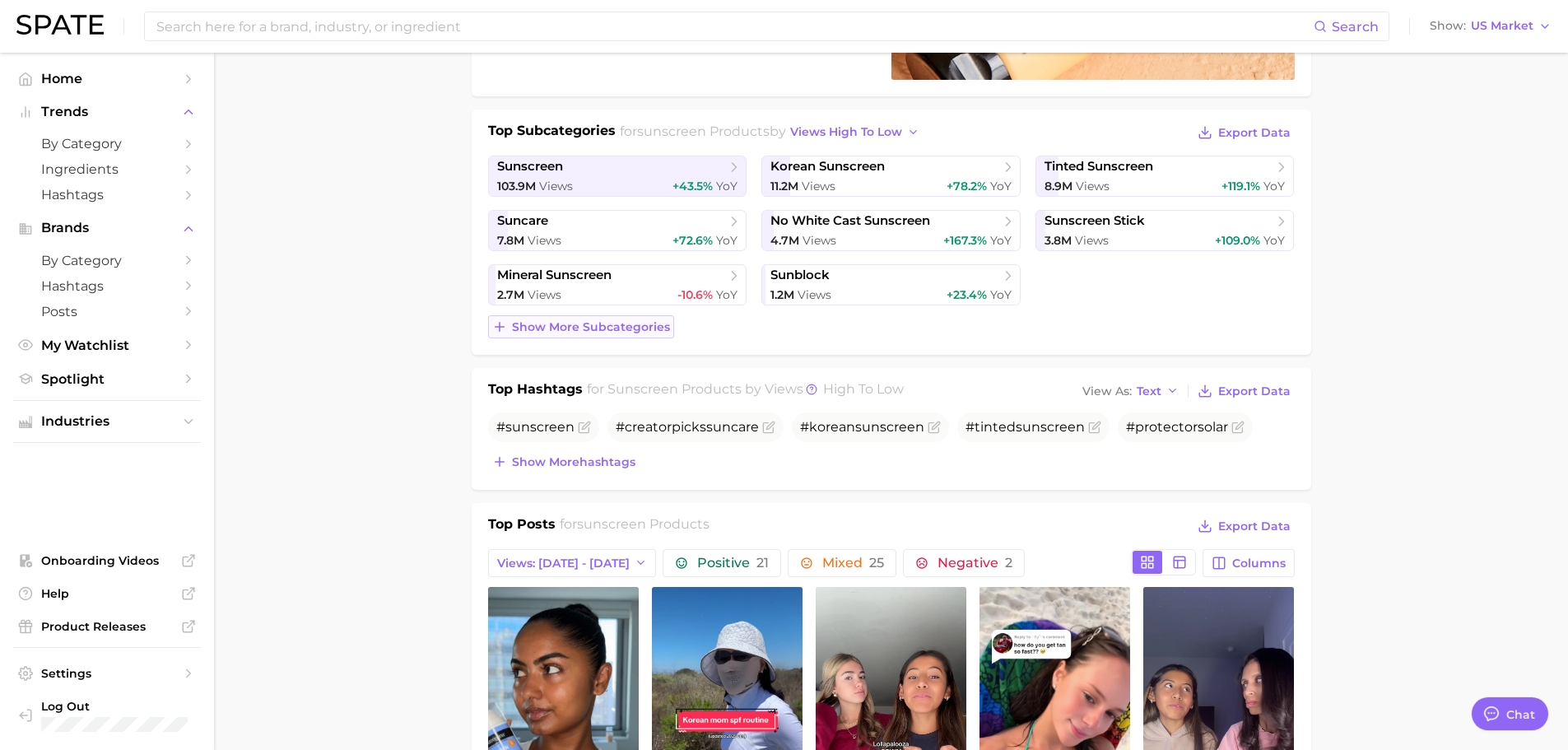
click at [603, 314] on div "Top Subcategories for sunscreen products by views high to low Export Data sunsc…" at bounding box center [891, 230] width 807 height 217
click at [599, 322] on span "Show more subcategories" at bounding box center [591, 326] width 158 height 14
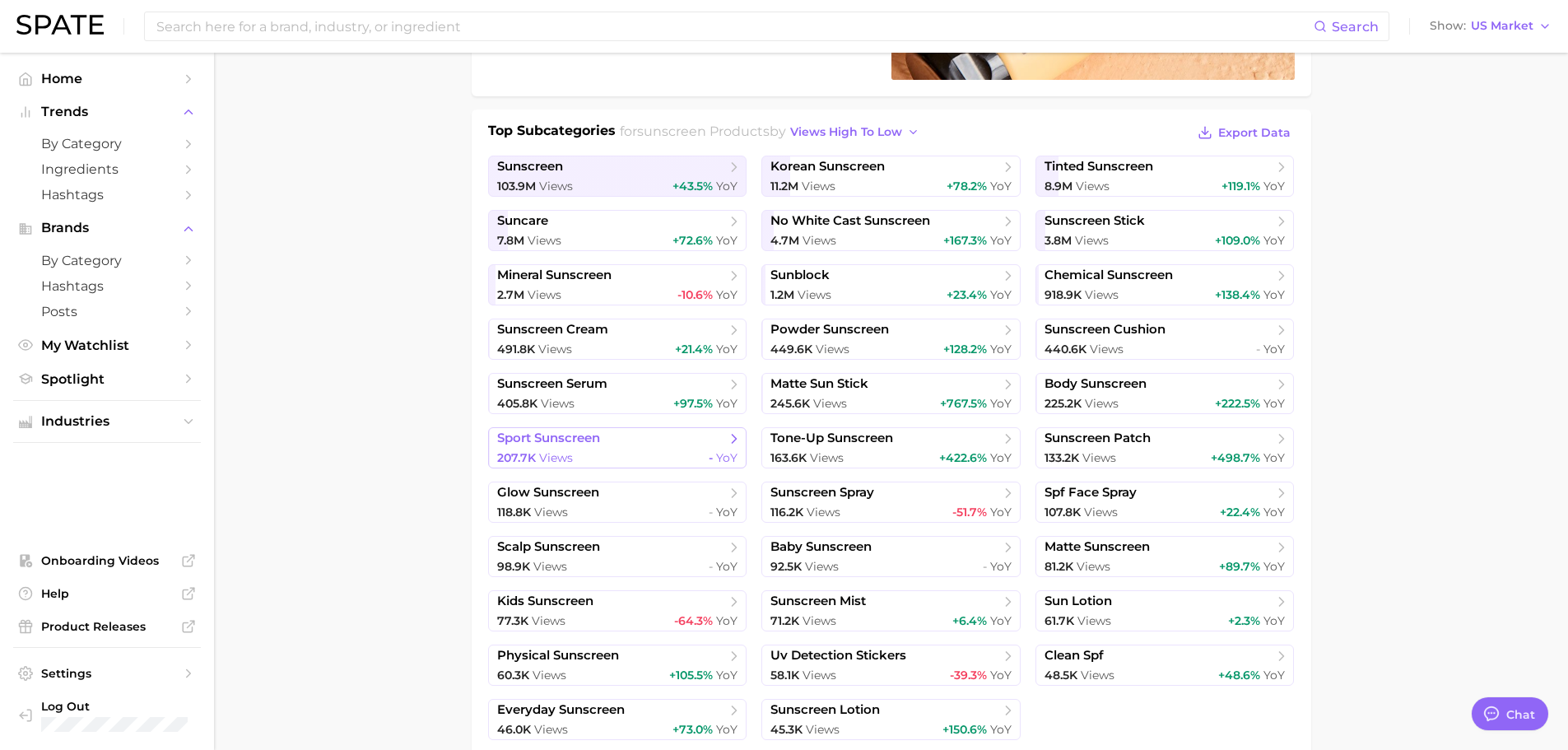
click at [620, 444] on span "sport sunscreen" at bounding box center [611, 439] width 229 height 17
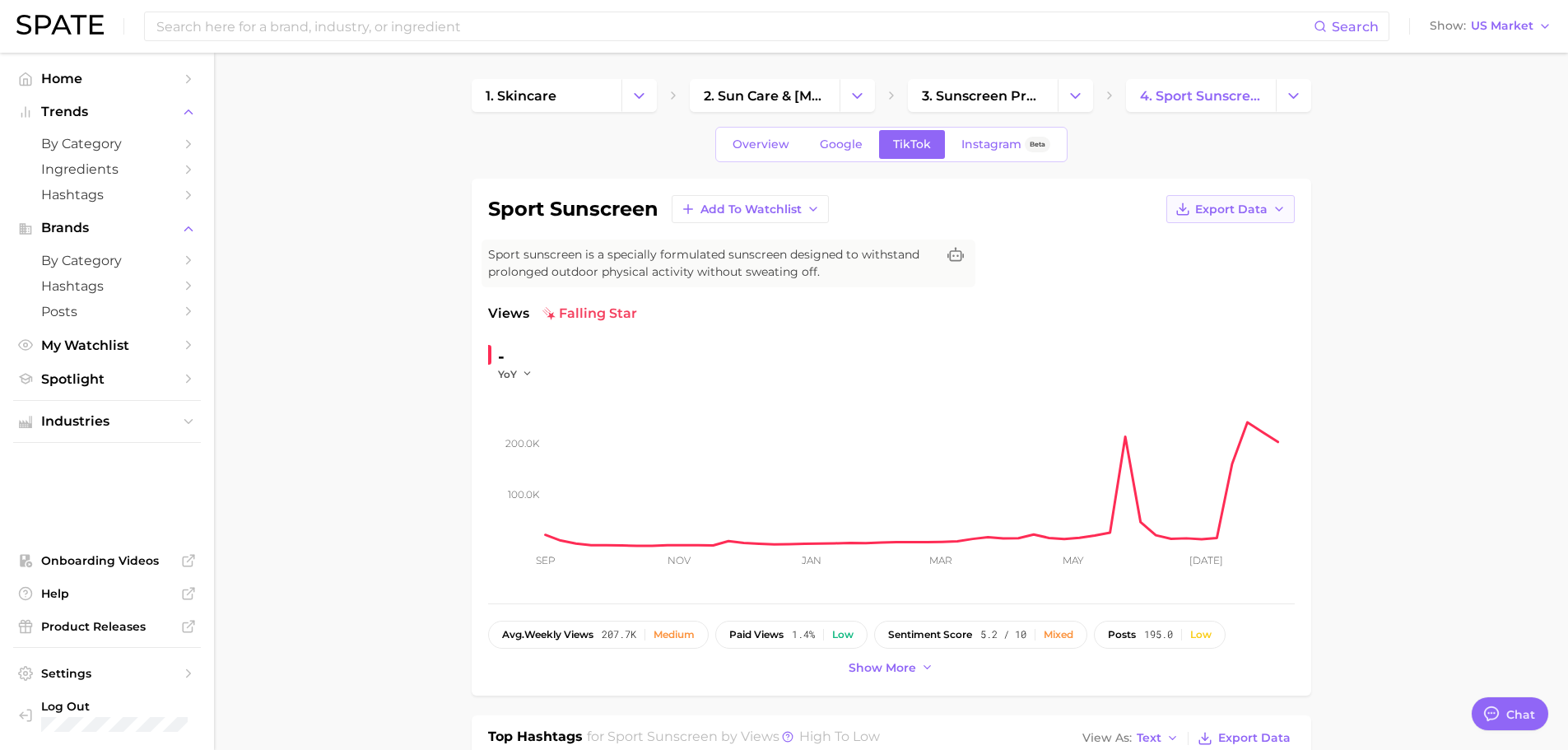
click at [1246, 222] on button "Export Data" at bounding box center [1230, 209] width 128 height 28
click at [1199, 240] on span "Time Series CSV" at bounding box center [1190, 239] width 96 height 14
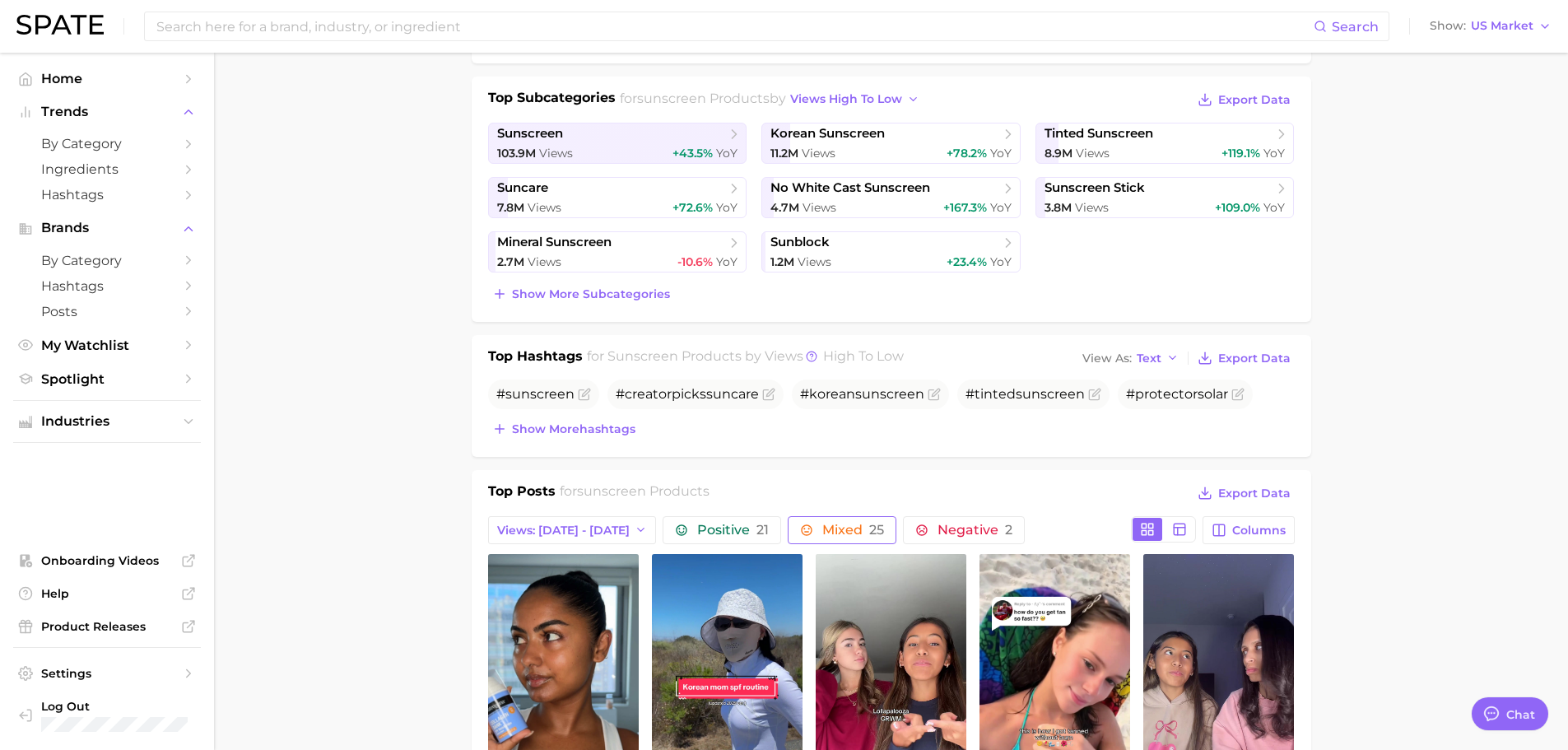
scroll to position [165, 0]
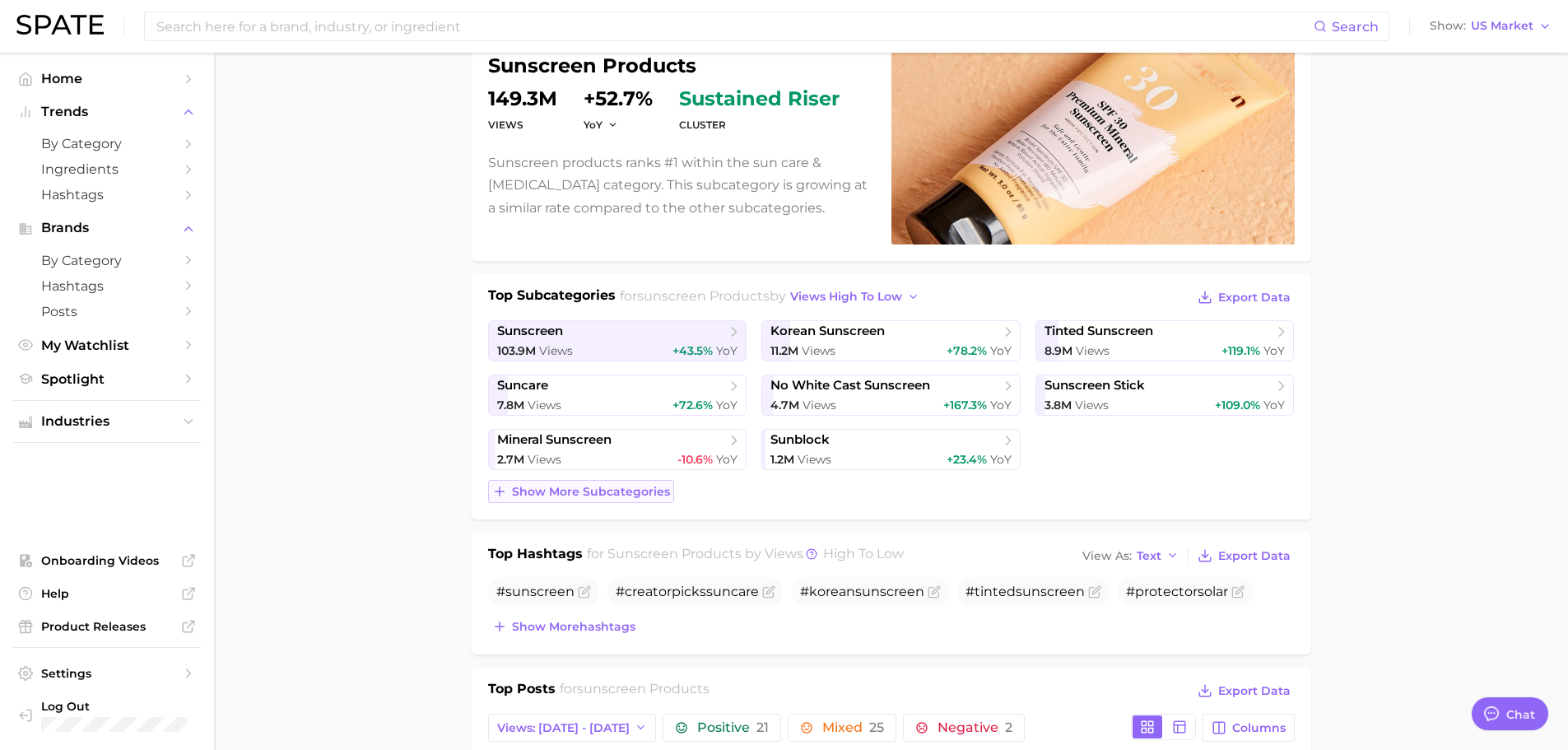
click at [612, 489] on span "Show more subcategories" at bounding box center [591, 491] width 158 height 14
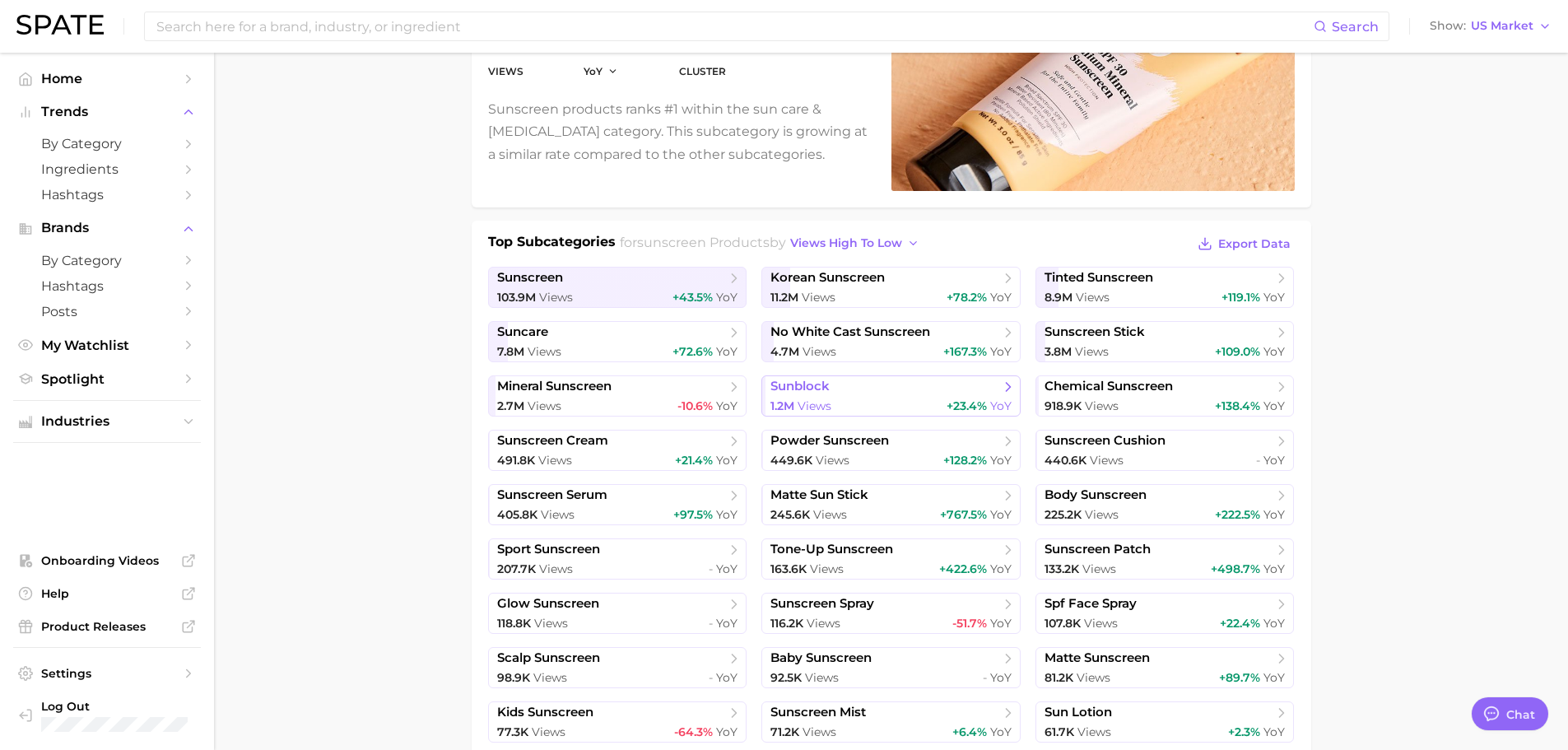
scroll to position [247, 0]
